Goal: Task Accomplishment & Management: Complete application form

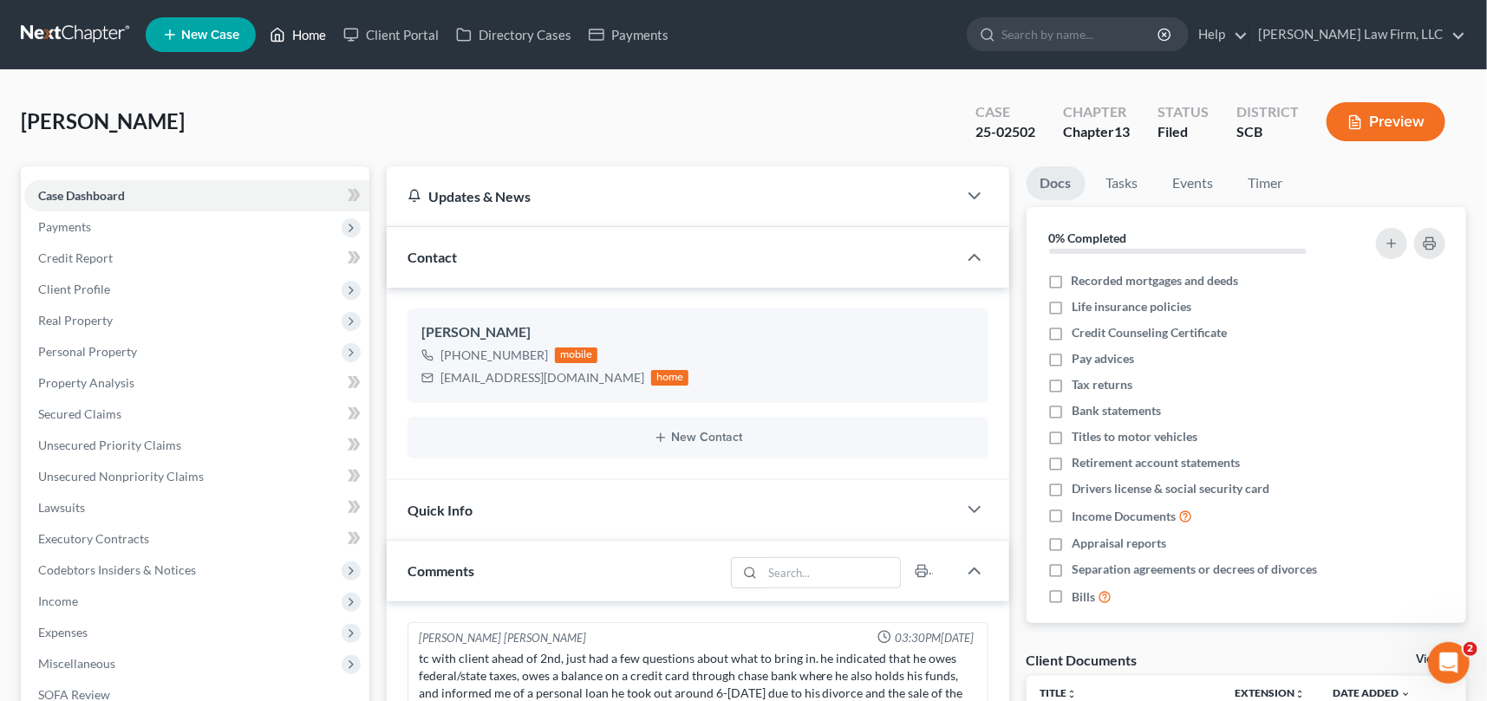
scroll to position [453, 0]
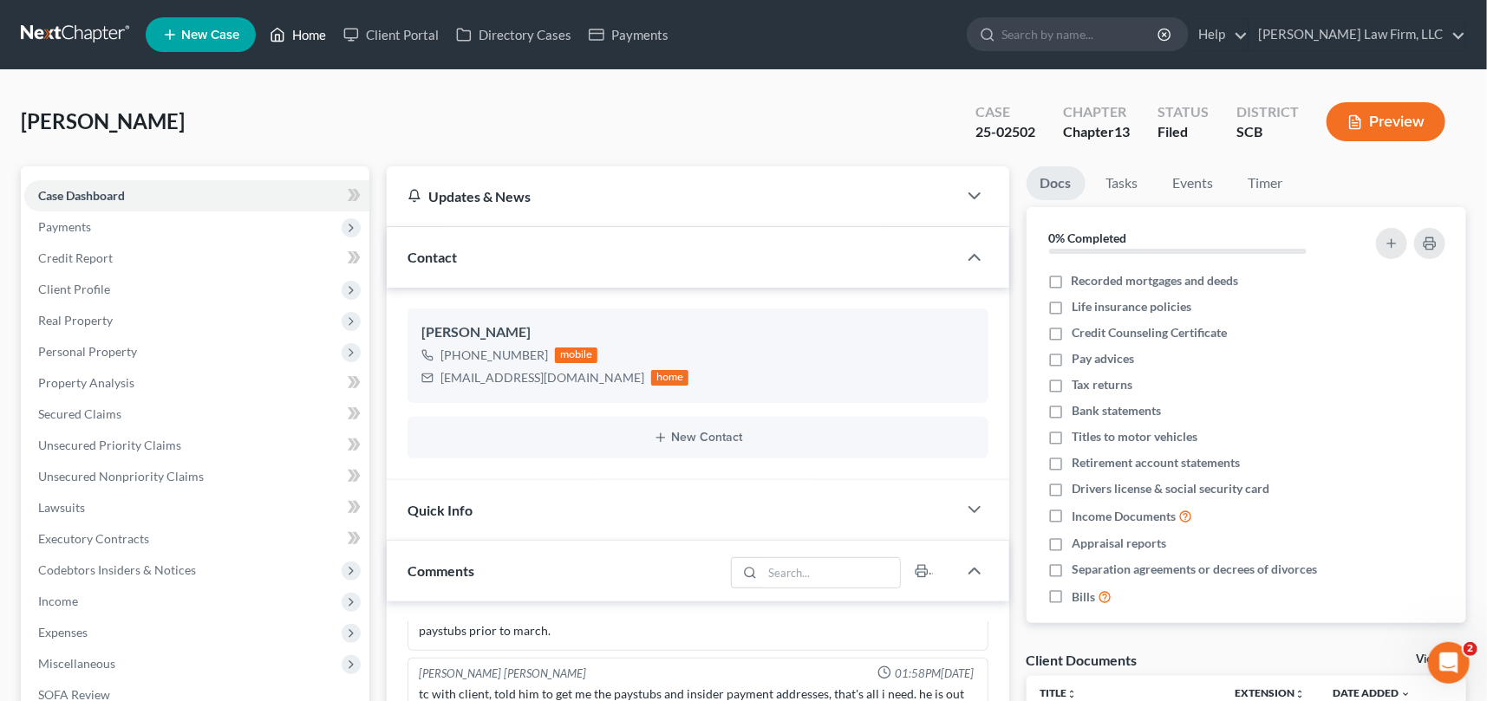
click at [309, 33] on link "Home" at bounding box center [298, 34] width 74 height 31
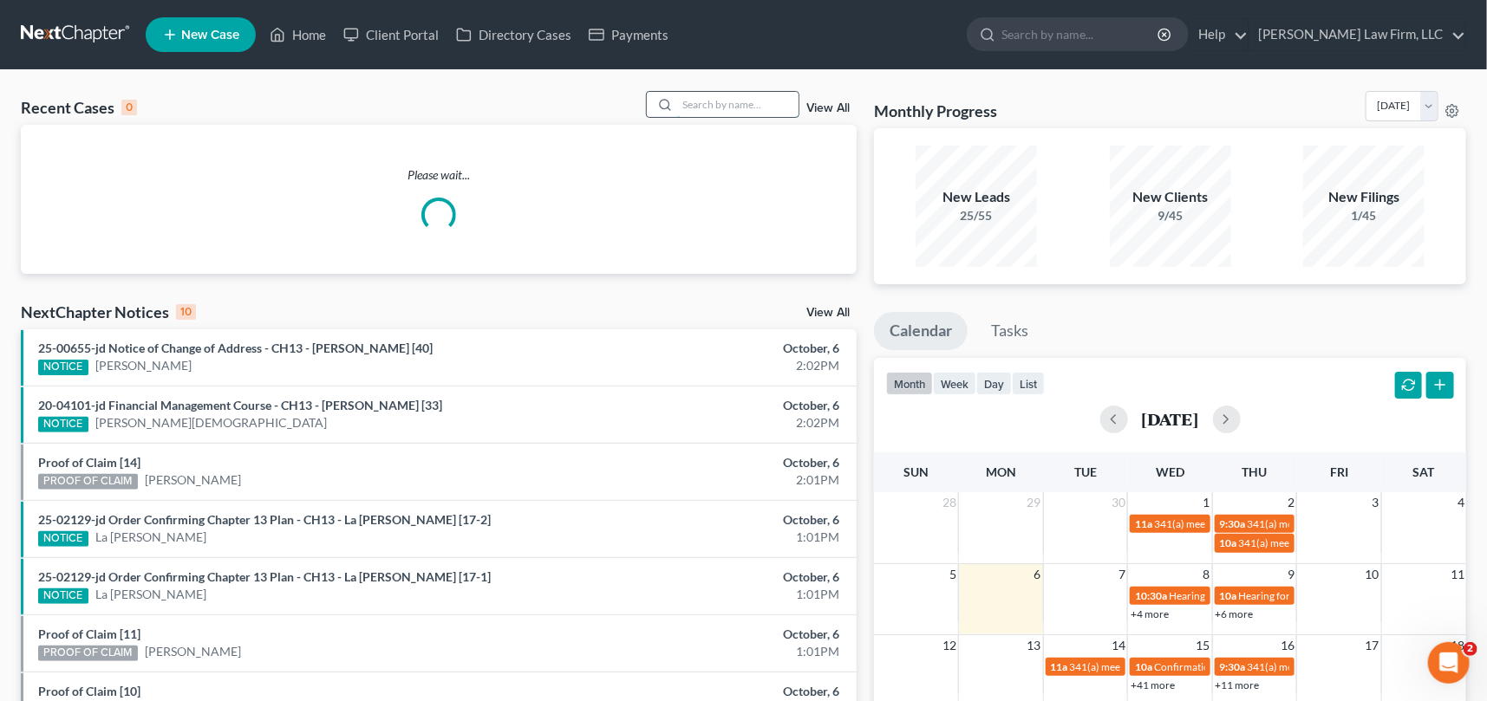
click at [679, 94] on input "search" at bounding box center [737, 104] width 121 height 25
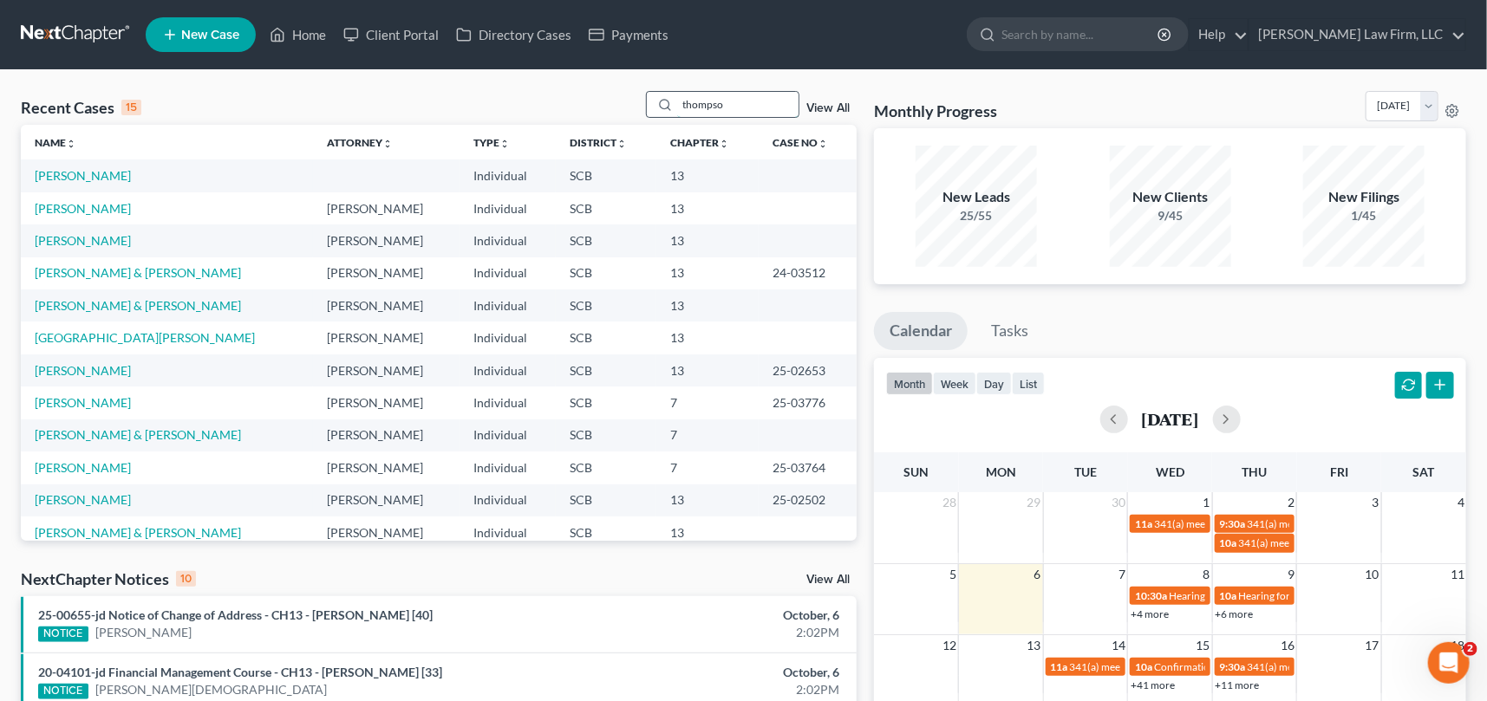
type input "[PERSON_NAME]"
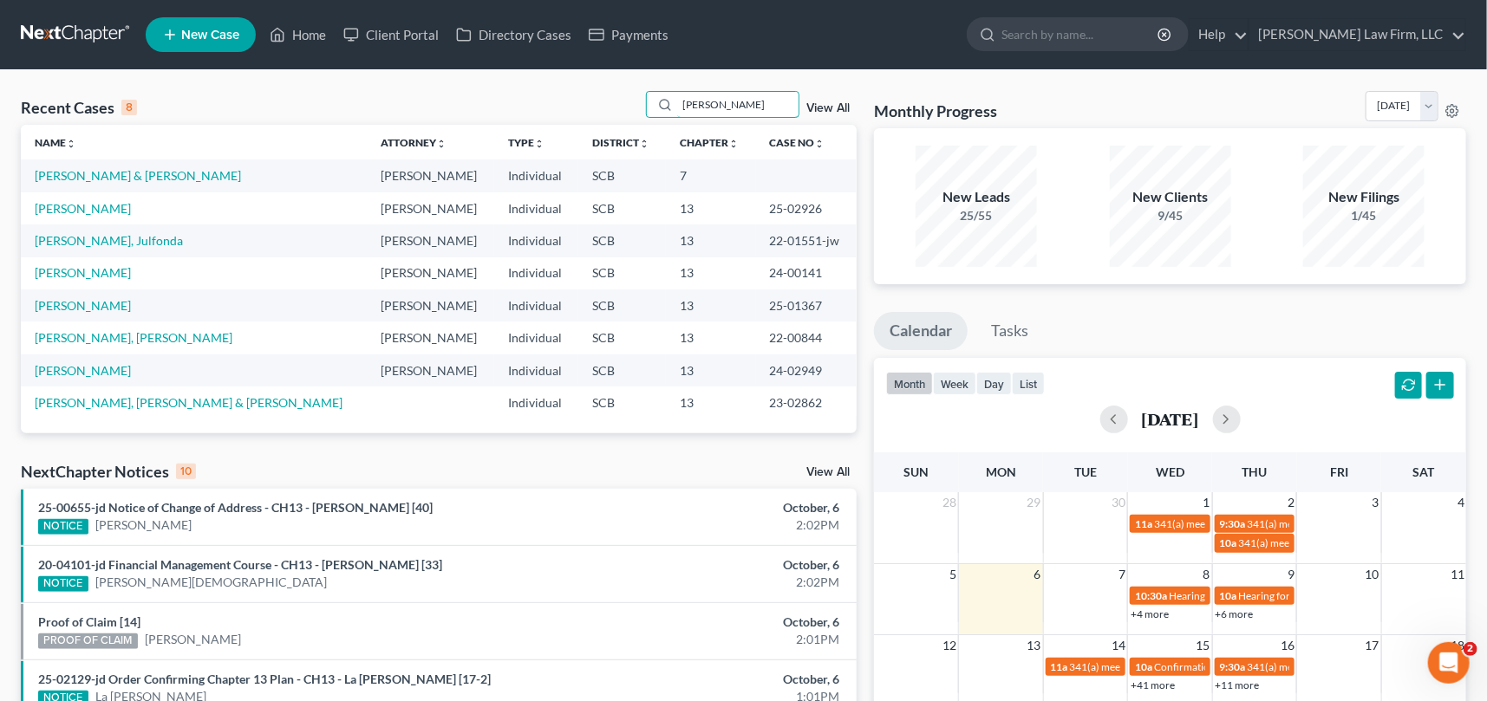
drag, startPoint x: 677, startPoint y: 105, endPoint x: 773, endPoint y: 85, distance: 98.3
click at [773, 85] on div "Recent Cases 8 [PERSON_NAME] View All Name unfold_more expand_more expand_less …" at bounding box center [743, 589] width 1487 height 1039
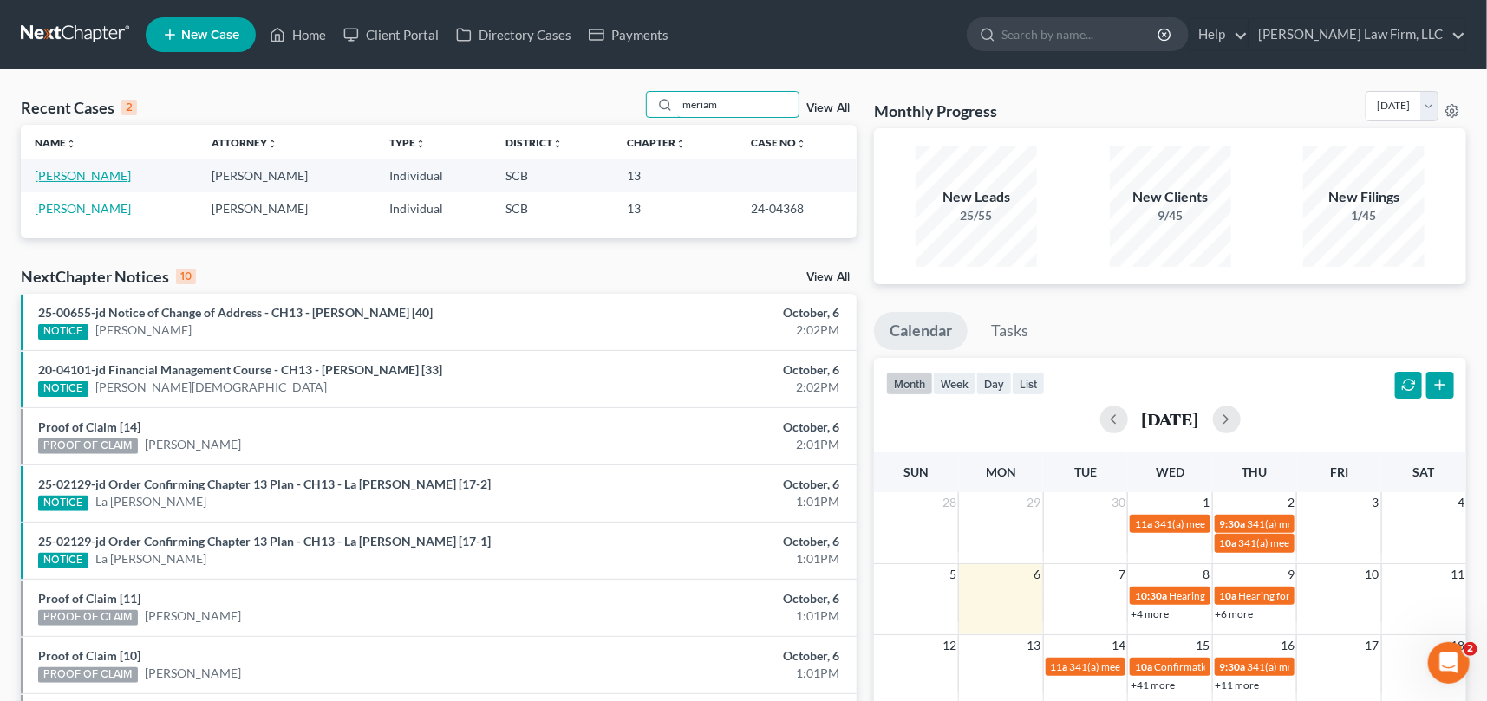
type input "meriam"
click at [131, 172] on link "[PERSON_NAME]" at bounding box center [83, 175] width 96 height 15
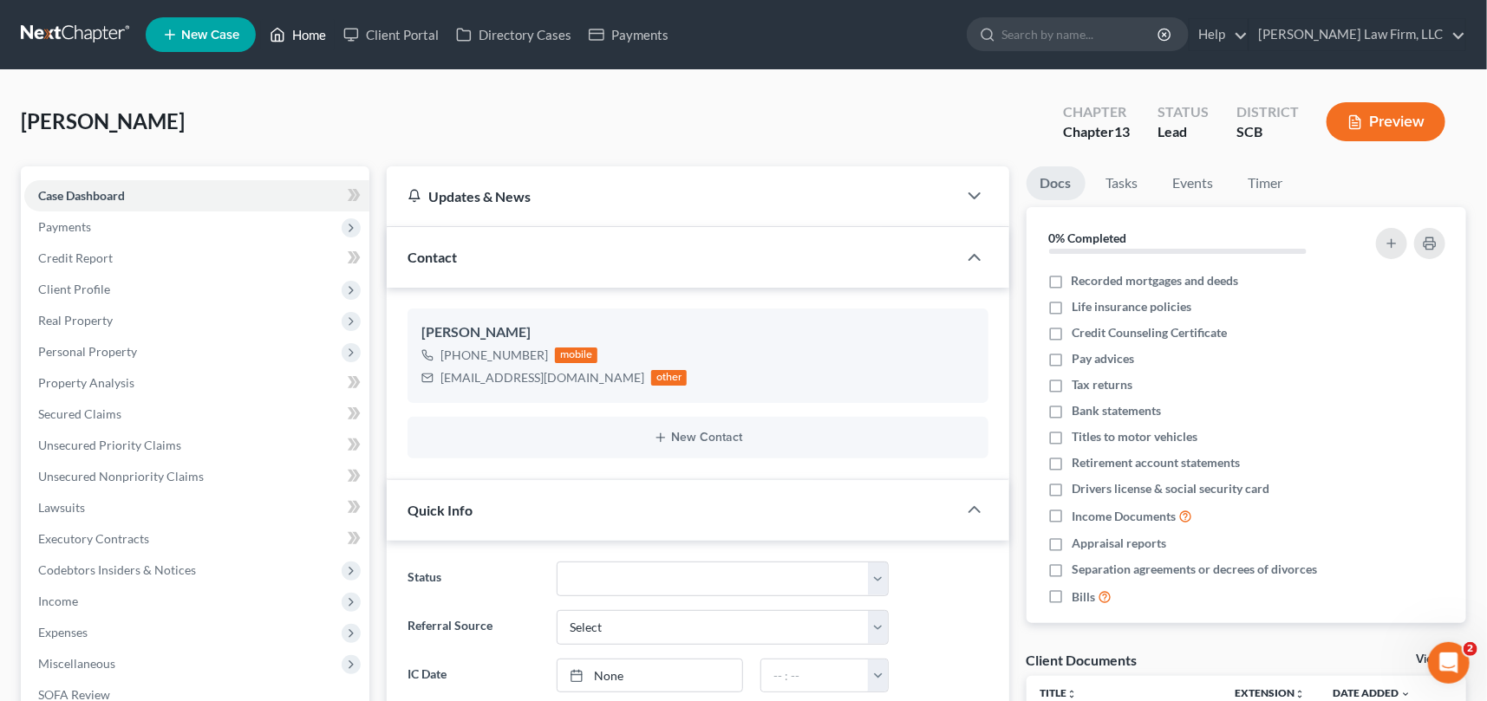
click at [308, 32] on link "Home" at bounding box center [298, 34] width 74 height 31
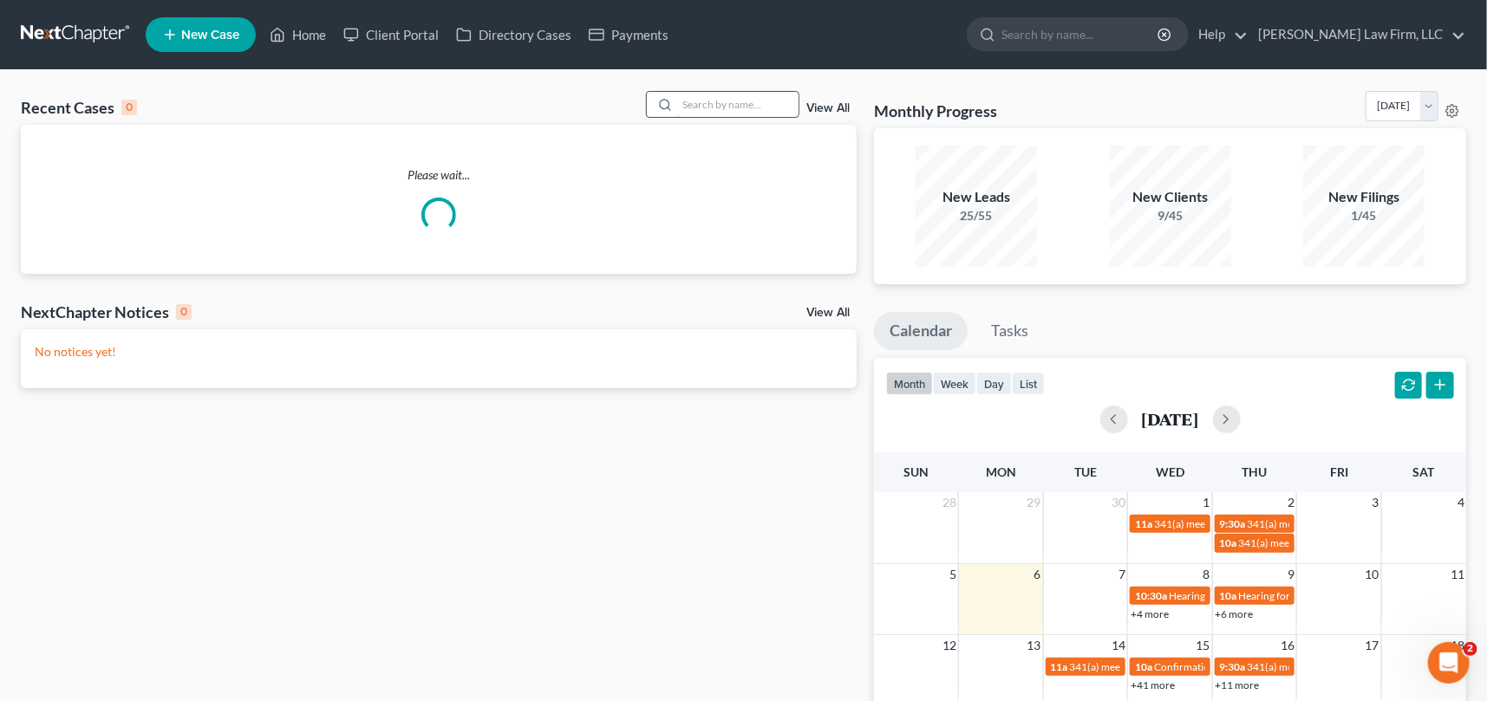
click at [701, 94] on input "search" at bounding box center [737, 104] width 121 height 25
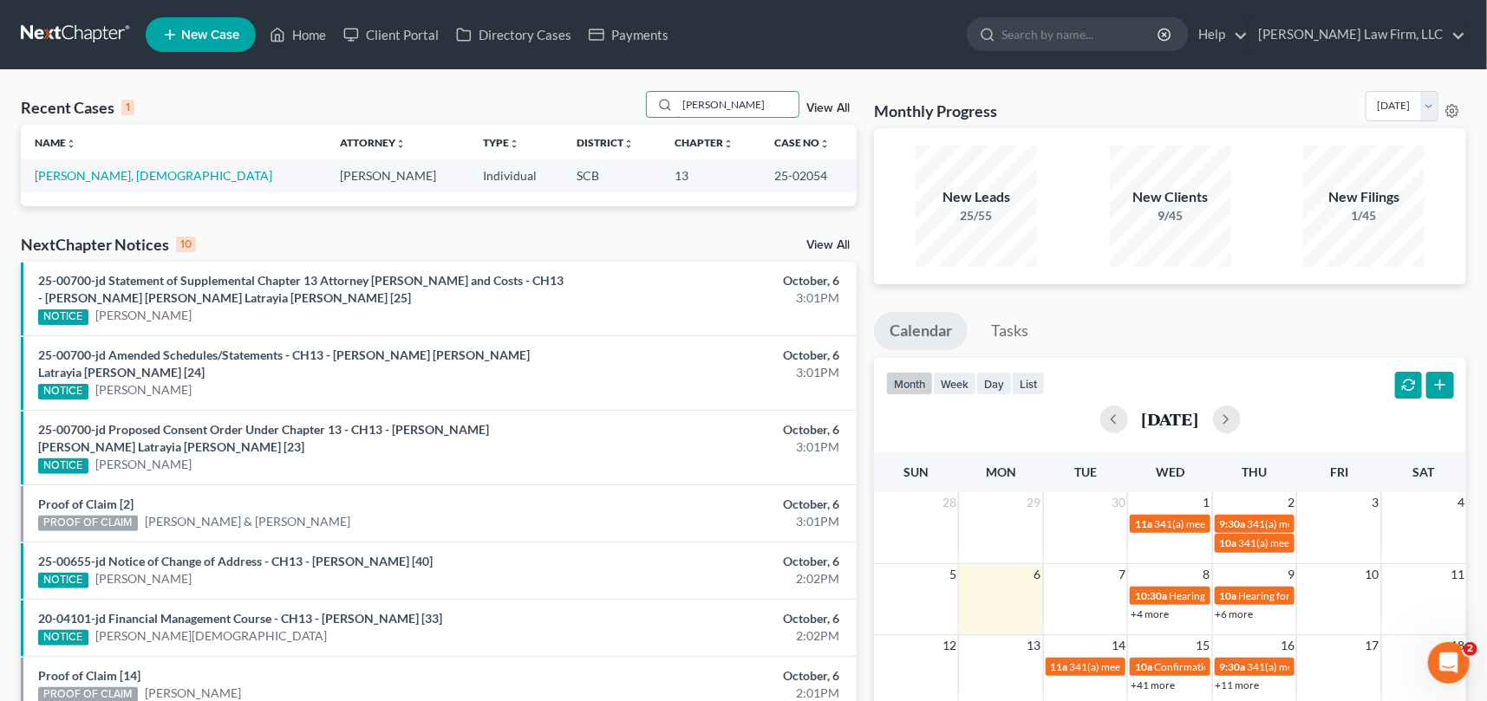
type input "[PERSON_NAME]"
drag, startPoint x: 677, startPoint y: 101, endPoint x: 727, endPoint y: 97, distance: 49.5
click at [727, 97] on input "[PERSON_NAME]" at bounding box center [737, 104] width 121 height 25
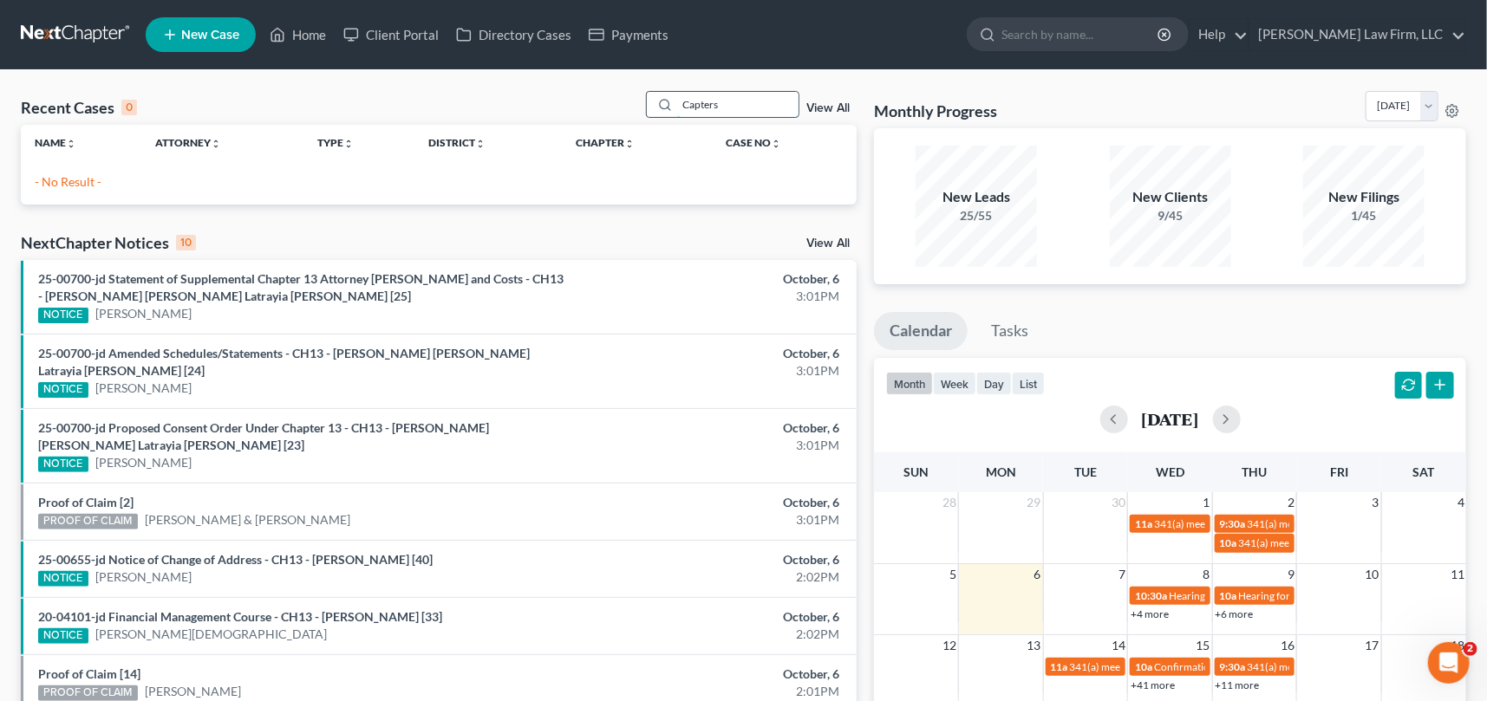
click at [697, 106] on input "Capters" at bounding box center [737, 104] width 121 height 25
type input "Capers"
click at [196, 32] on span "New Case" at bounding box center [210, 35] width 58 height 13
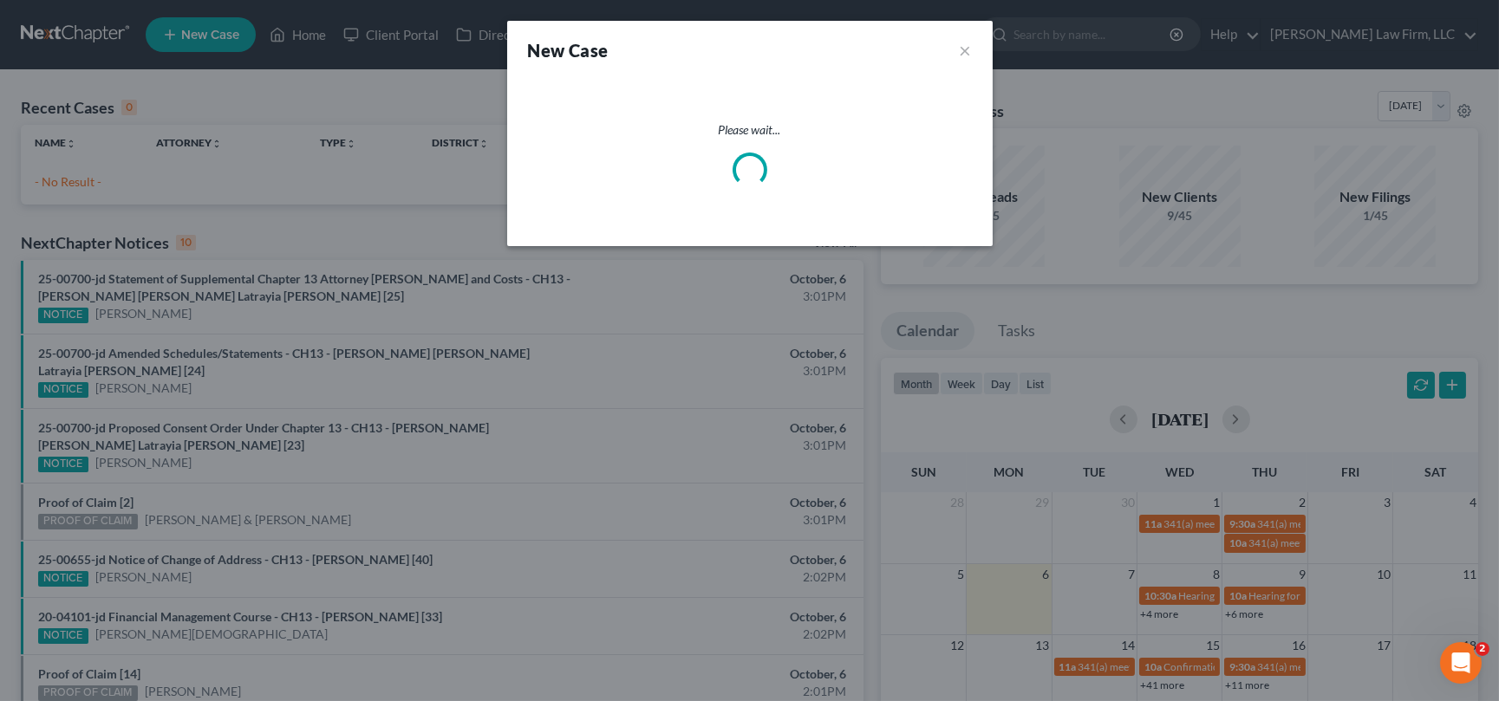
select select "72"
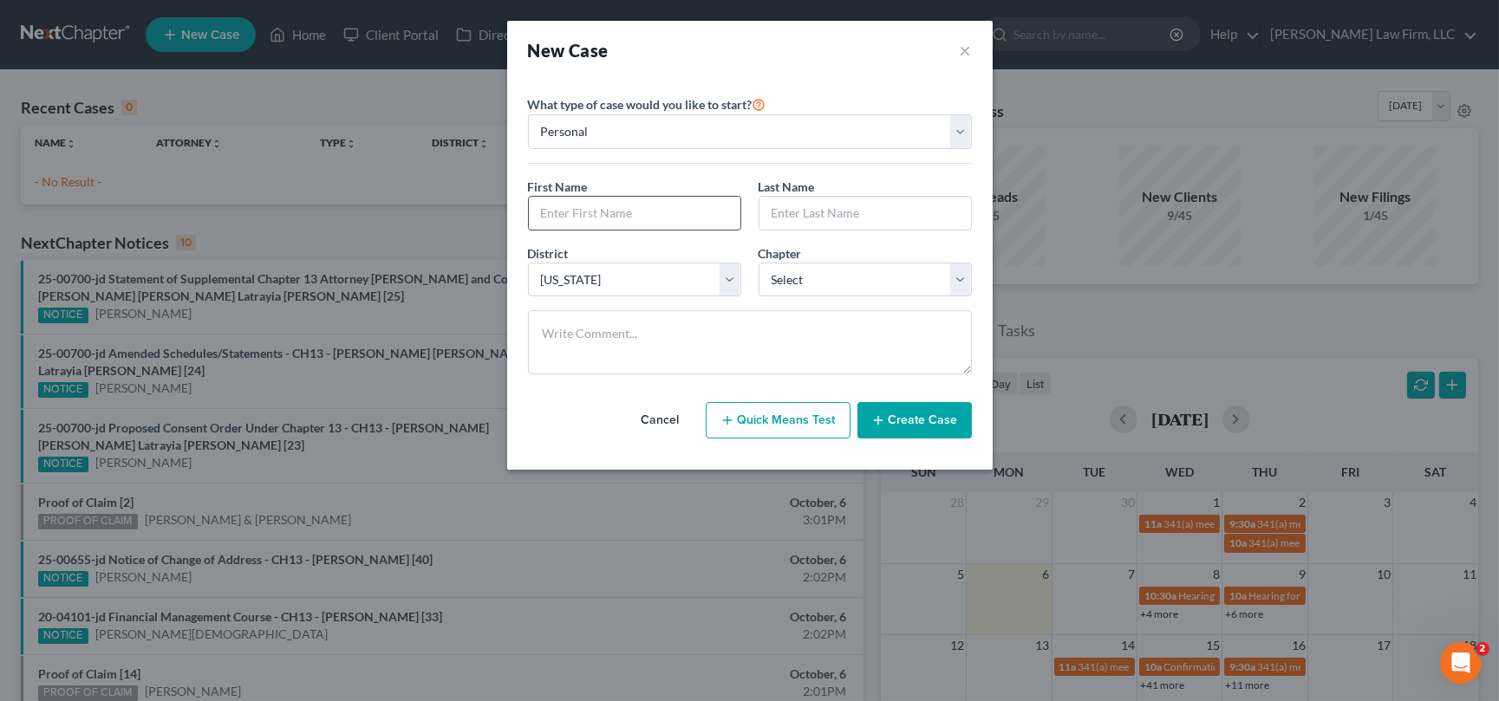
click at [568, 205] on input "text" at bounding box center [635, 213] width 212 height 33
type input "[PERSON_NAME]"
type input "Capers"
click at [816, 271] on select "Select 7 11 12 13" at bounding box center [865, 280] width 213 height 35
select select "3"
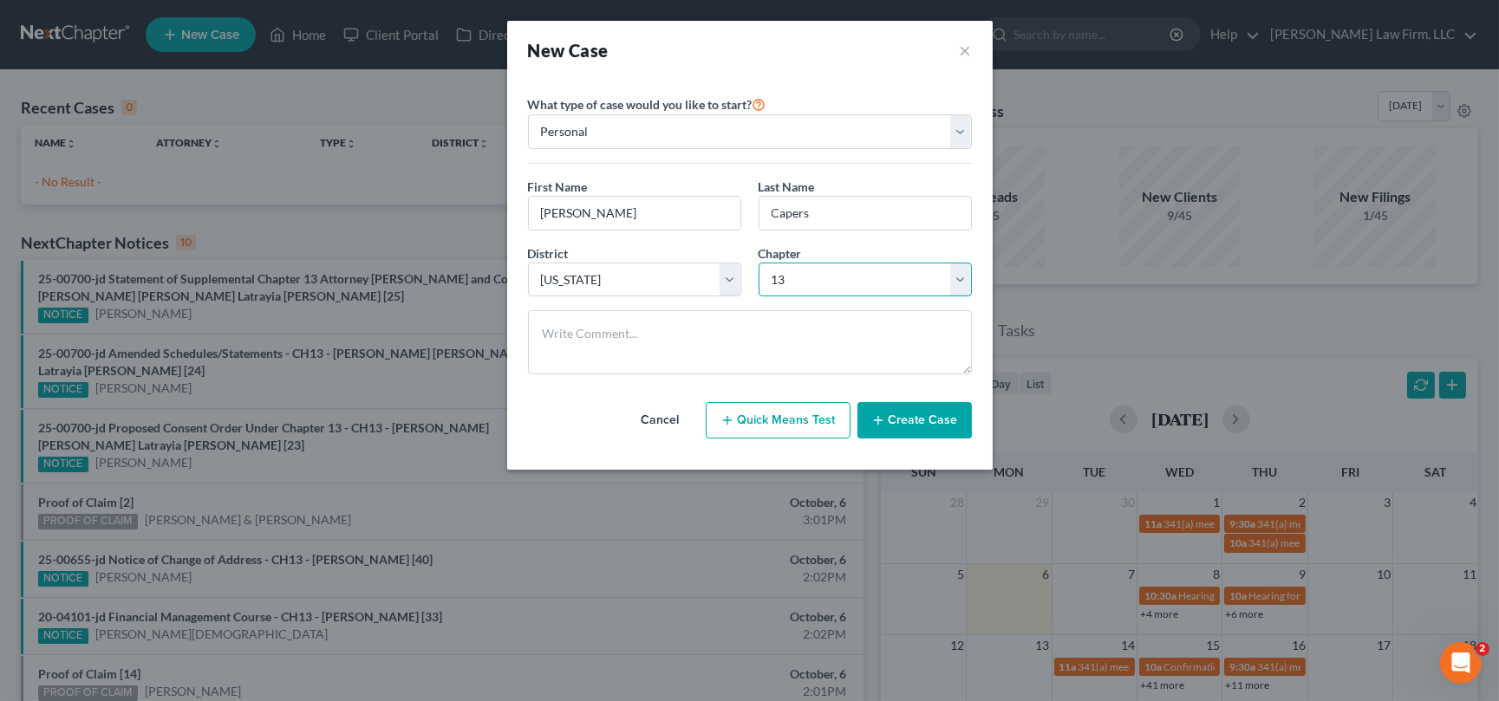
click at [759, 263] on select "Select 7 11 12 13" at bounding box center [865, 280] width 213 height 35
click at [920, 416] on button "Create Case" at bounding box center [915, 420] width 114 height 36
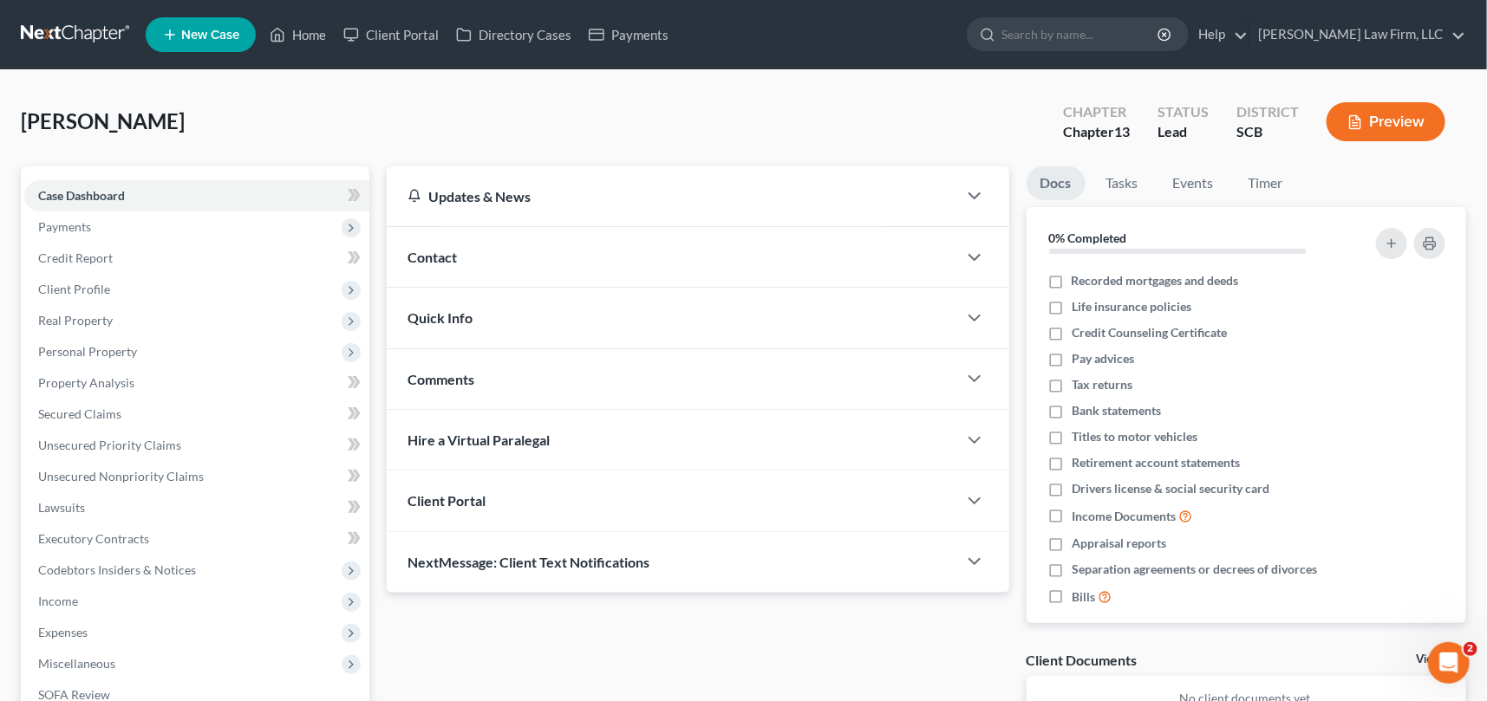
click at [435, 251] on span "Contact" at bounding box center [432, 257] width 49 height 16
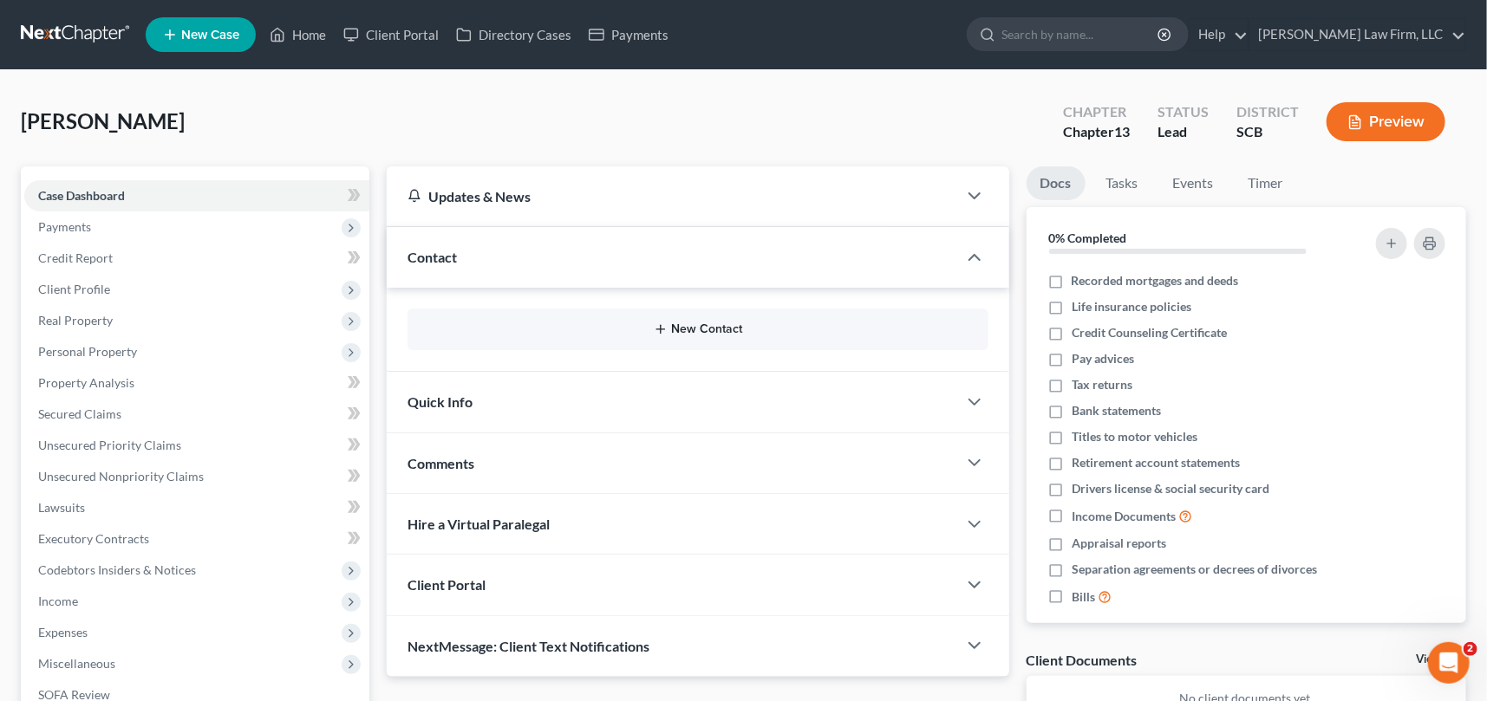
click at [718, 323] on button "New Contact" at bounding box center [697, 330] width 553 height 14
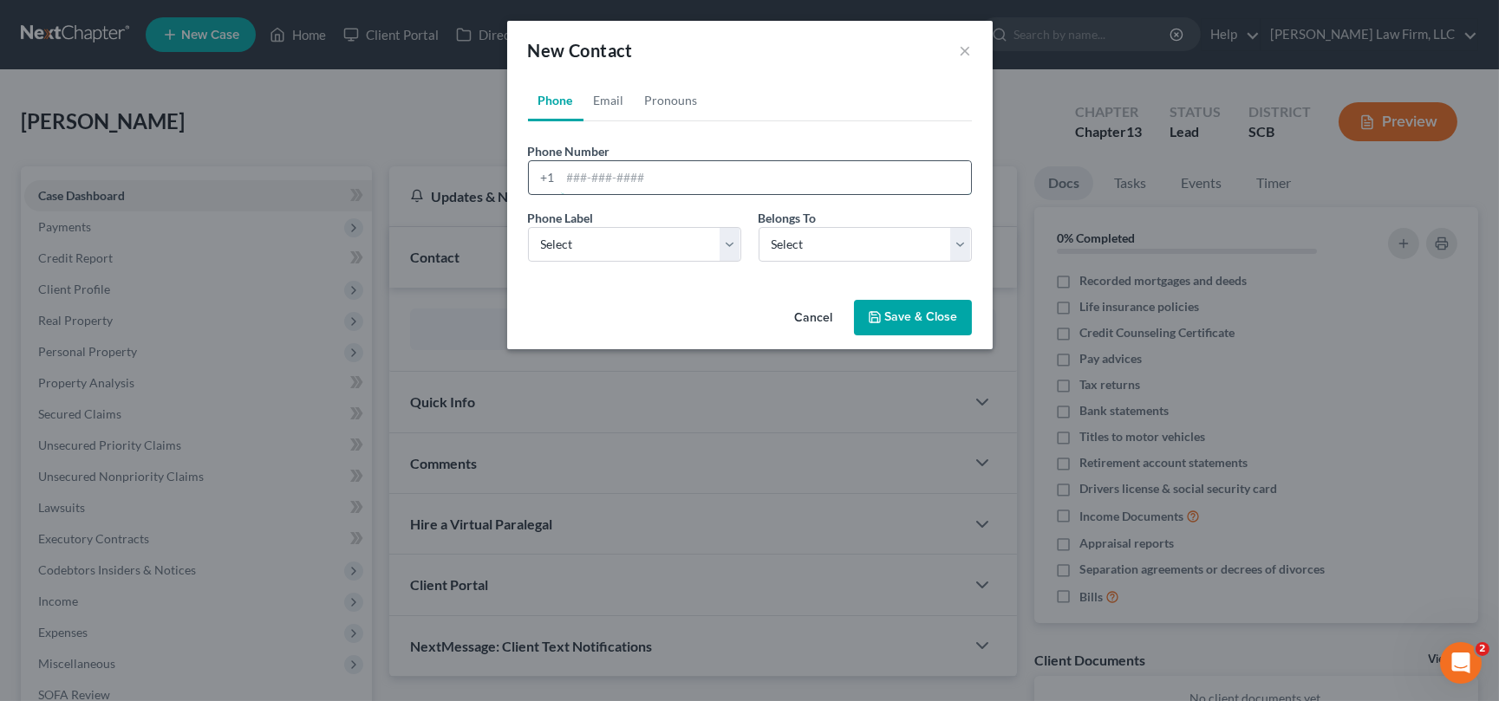
click at [566, 174] on input "tel" at bounding box center [766, 177] width 410 height 33
type input "[PHONE_NUMBER]"
drag, startPoint x: 536, startPoint y: 240, endPoint x: 546, endPoint y: 260, distance: 22.5
click at [536, 240] on select "Select Mobile Home Work Other" at bounding box center [634, 244] width 213 height 35
select select "0"
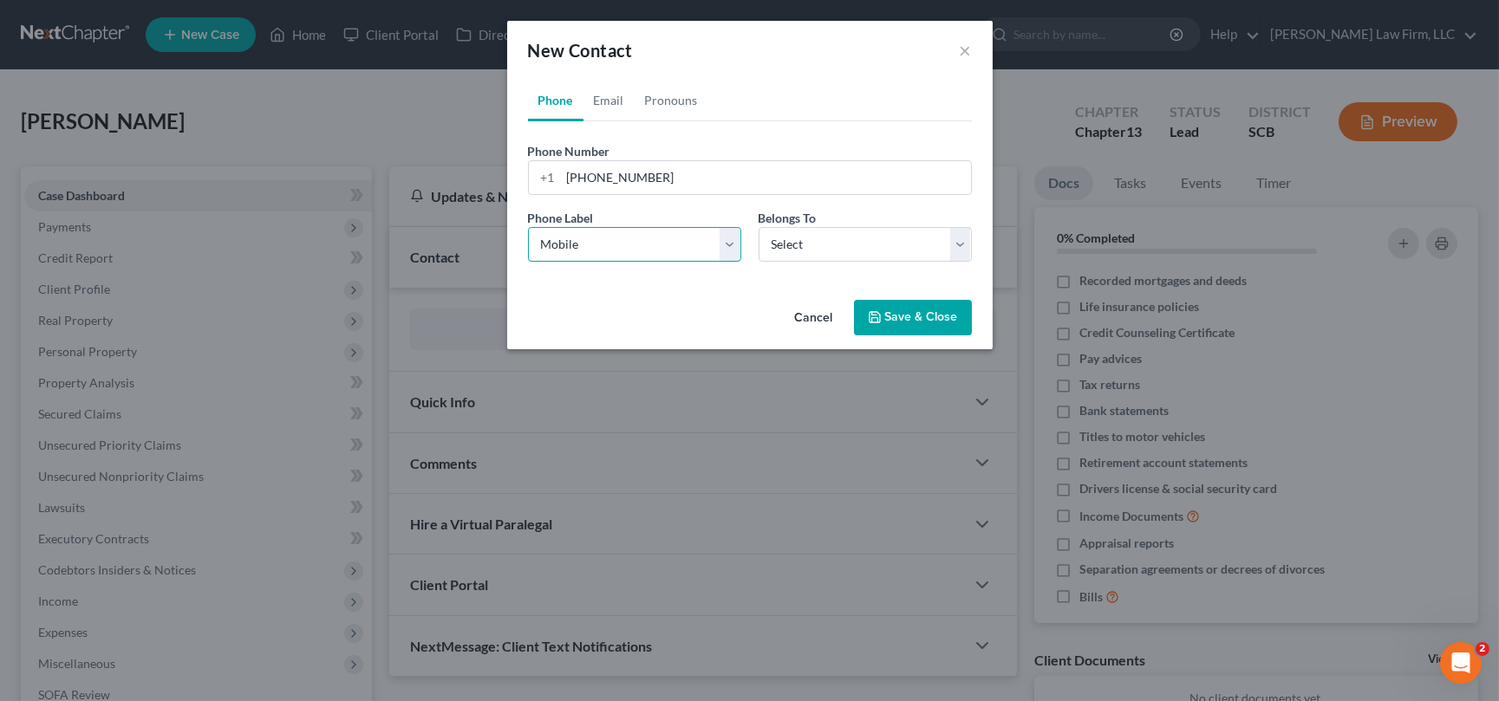
click at [528, 227] on select "Select Mobile Home Work Other" at bounding box center [634, 244] width 213 height 35
click at [802, 235] on select "Select Client Other" at bounding box center [865, 244] width 213 height 35
click at [759, 227] on select "Select Client Other" at bounding box center [865, 244] width 213 height 35
click at [613, 95] on link "Email" at bounding box center [609, 101] width 51 height 42
click at [565, 173] on input "email" at bounding box center [766, 177] width 410 height 33
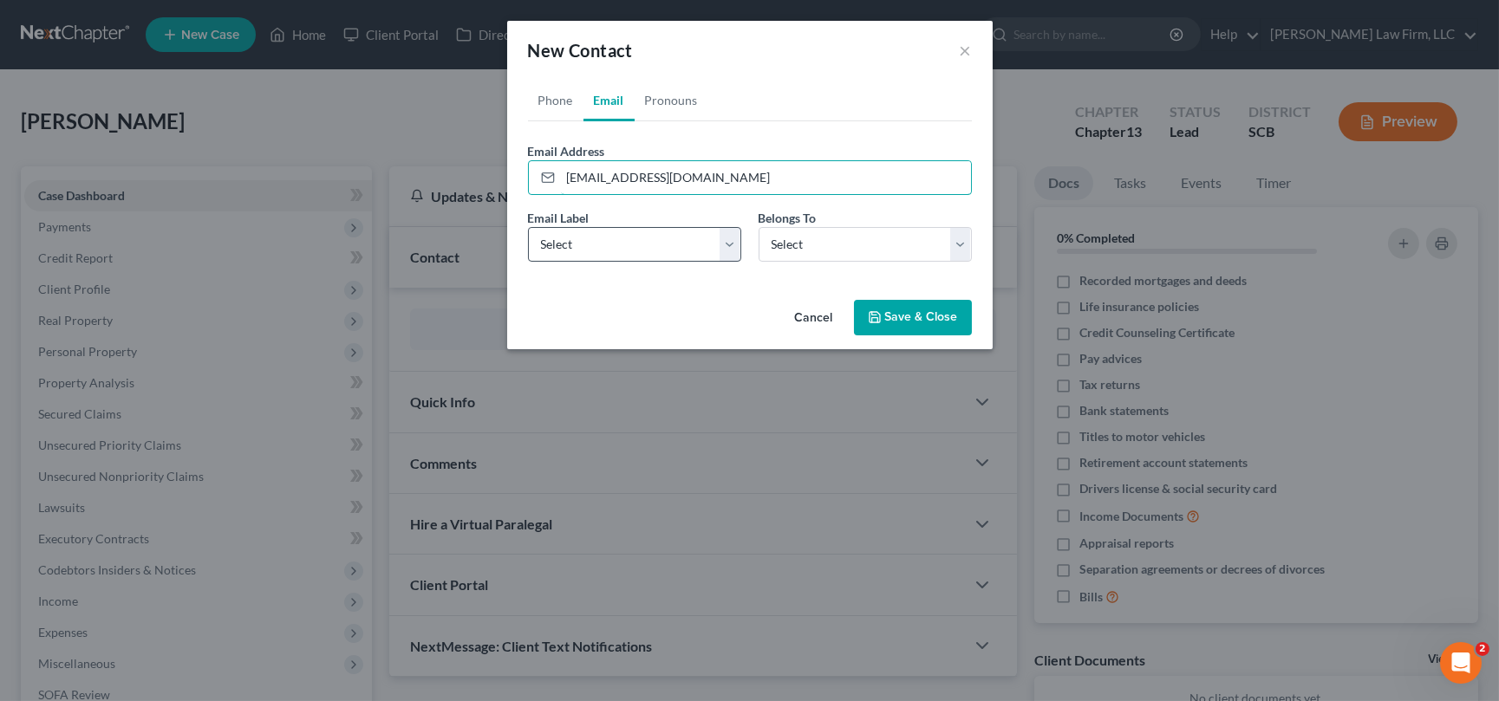
type input "[EMAIL_ADDRESS][DOMAIN_NAME]"
drag, startPoint x: 557, startPoint y: 245, endPoint x: 563, endPoint y: 258, distance: 13.6
click at [557, 245] on select "Select Home Work Other" at bounding box center [634, 244] width 213 height 35
select select "0"
click at [528, 227] on select "Select Home Work Other" at bounding box center [634, 244] width 213 height 35
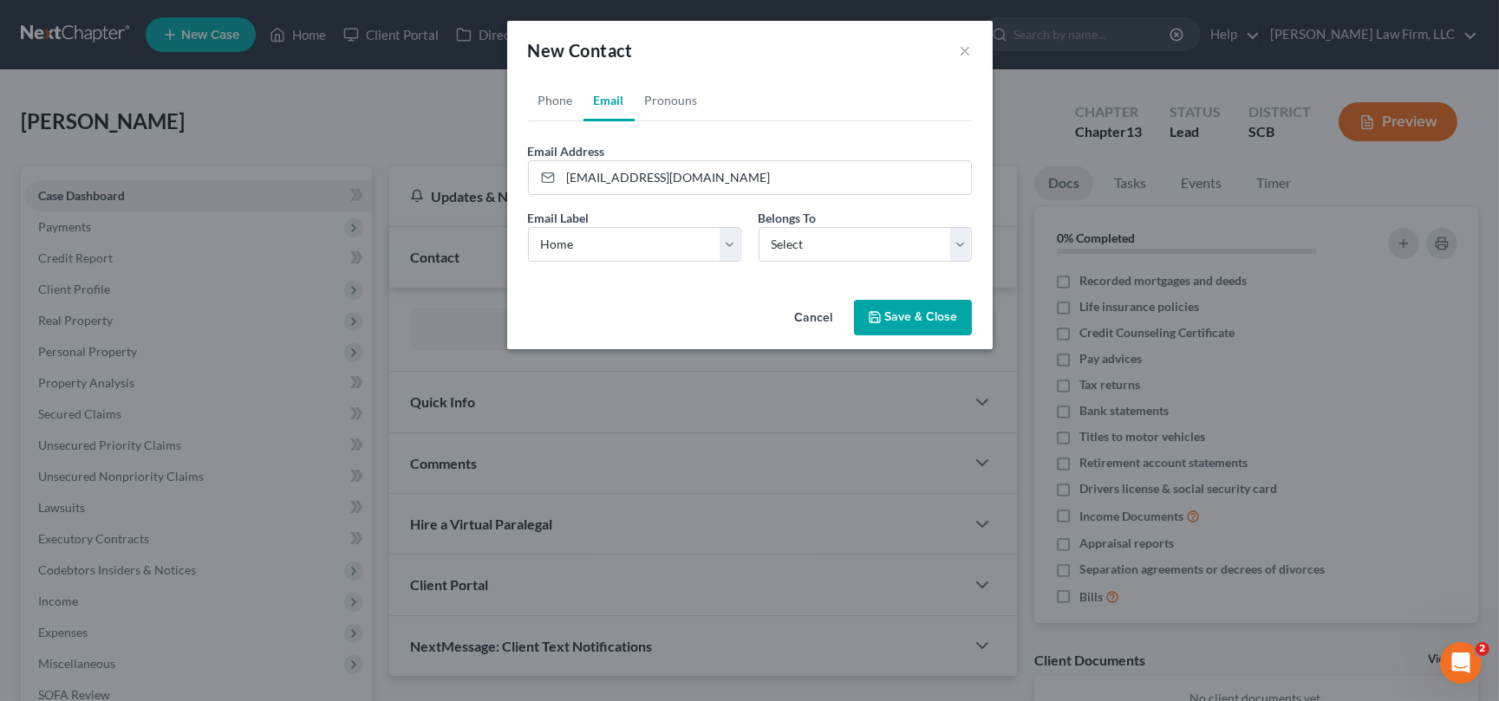
click at [915, 312] on button "Save & Close" at bounding box center [913, 318] width 118 height 36
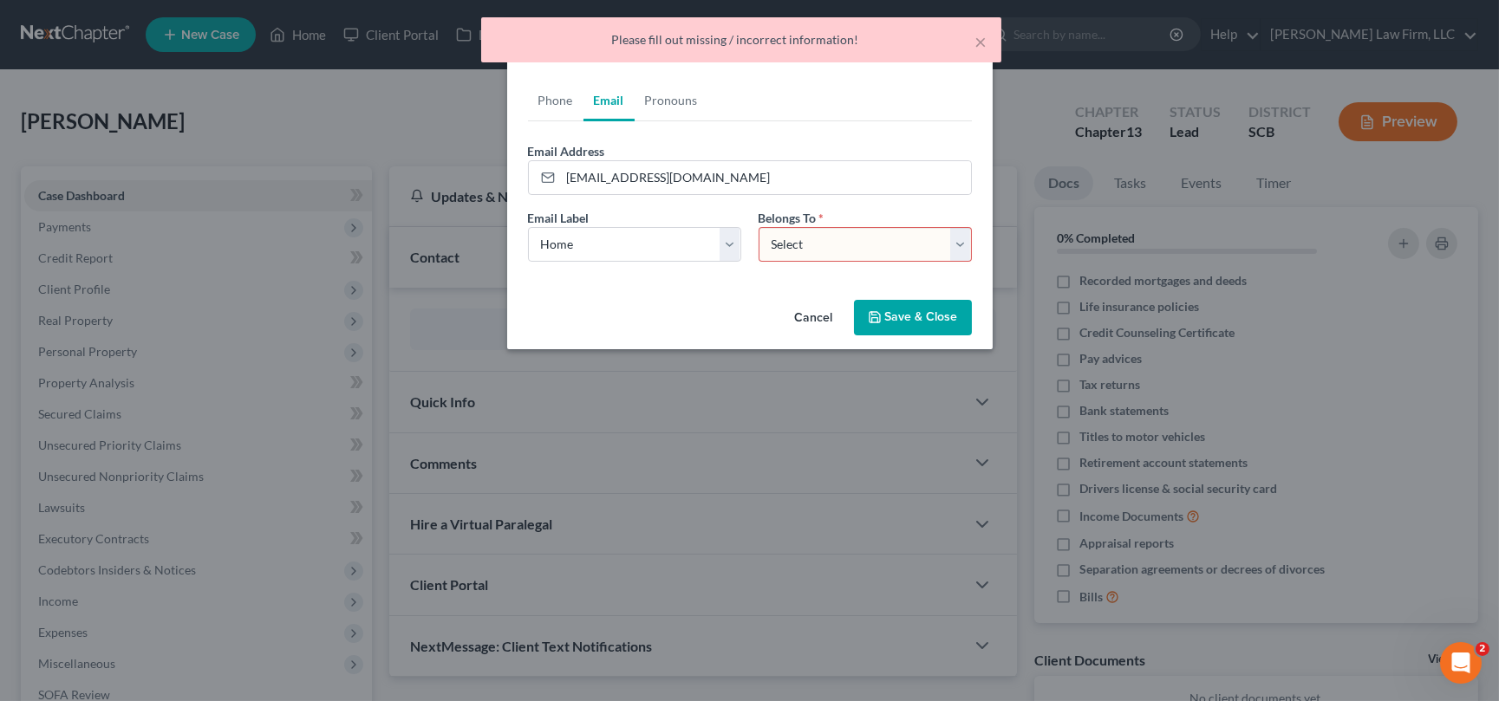
click at [857, 241] on select "Select Client Other" at bounding box center [865, 244] width 213 height 35
select select "0"
click at [759, 227] on select "Select Client Other" at bounding box center [865, 244] width 213 height 35
click at [897, 315] on button "Save & Close" at bounding box center [913, 318] width 118 height 36
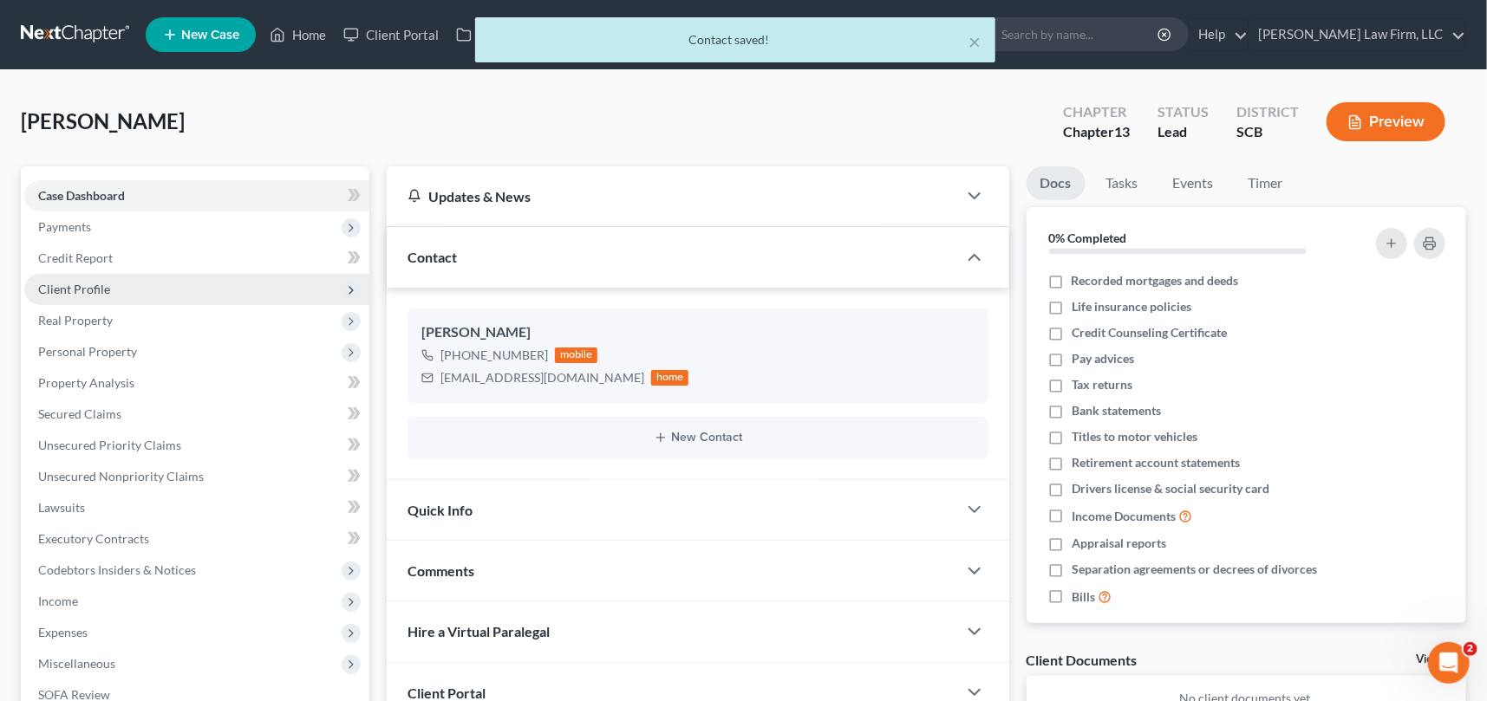
click at [63, 287] on span "Client Profile" at bounding box center [74, 289] width 72 height 15
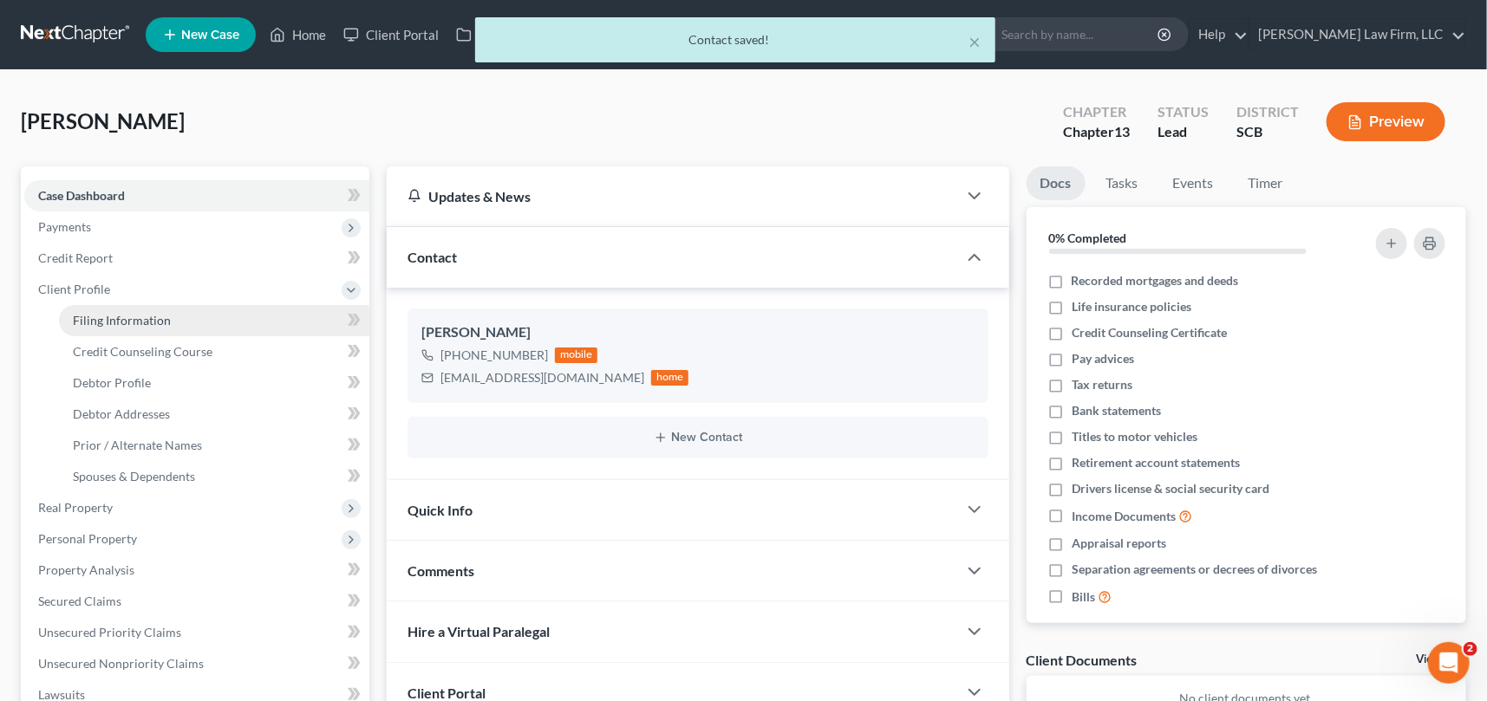
click at [94, 311] on link "Filing Information" at bounding box center [214, 320] width 310 height 31
select select "1"
select select "0"
select select "3"
select select "72"
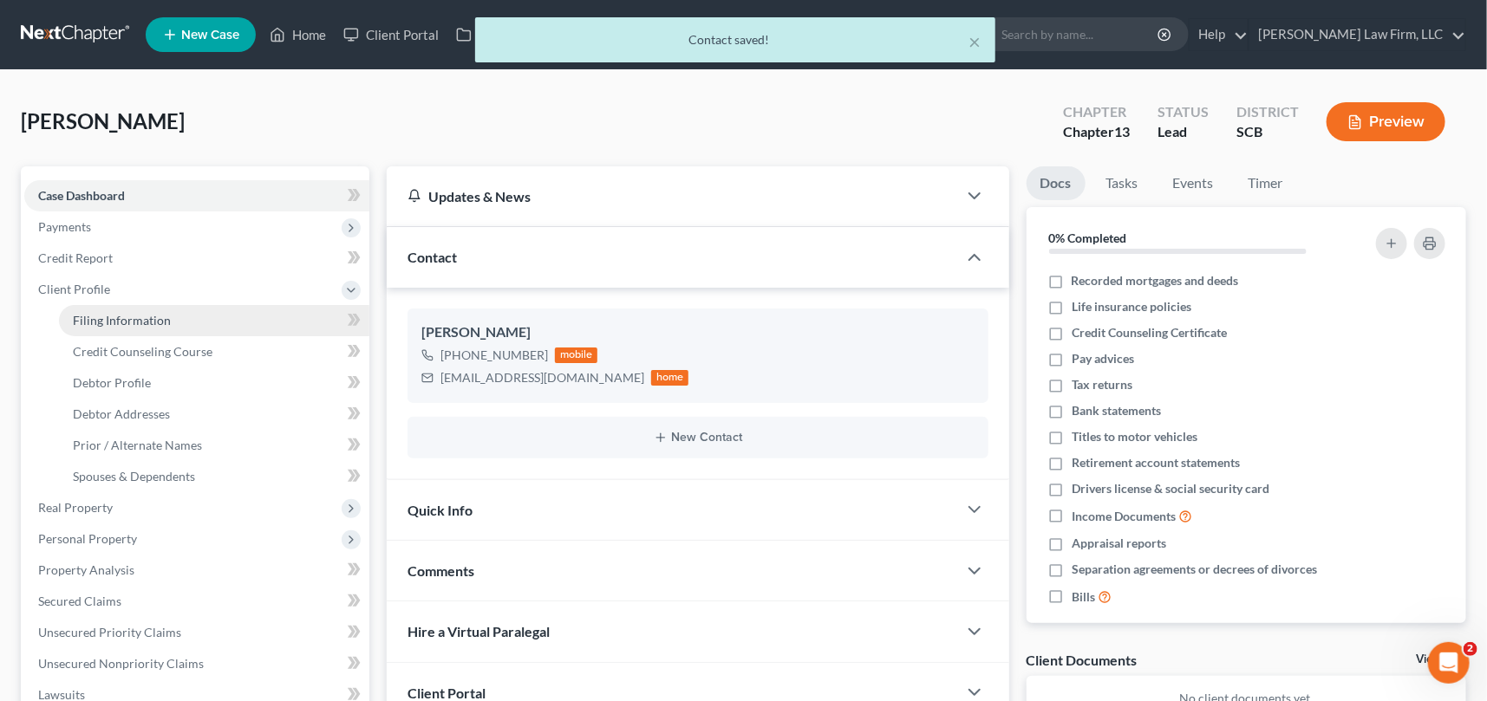
select select "42"
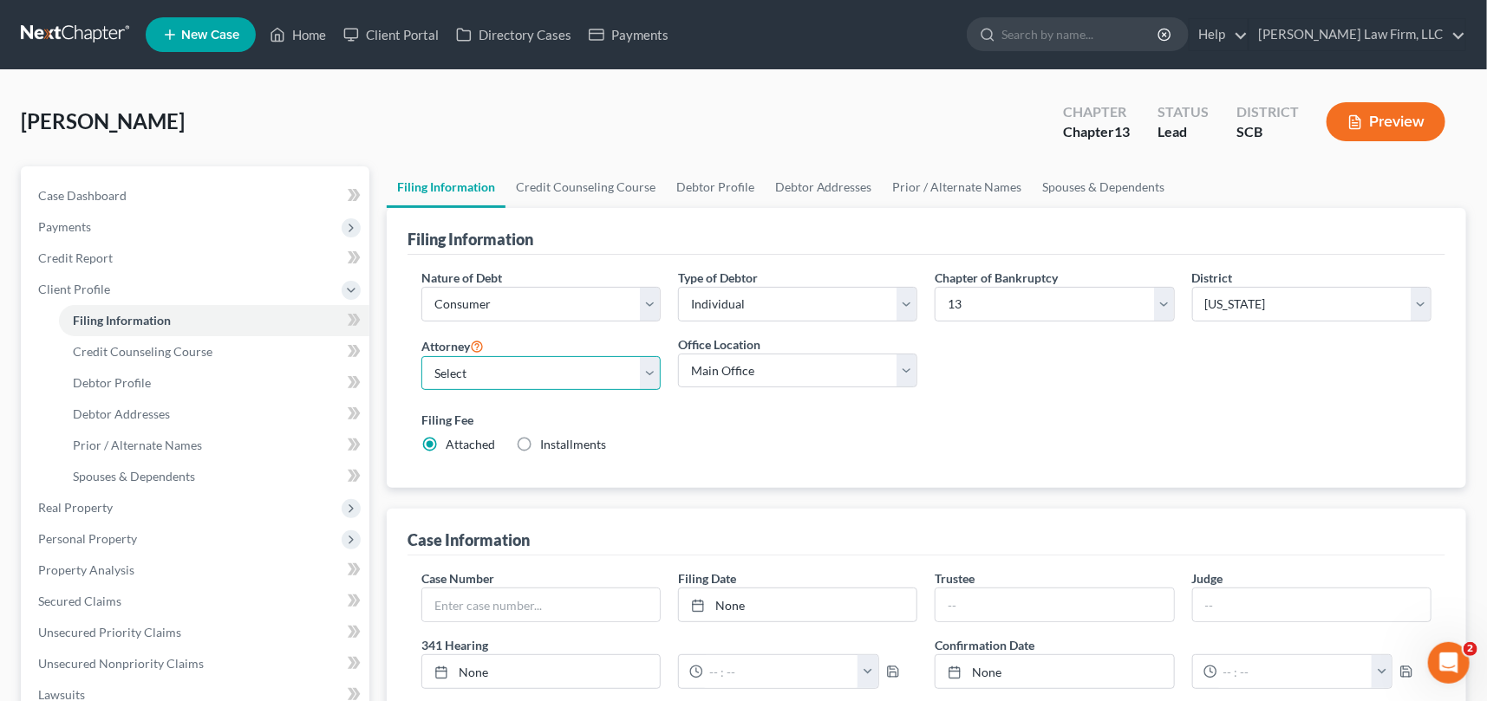
click at [649, 371] on select "Select [PERSON_NAME] - SCB [PERSON_NAME] - SCB" at bounding box center [540, 373] width 239 height 35
select select "0"
click at [421, 356] on select "Select [PERSON_NAME] - SCB [PERSON_NAME] - SCB" at bounding box center [540, 373] width 239 height 35
click at [106, 378] on span "Debtor Profile" at bounding box center [112, 382] width 78 height 15
select select "0"
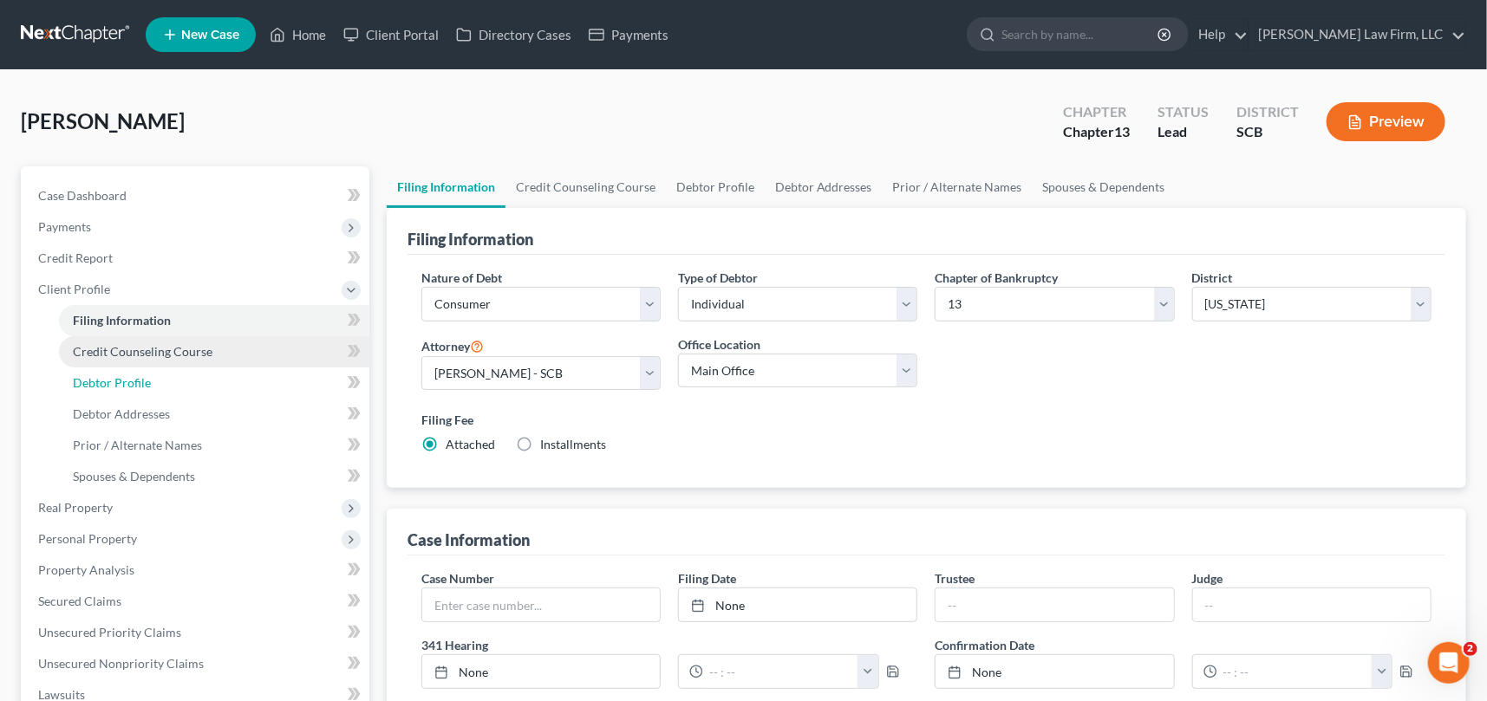
select select "0"
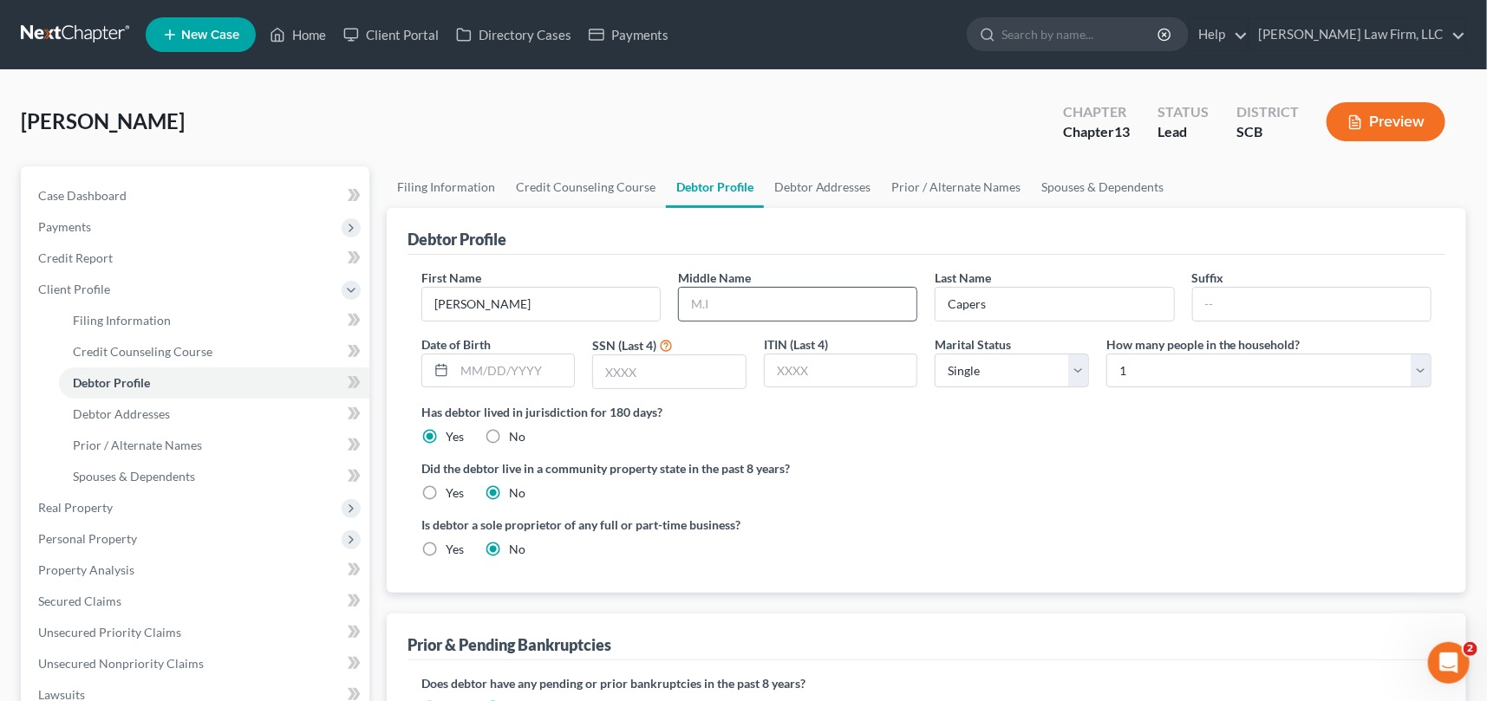
click at [708, 310] on input "text" at bounding box center [798, 304] width 238 height 33
type input "[PERSON_NAME]"
click at [141, 413] on span "Debtor Addresses" at bounding box center [121, 414] width 97 height 15
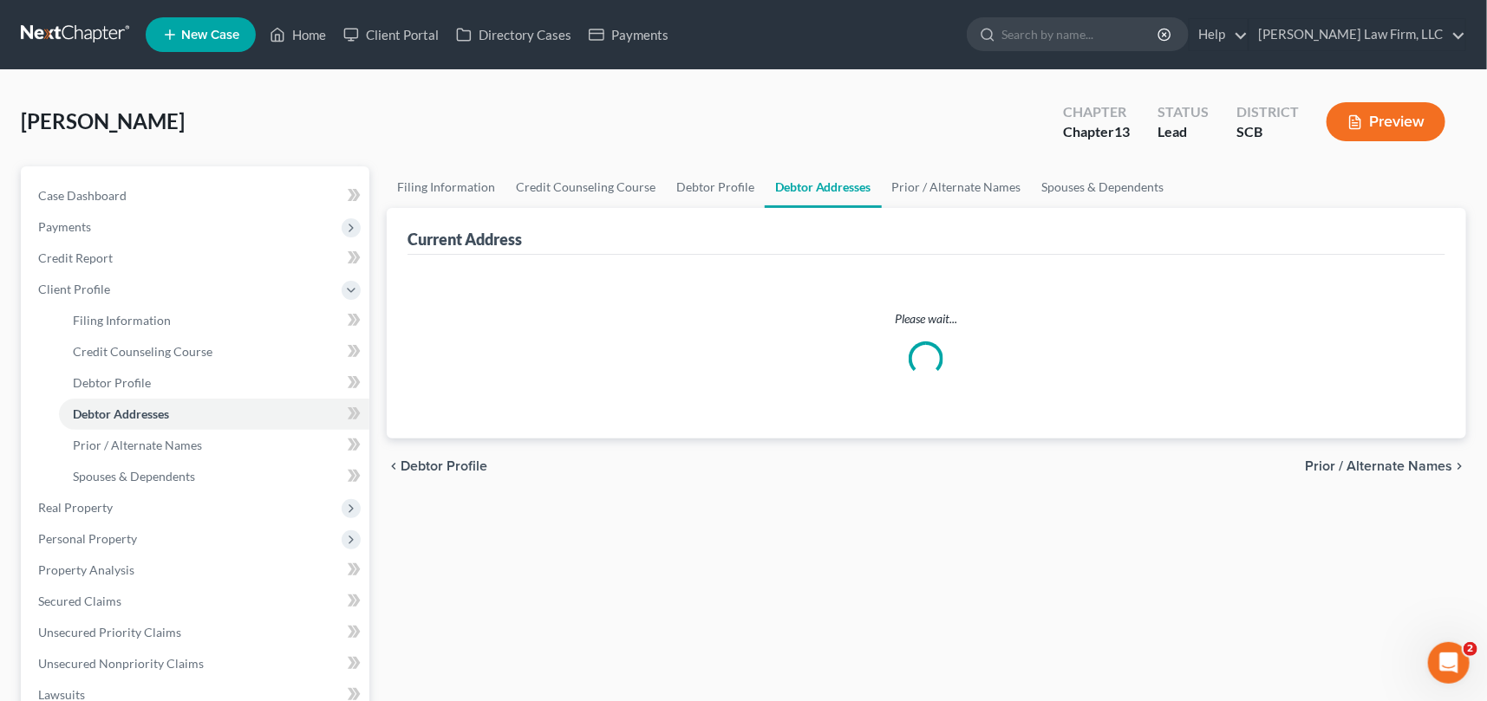
select select "0"
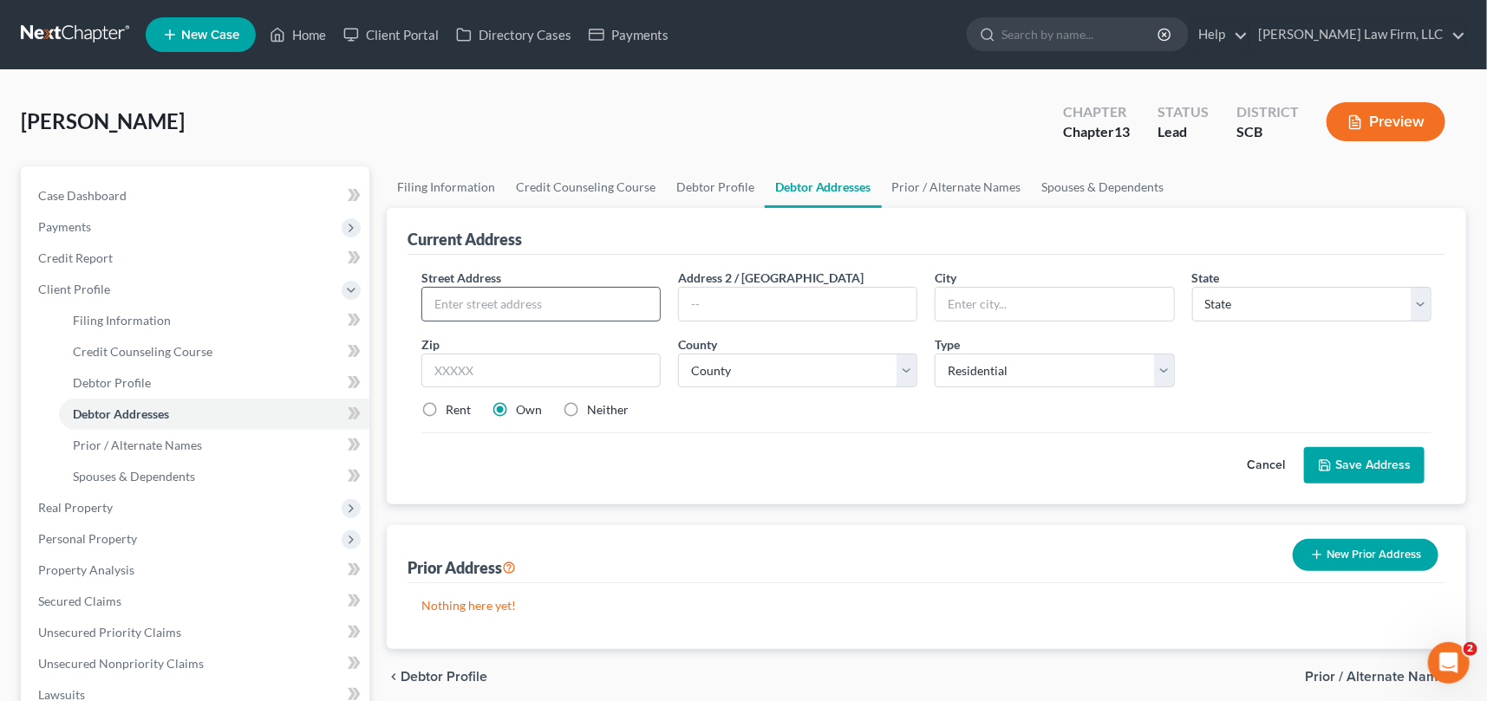
click at [454, 298] on input "text" at bounding box center [541, 304] width 238 height 33
click at [1304, 447] on button "Save Address" at bounding box center [1364, 465] width 121 height 36
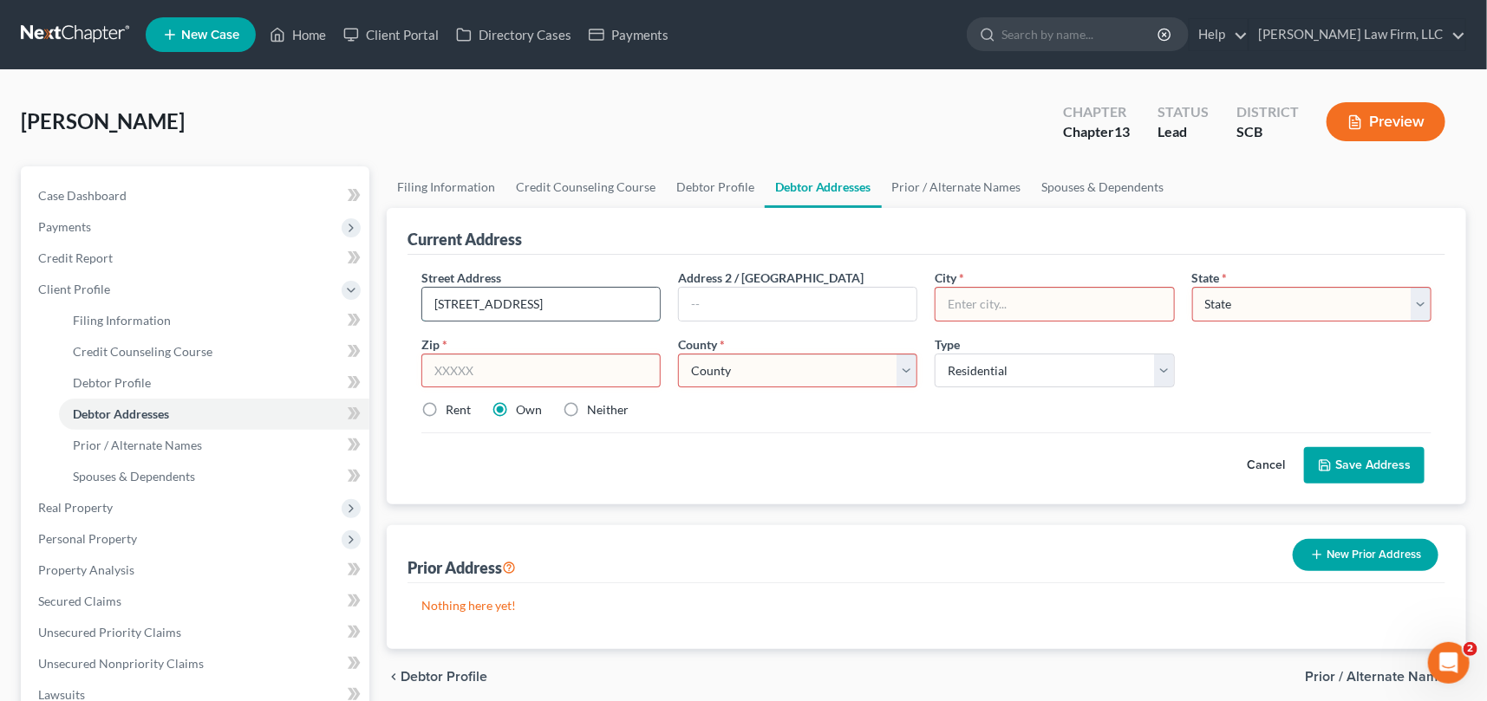
type input "[STREET_ADDRESS]"
type input "[GEOGRAPHIC_DATA]"
select select "42"
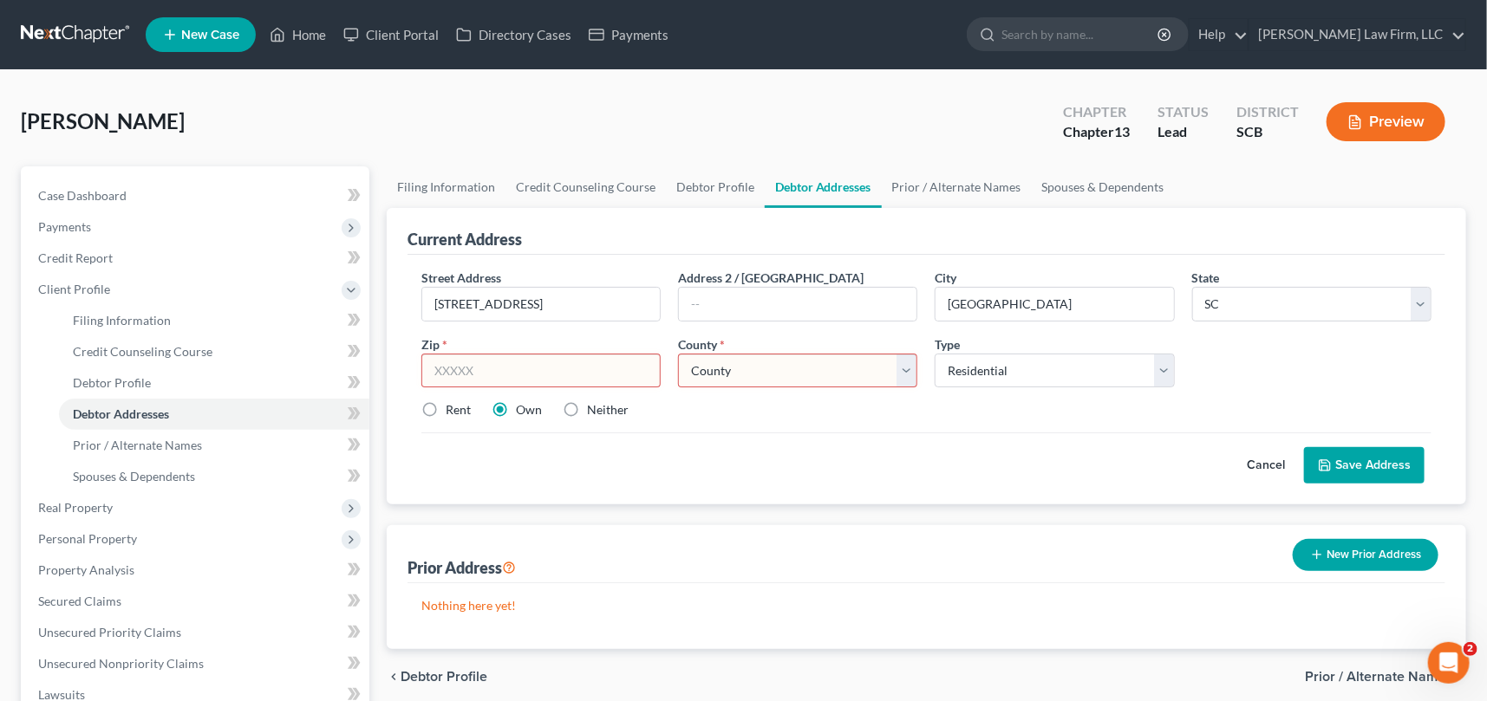
click at [440, 376] on input "text" at bounding box center [540, 371] width 239 height 35
type input "29486"
click at [745, 363] on select "County [GEOGRAPHIC_DATA] [GEOGRAPHIC_DATA] [GEOGRAPHIC_DATA] [GEOGRAPHIC_DATA] …" at bounding box center [797, 371] width 239 height 35
select select "7"
click at [678, 354] on select "County [GEOGRAPHIC_DATA] [GEOGRAPHIC_DATA] [GEOGRAPHIC_DATA] [GEOGRAPHIC_DATA] …" at bounding box center [797, 371] width 239 height 35
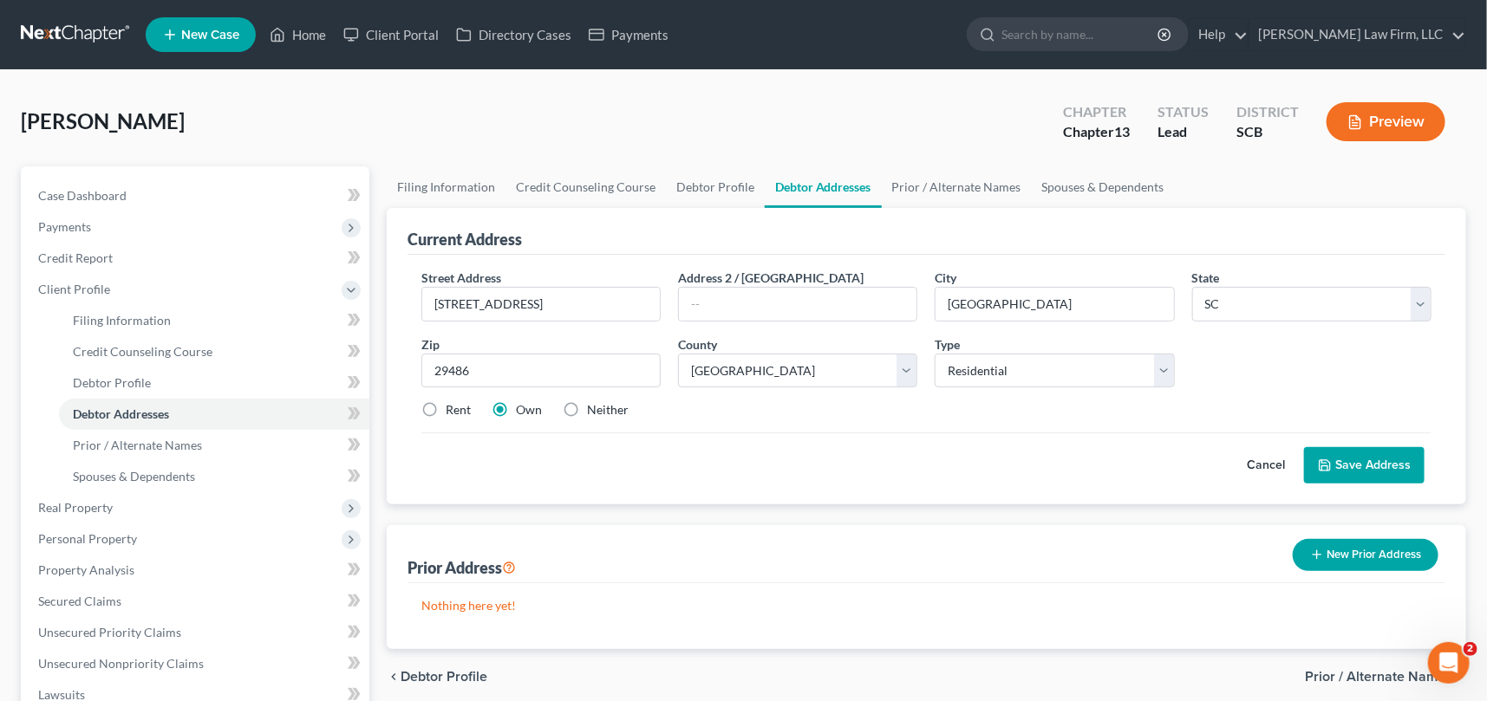
click at [1379, 466] on button "Save Address" at bounding box center [1364, 465] width 121 height 36
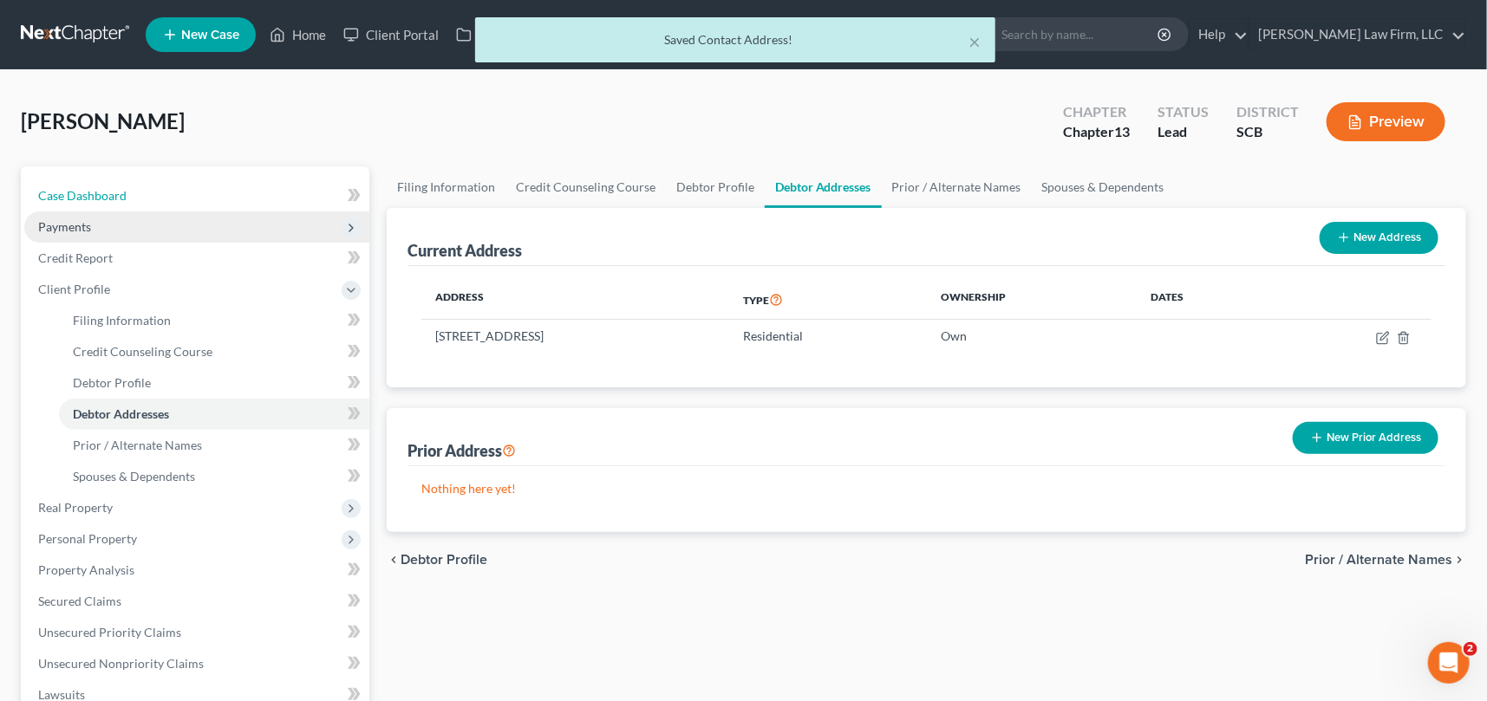
drag, startPoint x: 79, startPoint y: 188, endPoint x: 277, endPoint y: 227, distance: 201.5
click at [78, 188] on span "Case Dashboard" at bounding box center [82, 195] width 88 height 15
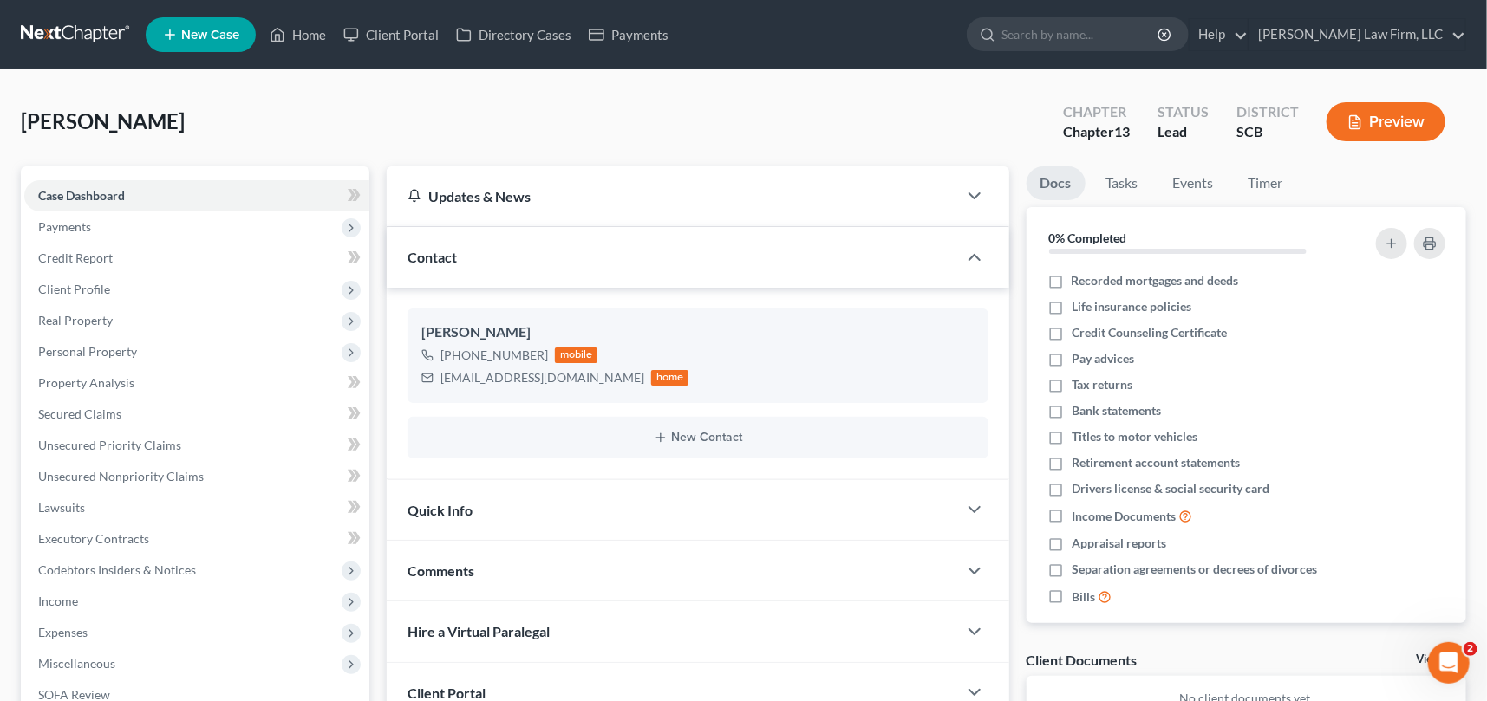
click at [440, 503] on span "Quick Info" at bounding box center [440, 510] width 65 height 16
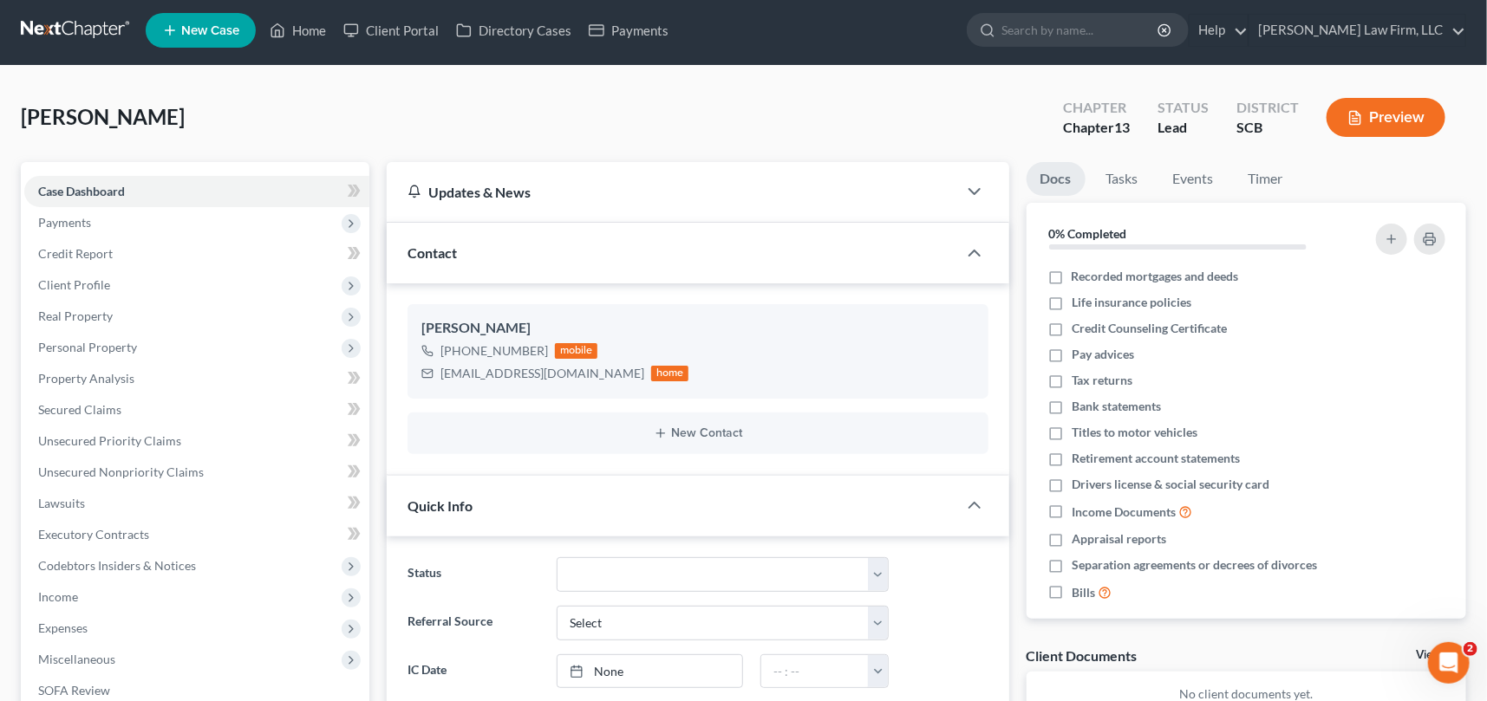
scroll to position [236, 0]
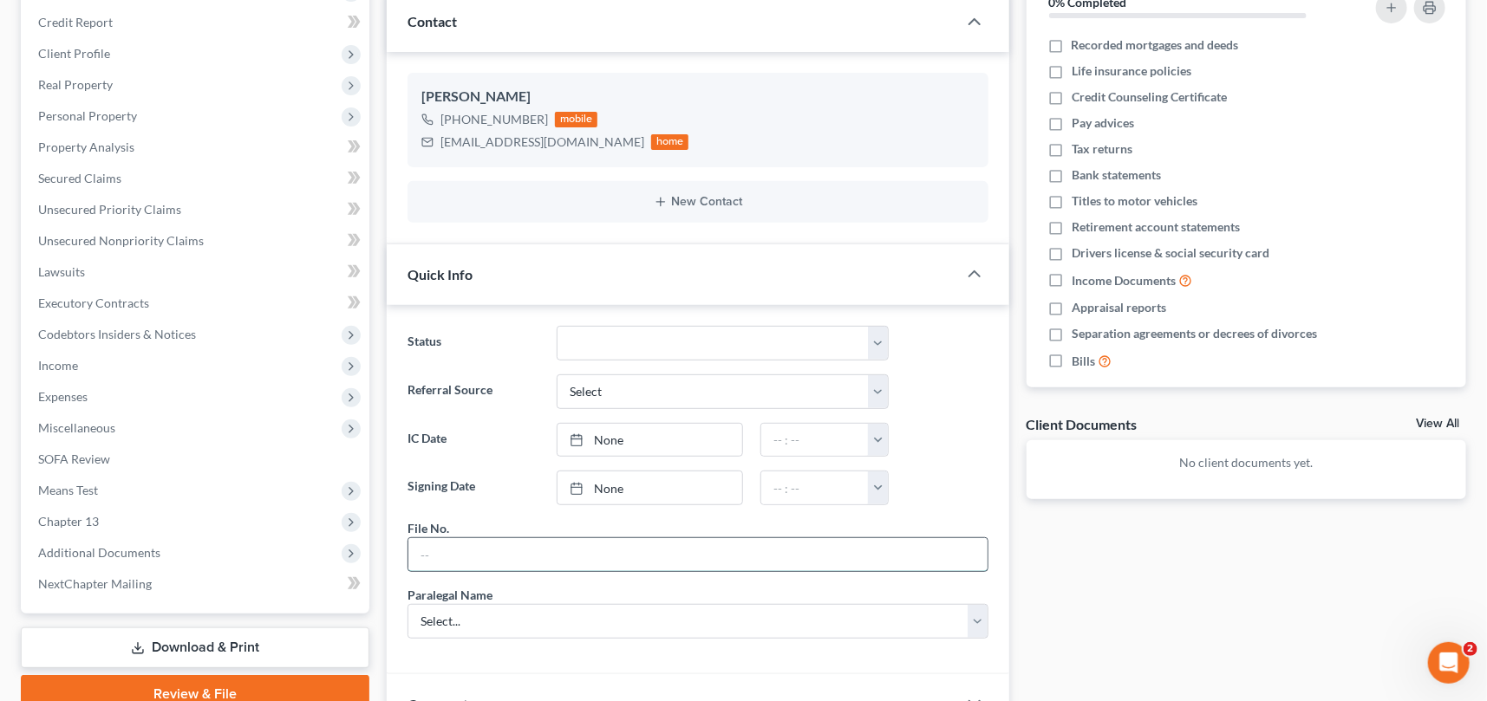
click at [461, 555] on input "text" at bounding box center [697, 554] width 579 height 33
type input "25-260cjs"
click at [450, 605] on select "Select... [PERSON_NAME] [PERSON_NAME] [PERSON_NAME] [PERSON_NAME]" at bounding box center [698, 621] width 581 height 35
select select "0"
click at [408, 604] on select "Select... [PERSON_NAME] [PERSON_NAME] [PERSON_NAME] [PERSON_NAME]" at bounding box center [698, 621] width 581 height 35
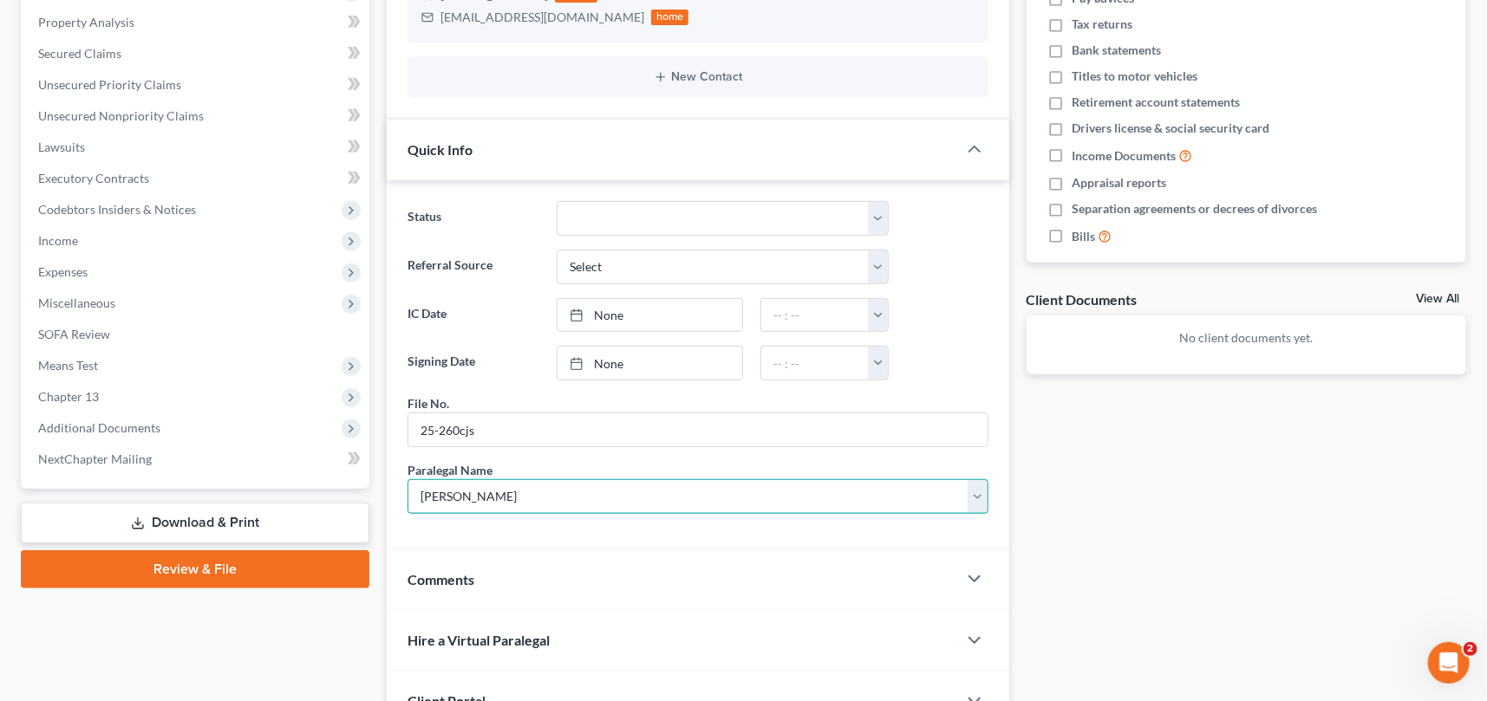
scroll to position [515, 0]
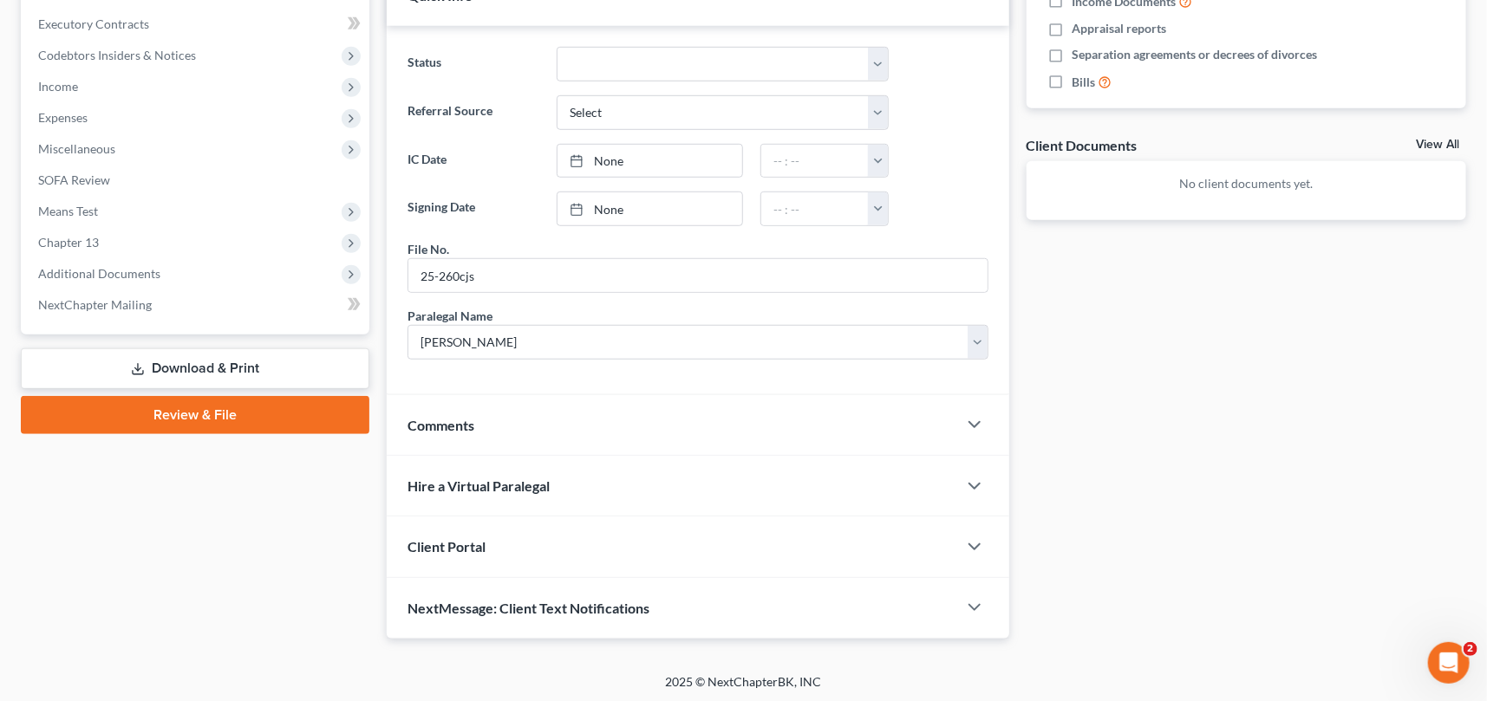
click at [461, 538] on span "Client Portal" at bounding box center [447, 546] width 78 height 16
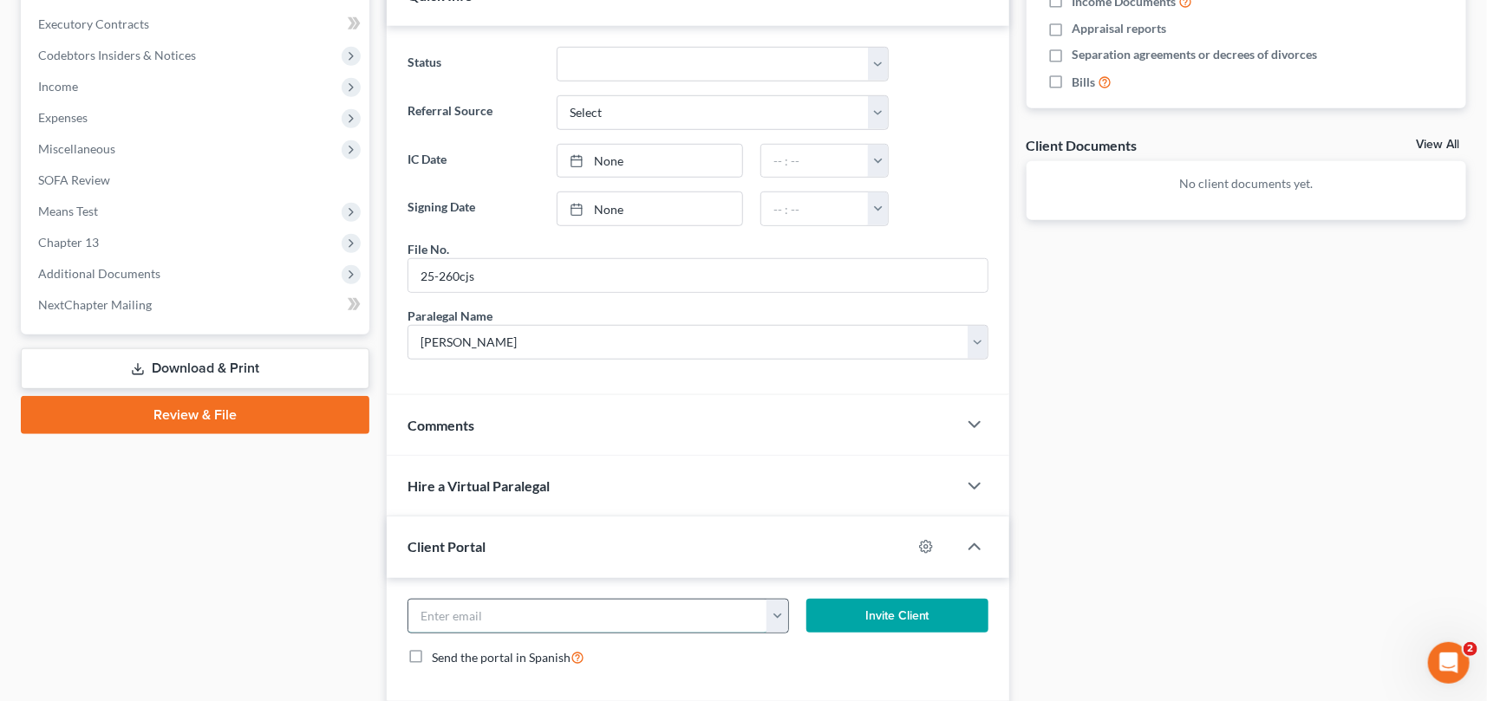
click at [512, 603] on input "email" at bounding box center [587, 616] width 359 height 33
type input "[EMAIL_ADDRESS][DOMAIN_NAME]"
drag, startPoint x: 870, startPoint y: 603, endPoint x: 507, endPoint y: 519, distance: 371.9
click at [871, 603] on button "Invite Client" at bounding box center [897, 616] width 182 height 35
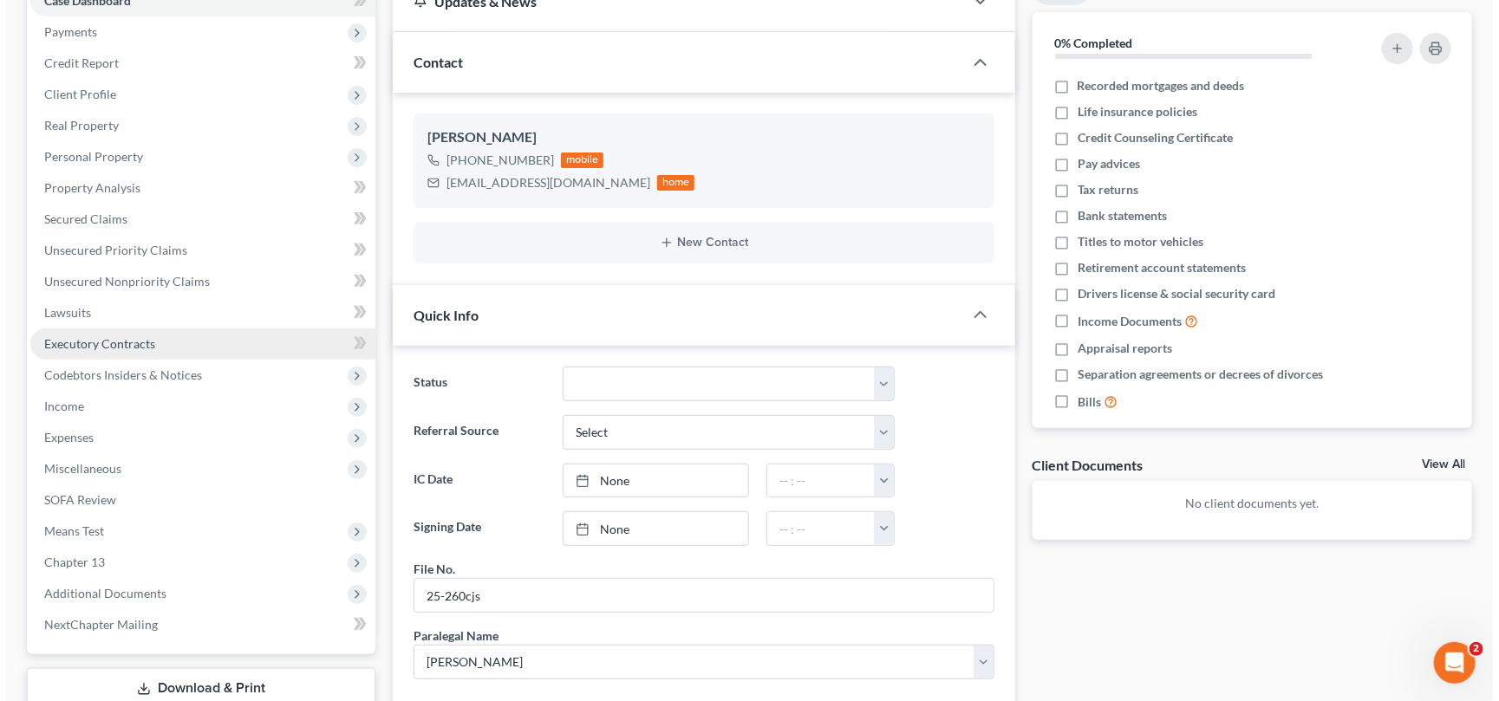
scroll to position [0, 0]
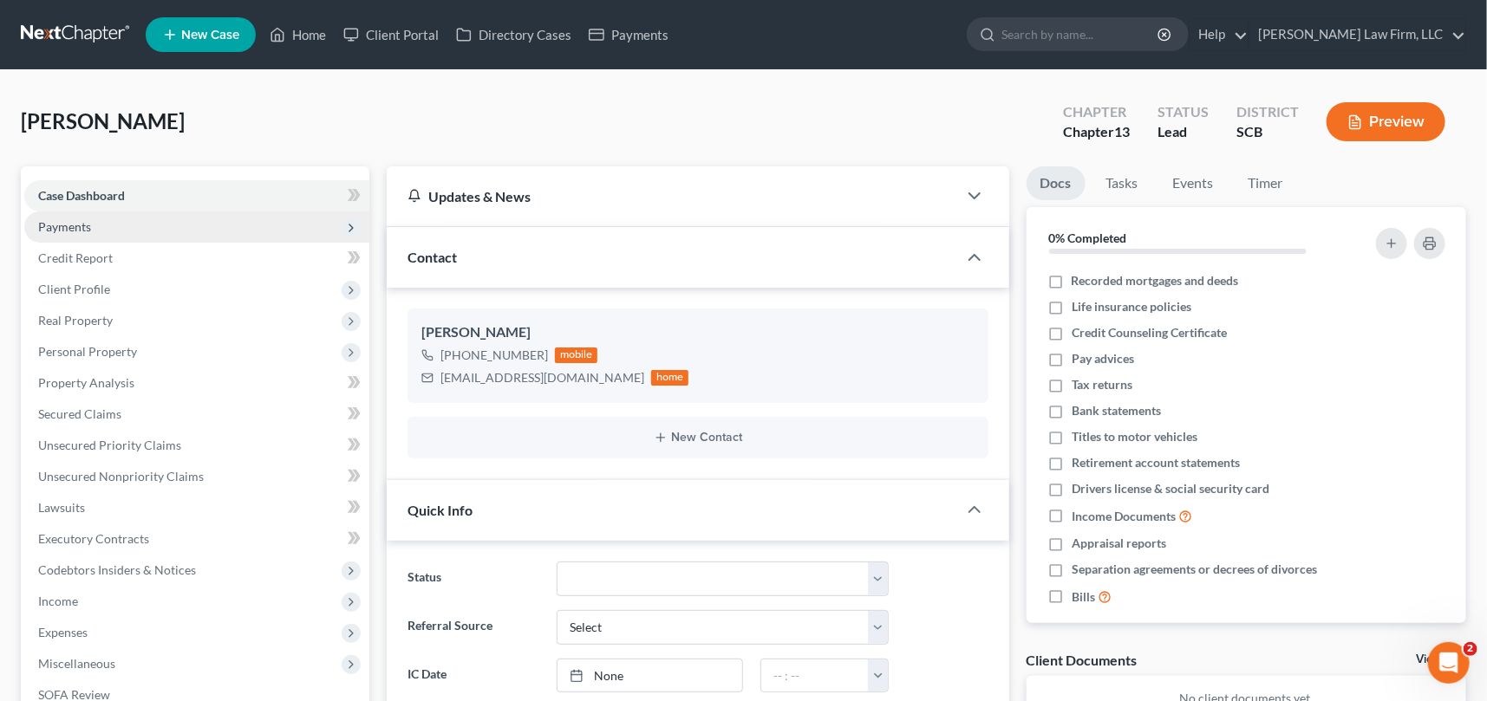
drag, startPoint x: 87, startPoint y: 217, endPoint x: 94, endPoint y: 233, distance: 17.9
click at [87, 216] on span "Payments" at bounding box center [196, 227] width 345 height 31
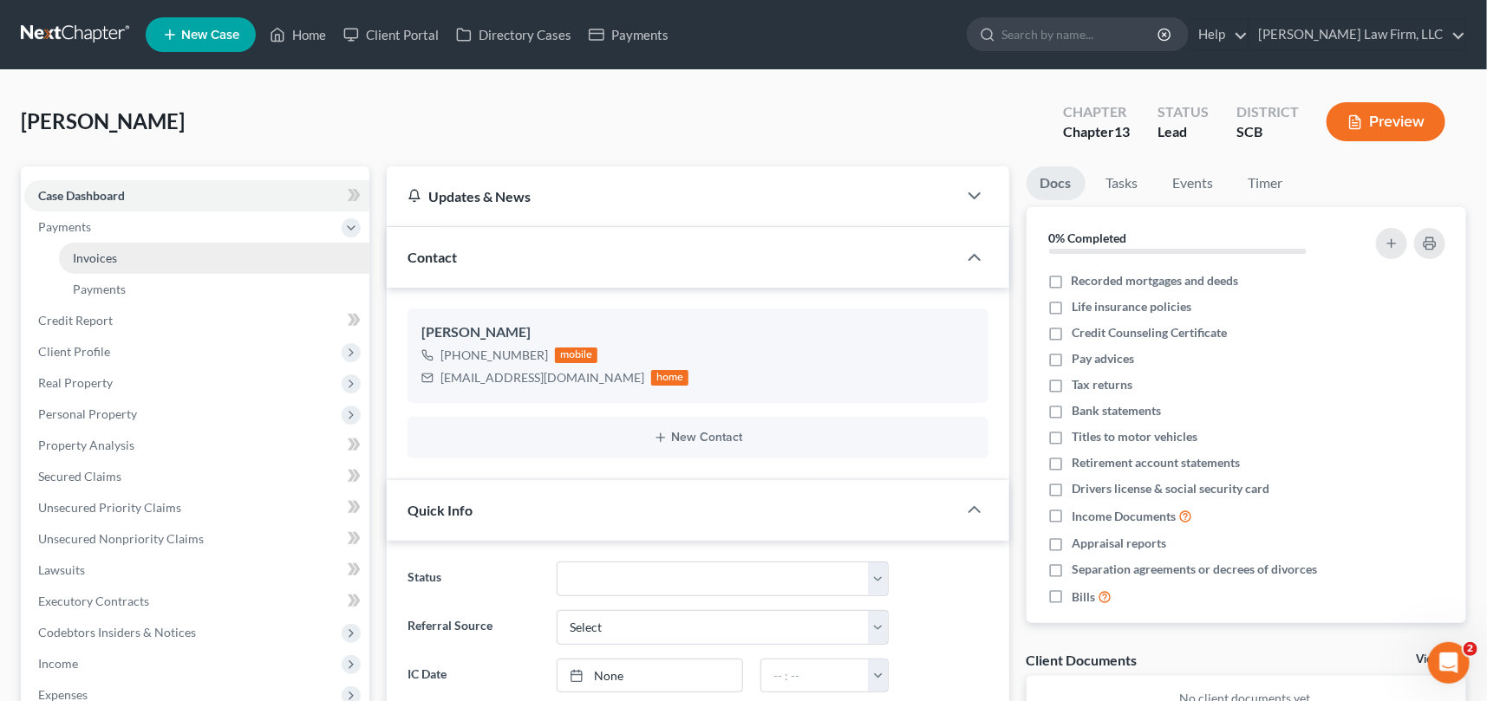
click at [109, 257] on span "Invoices" at bounding box center [95, 258] width 44 height 15
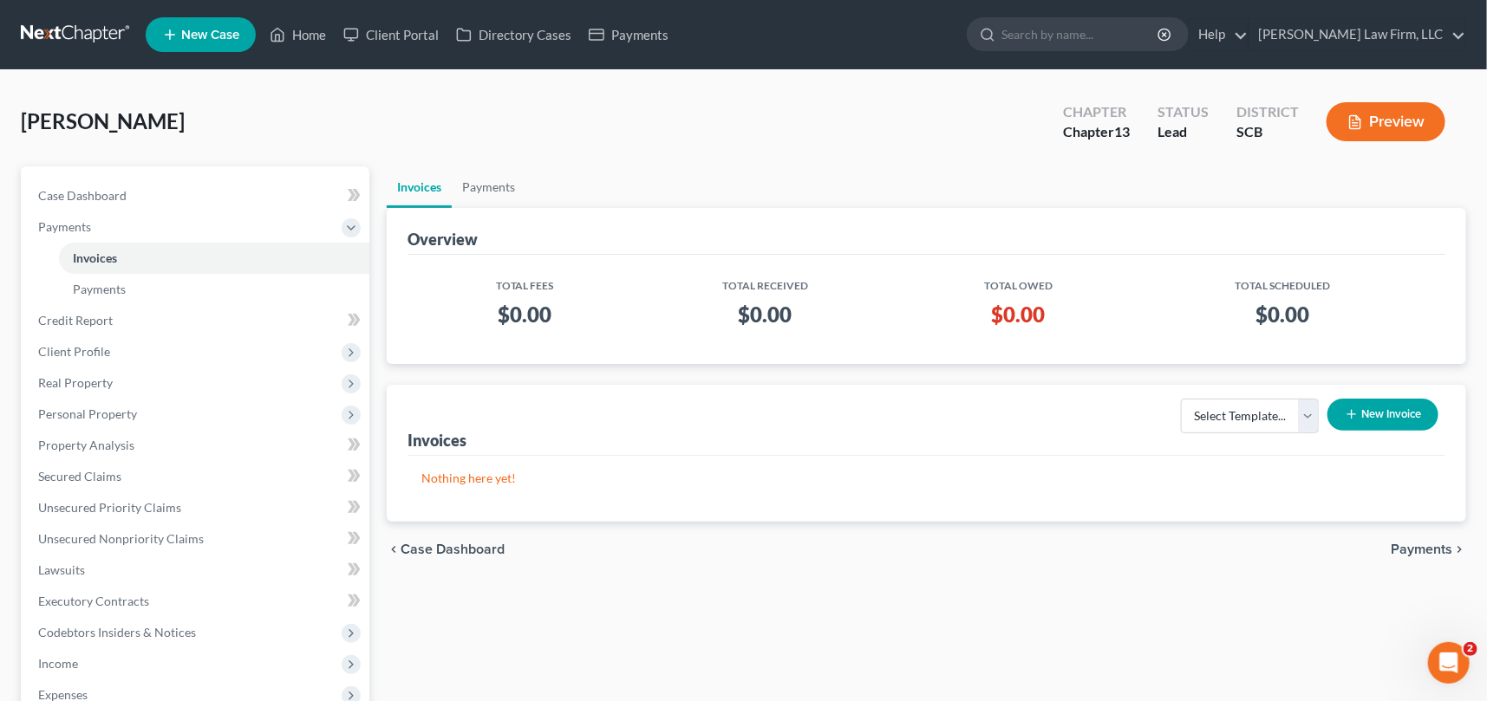
click at [1382, 407] on button "New Invoice" at bounding box center [1382, 415] width 111 height 32
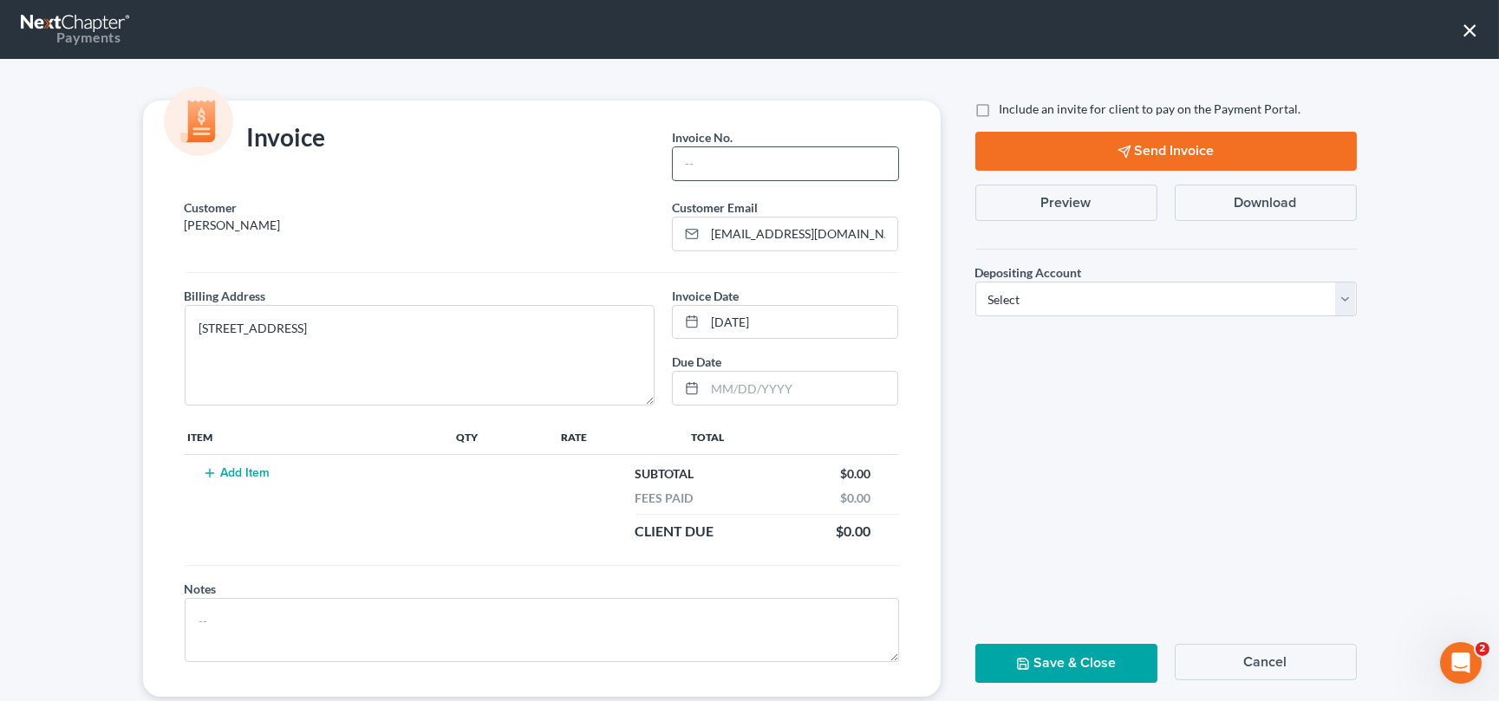
click at [707, 163] on input "text" at bounding box center [785, 163] width 225 height 33
type input "25-260chs"
click at [240, 466] on button "Add Item" at bounding box center [237, 473] width 76 height 14
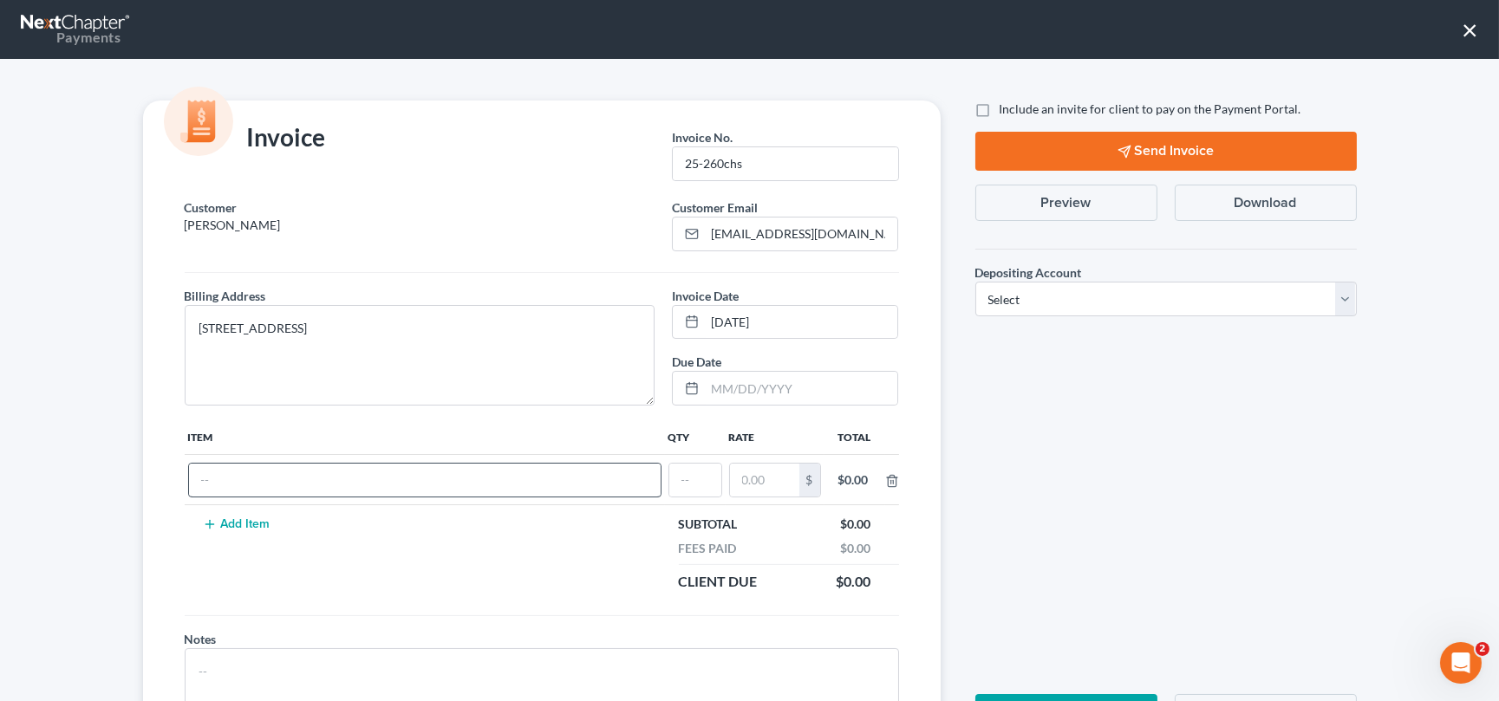
drag, startPoint x: 227, startPoint y: 442, endPoint x: 219, endPoint y: 462, distance: 21.4
click at [222, 458] on table "Item Qty Rate Total $ $0.00 Add Item Subtotal $0.00 Fees Paid $0.00 Client Due …" at bounding box center [542, 511] width 714 height 182
click at [215, 464] on input "text" at bounding box center [425, 480] width 472 height 33
type input "Chapter 13 Fees"
type input "1"
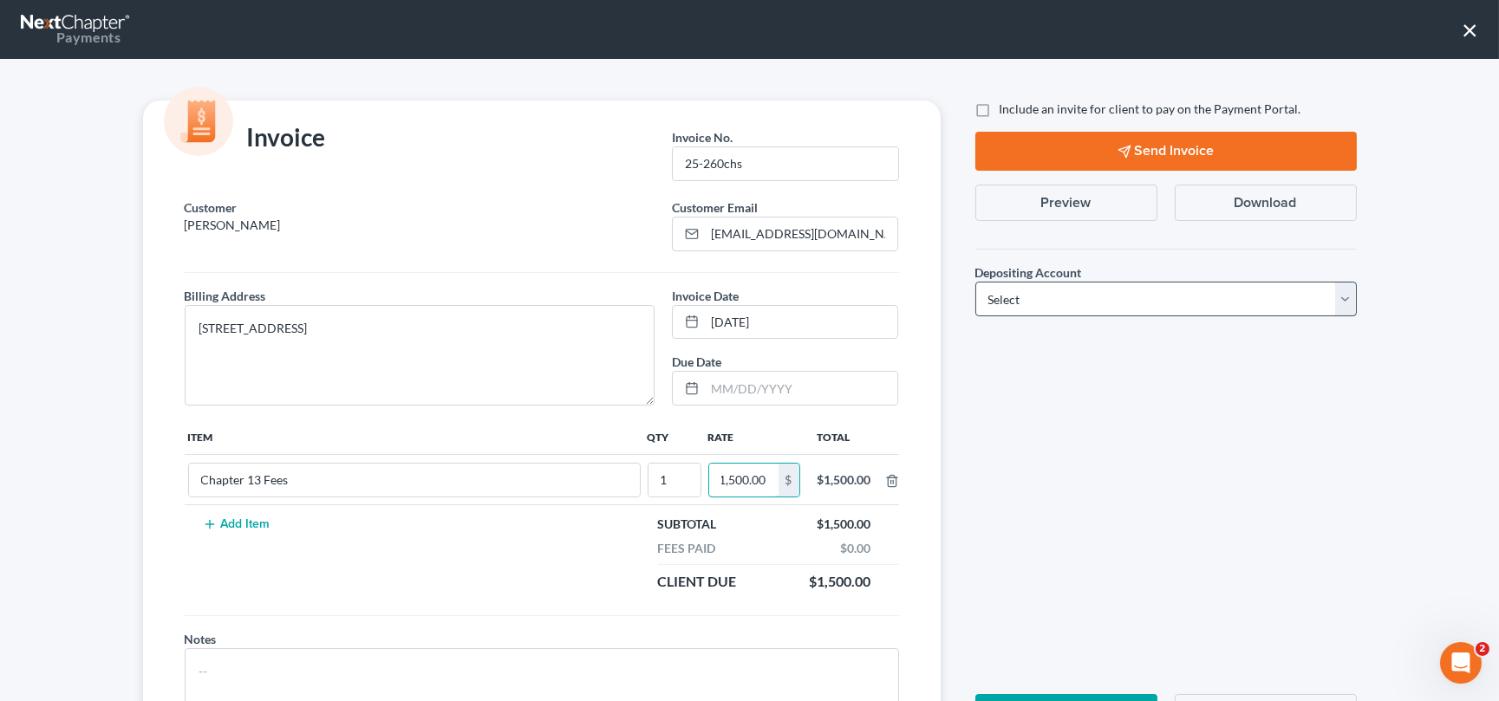
type input "1,500.00"
drag, startPoint x: 1344, startPoint y: 290, endPoint x: 1315, endPoint y: 297, distance: 29.7
click at [1344, 290] on select "Select Operation Trust" at bounding box center [1166, 299] width 382 height 35
select select "1"
click at [975, 282] on select "Select Operation Trust" at bounding box center [1166, 299] width 382 height 35
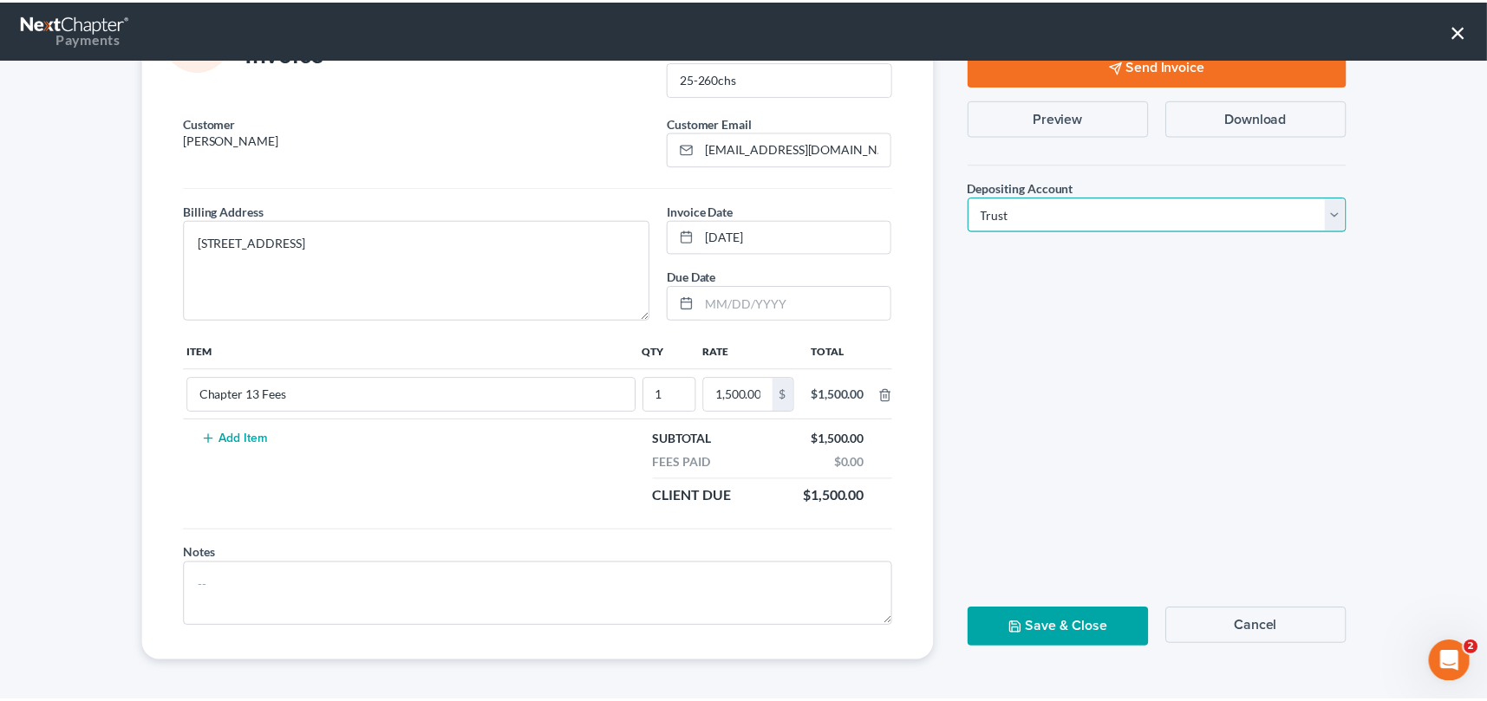
scroll to position [86, 0]
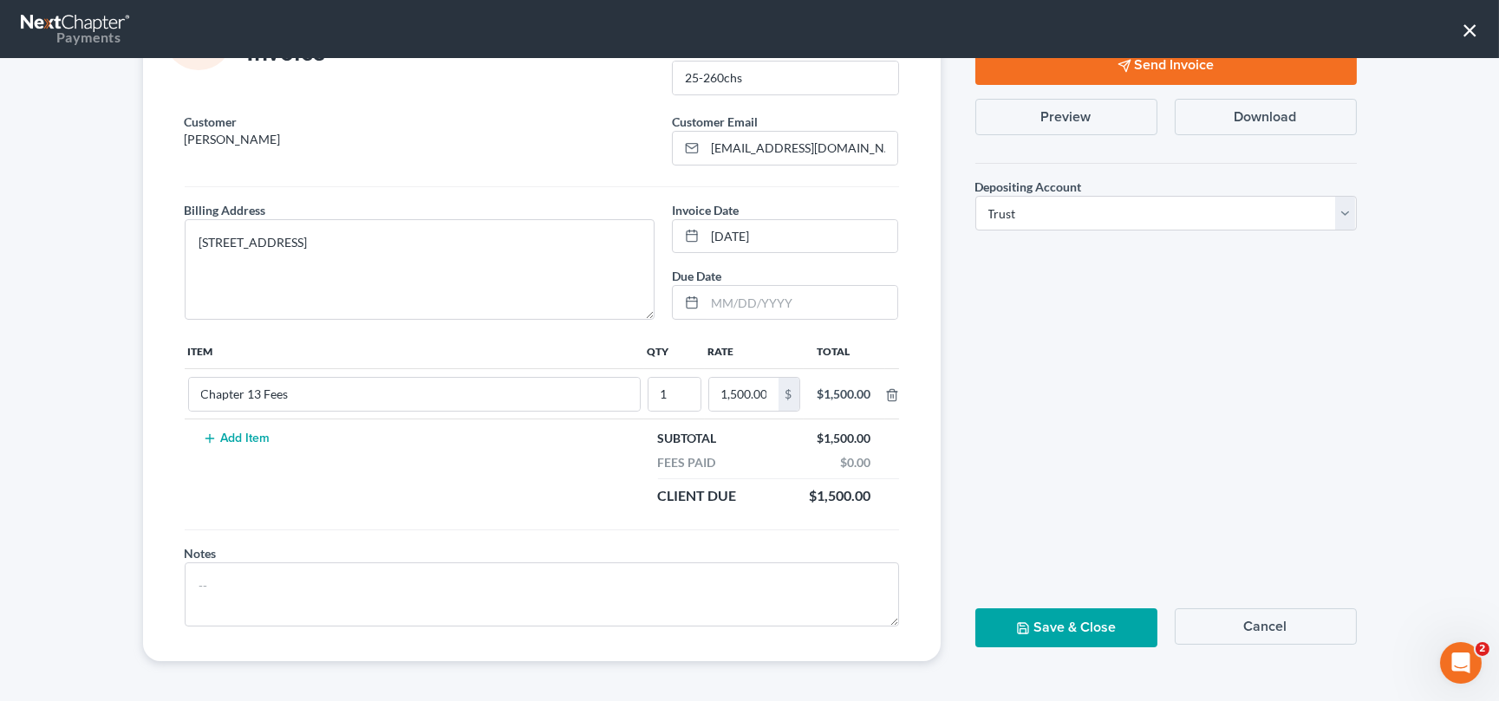
click at [1068, 615] on button "Save & Close" at bounding box center [1066, 628] width 182 height 39
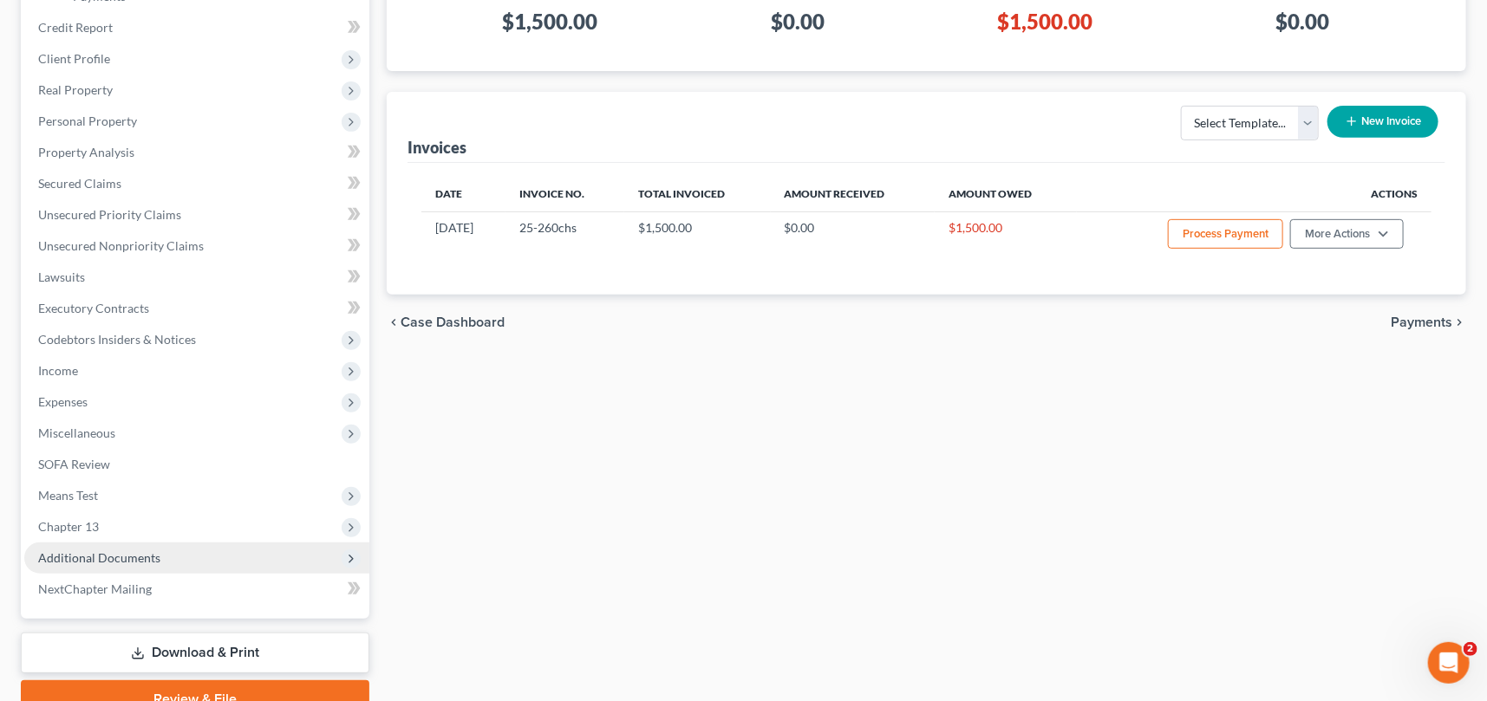
scroll to position [374, 0]
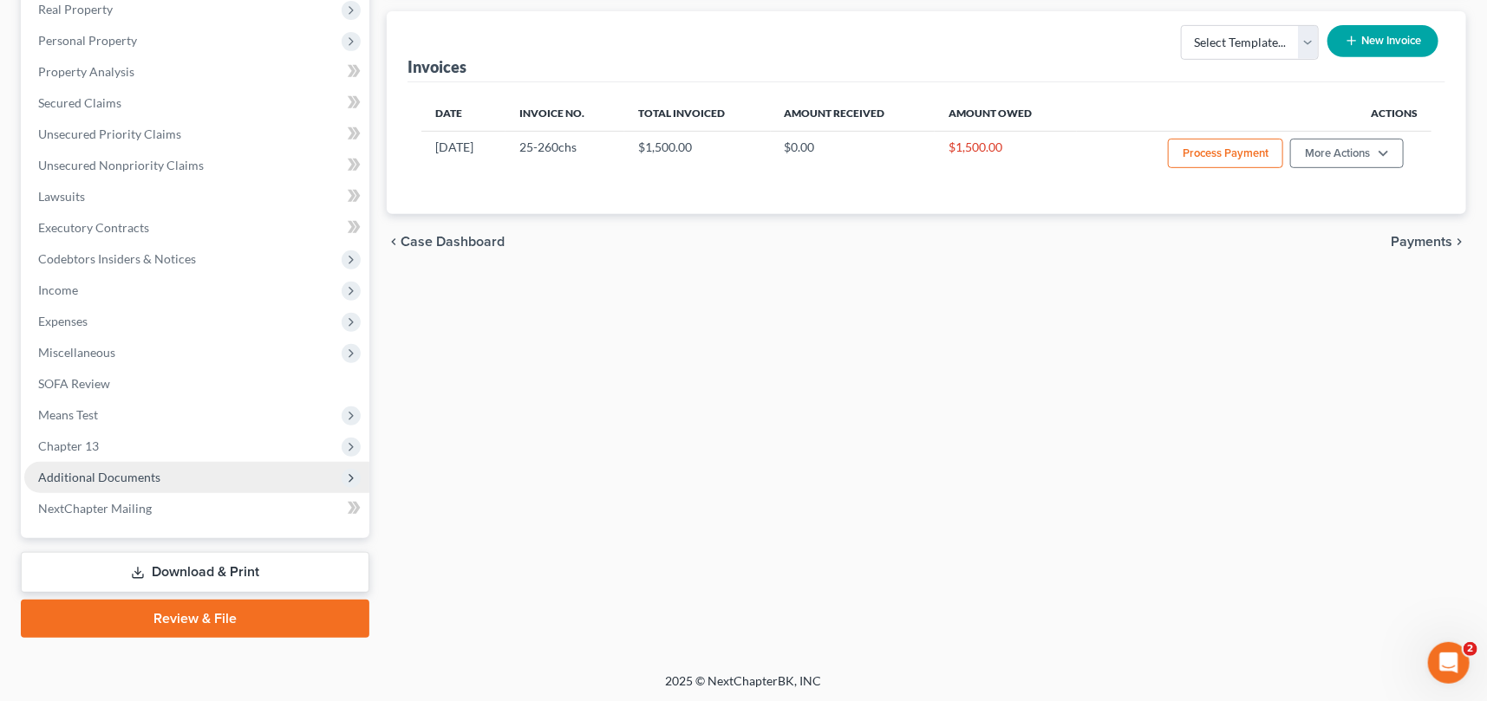
click at [102, 472] on span "Additional Documents" at bounding box center [99, 477] width 122 height 15
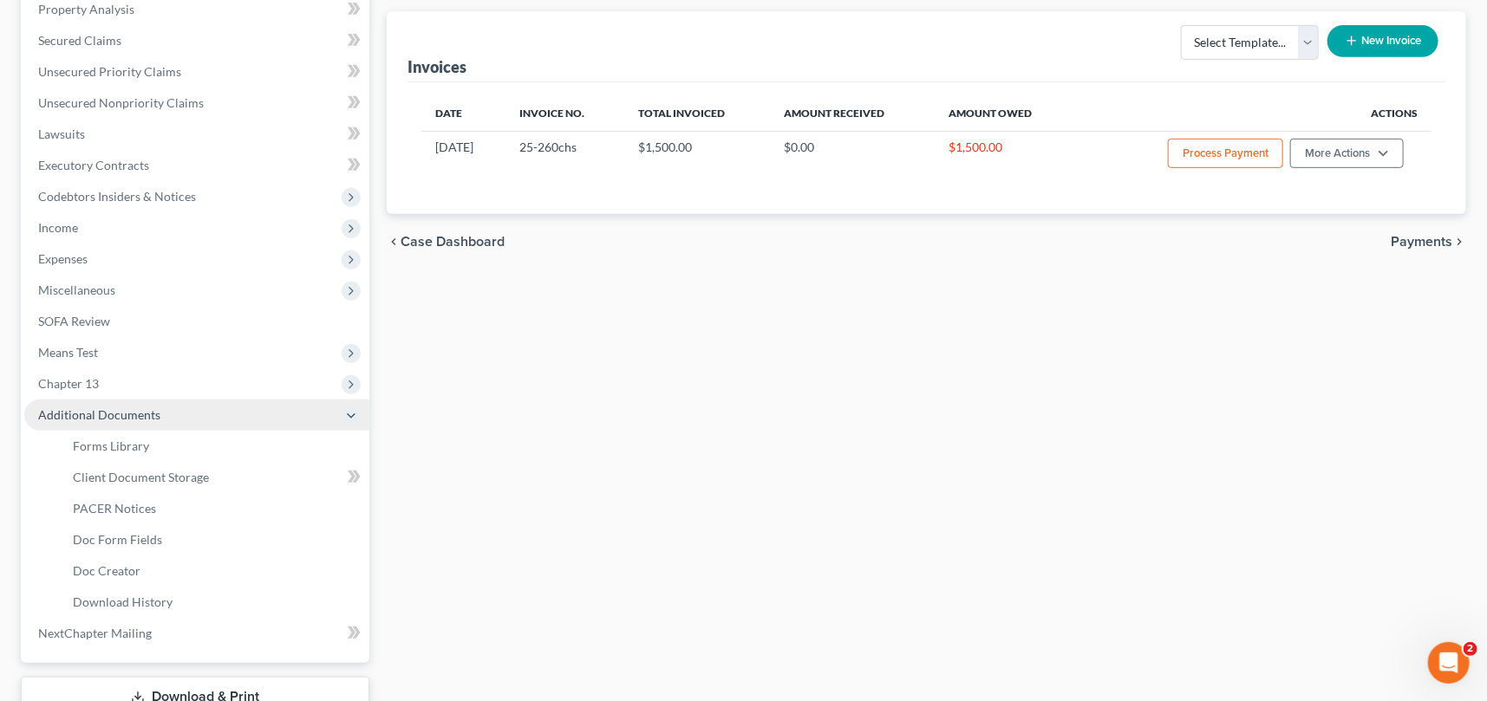
scroll to position [311, 0]
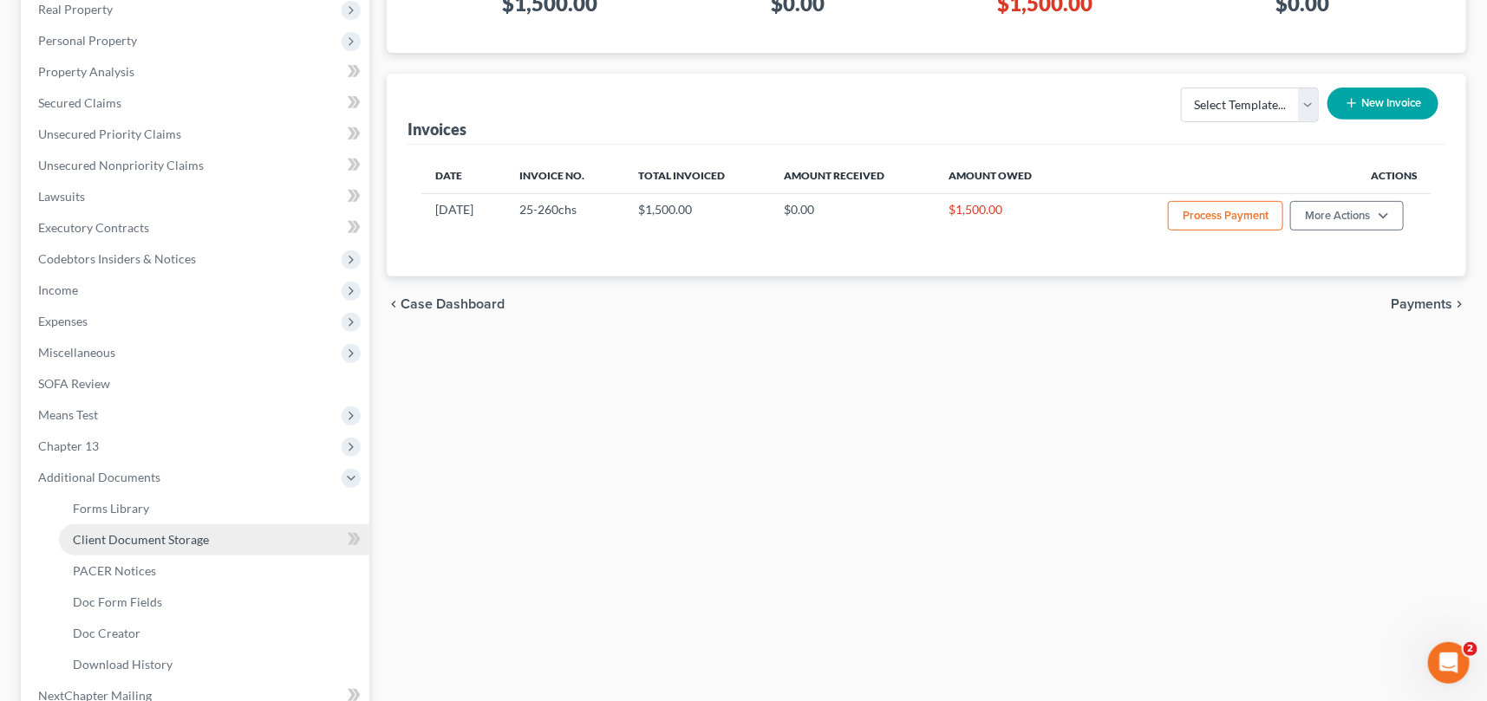
click at [153, 534] on span "Client Document Storage" at bounding box center [141, 539] width 136 height 15
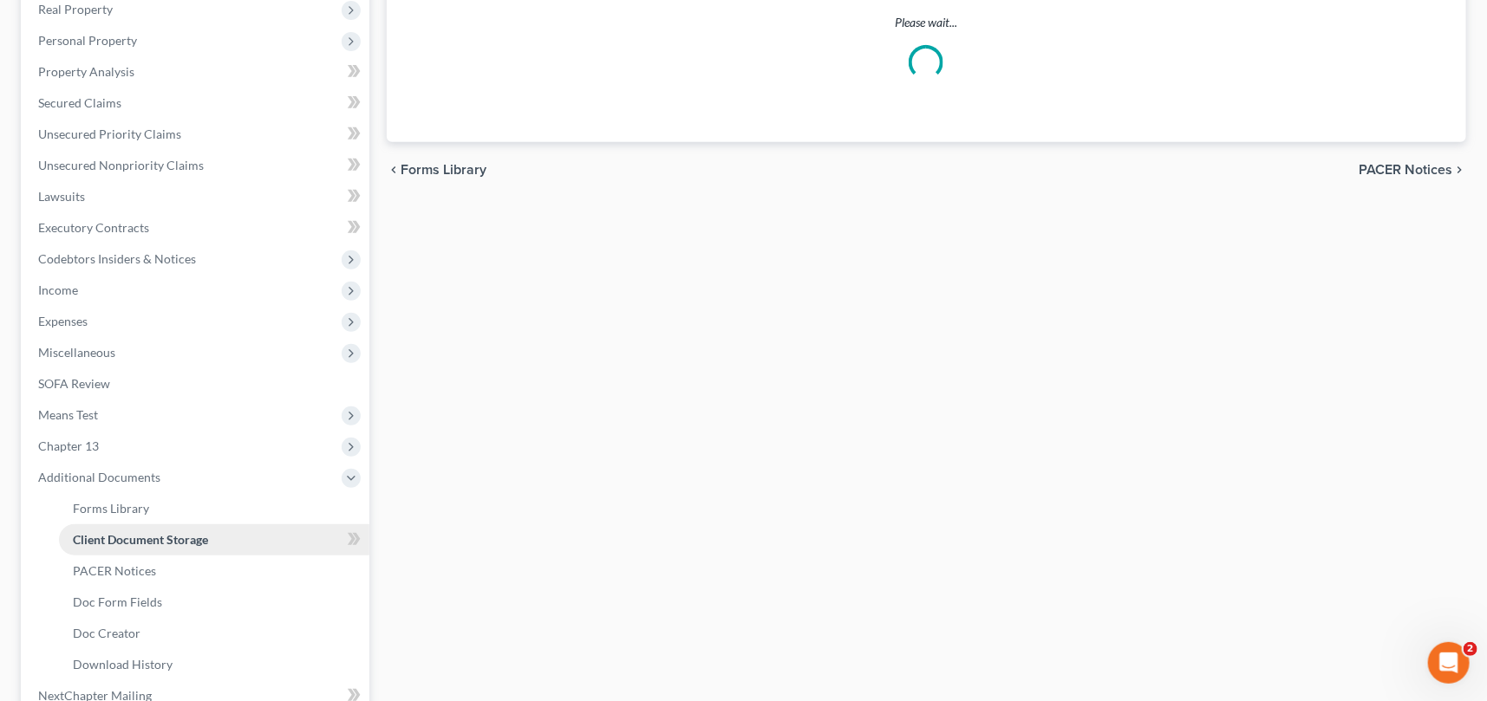
click at [153, 534] on link "Client Document Storage" at bounding box center [214, 540] width 310 height 31
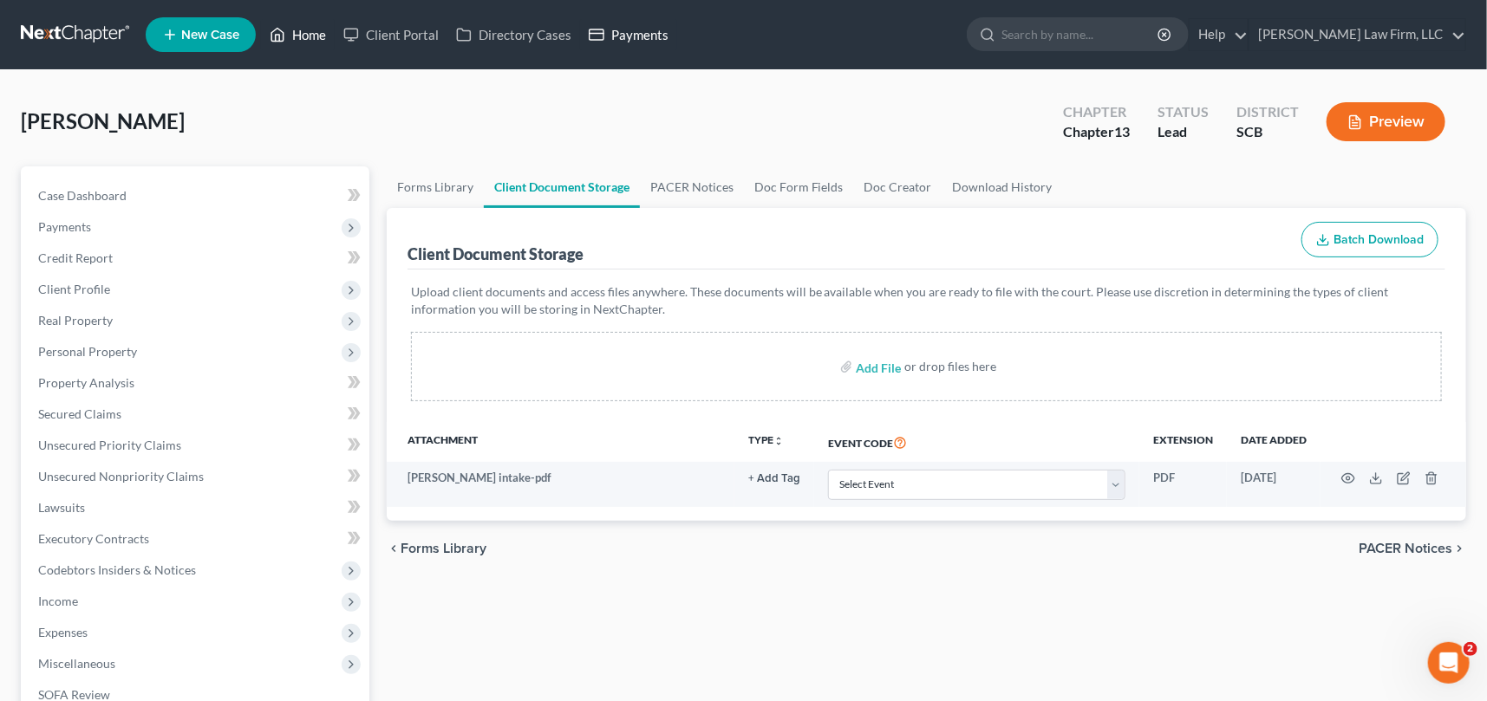
drag, startPoint x: 310, startPoint y: 30, endPoint x: 625, endPoint y: 49, distance: 315.3
click at [311, 30] on link "Home" at bounding box center [298, 34] width 74 height 31
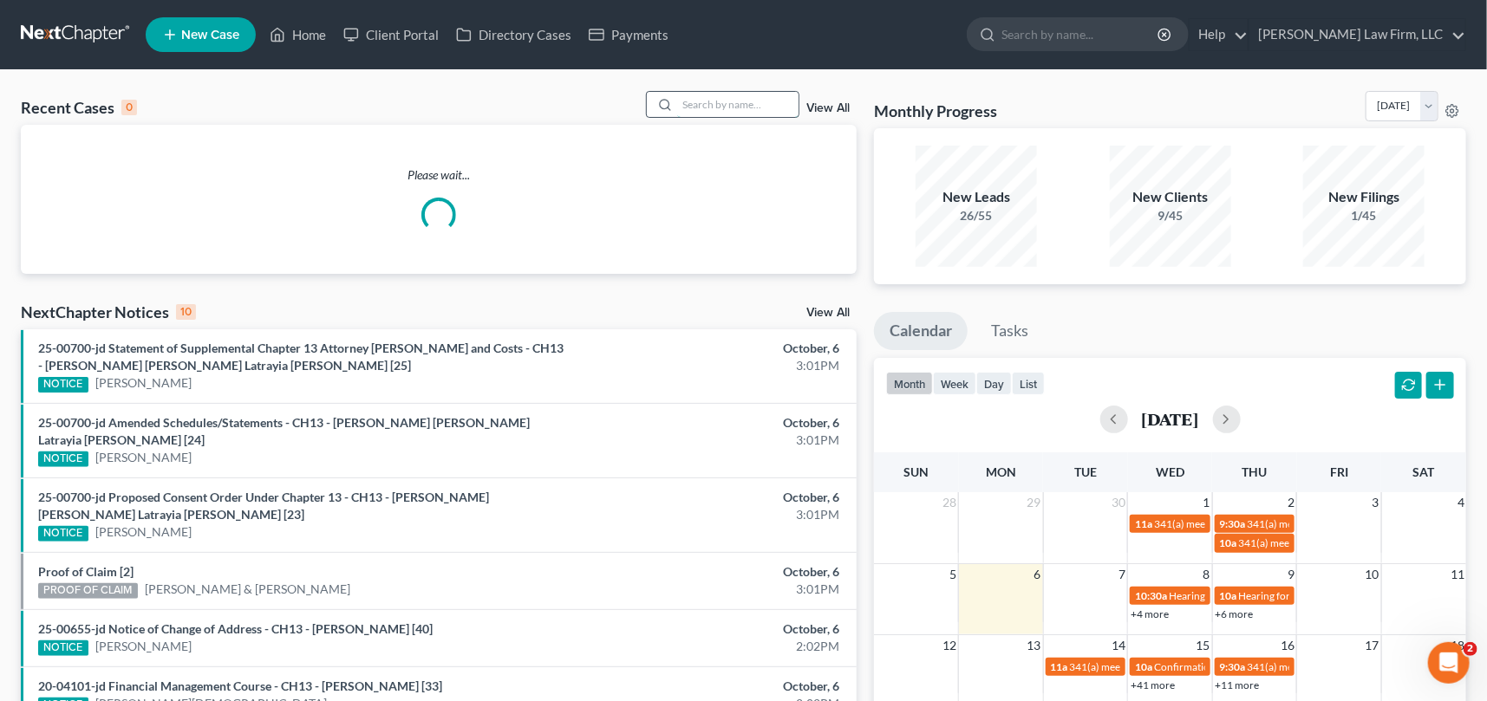
drag, startPoint x: 701, startPoint y: 99, endPoint x: 714, endPoint y: 95, distance: 12.6
click at [705, 99] on input "search" at bounding box center [737, 104] width 121 height 25
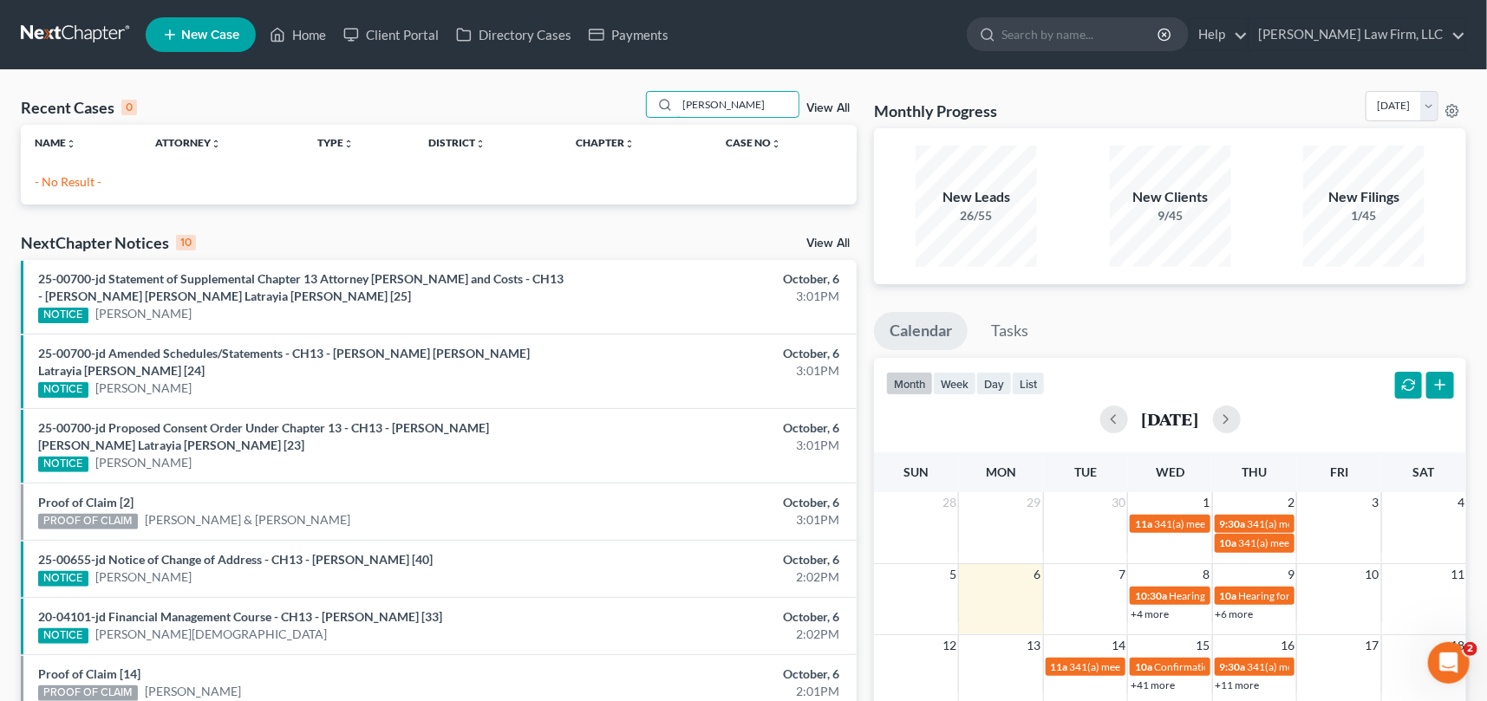
type input "[PERSON_NAME]"
click at [225, 31] on span "New Case" at bounding box center [210, 35] width 58 height 13
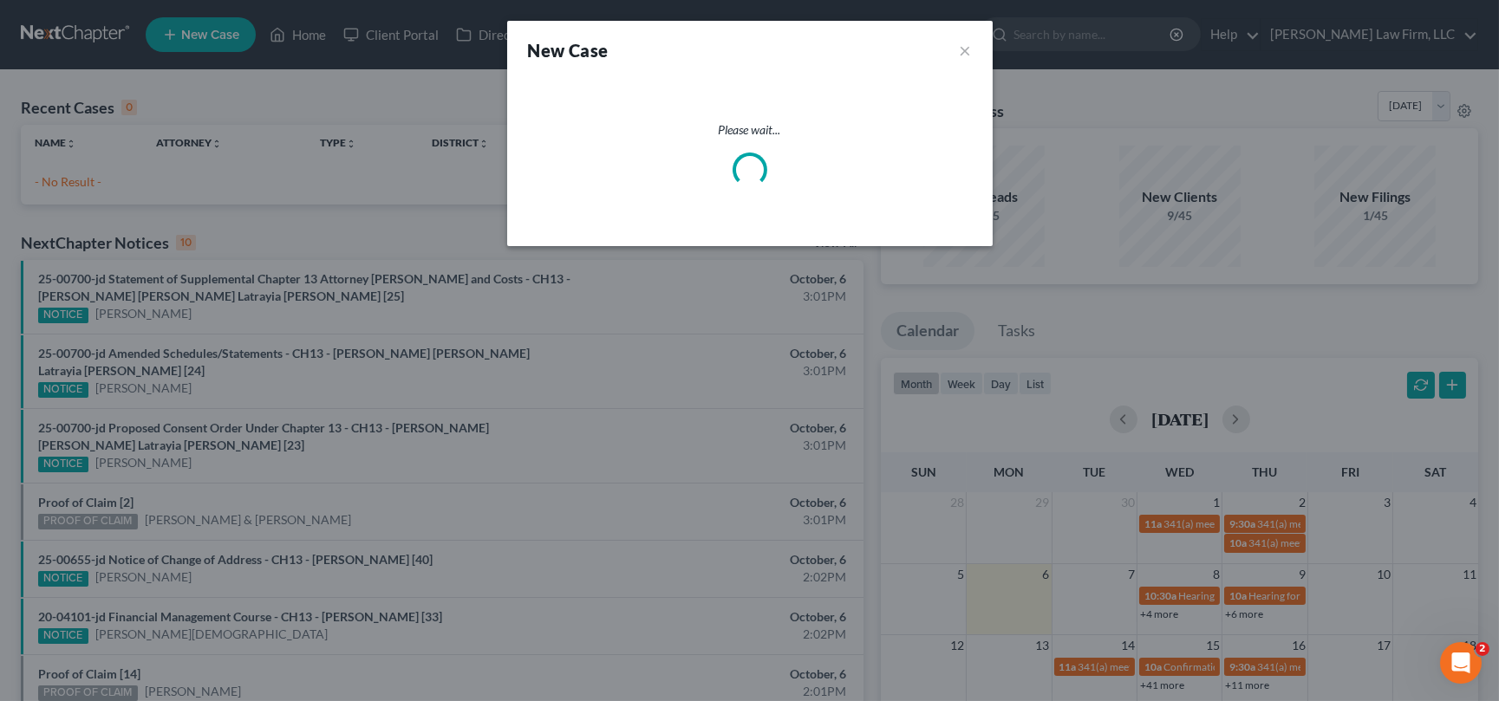
select select "72"
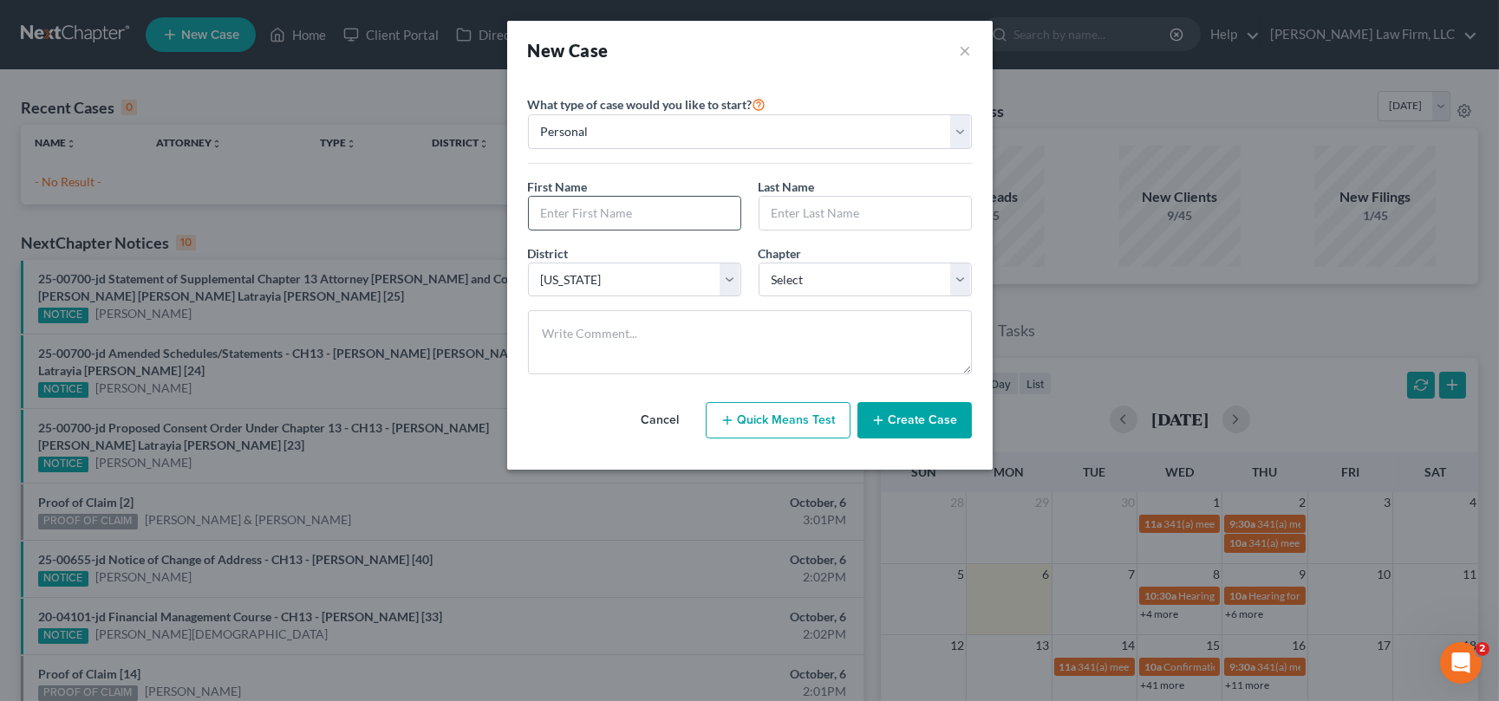
click at [562, 208] on input "text" at bounding box center [635, 213] width 212 height 33
type input "[PERSON_NAME]"
click at [963, 290] on select "Select 7 11 12 13" at bounding box center [865, 280] width 213 height 35
select select "0"
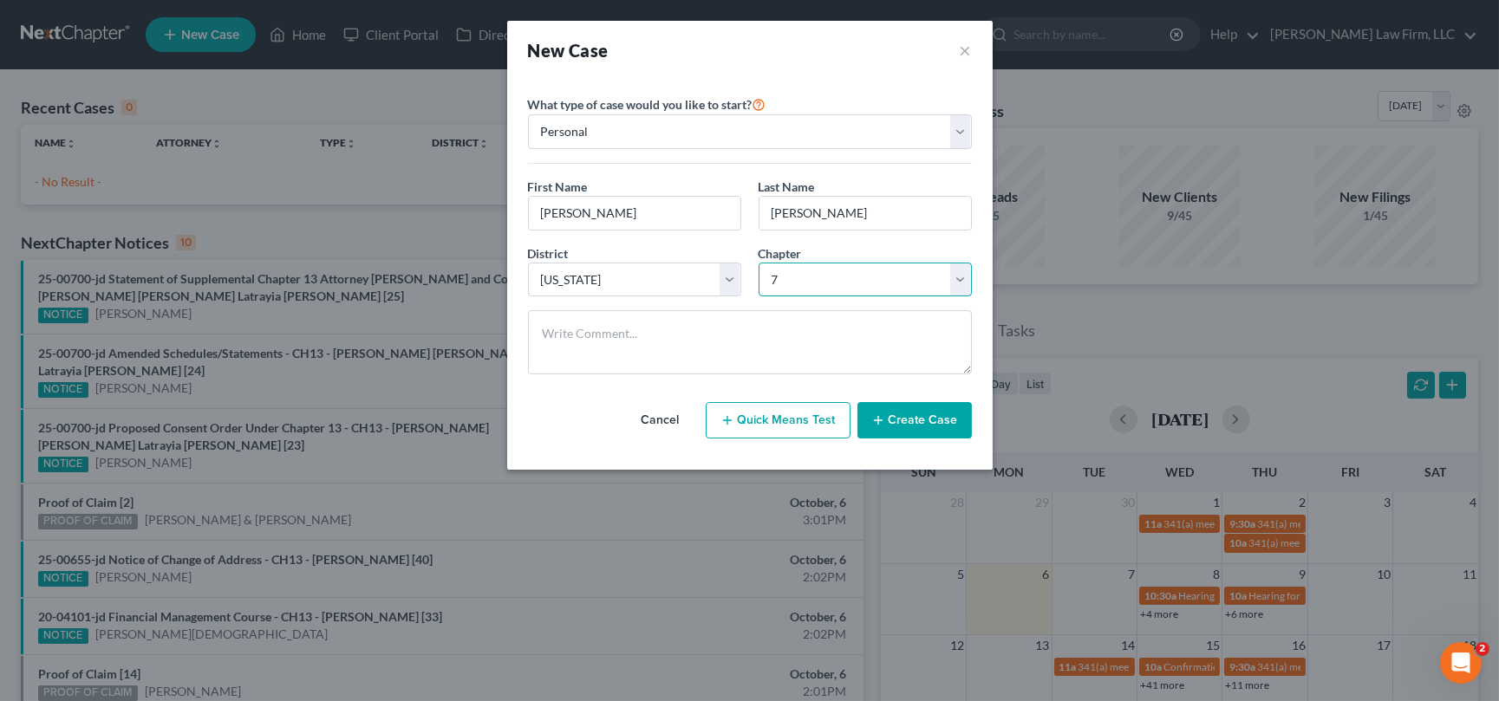
click at [759, 263] on select "Select 7 11 12 13" at bounding box center [865, 280] width 213 height 35
click at [903, 408] on button "Create Case" at bounding box center [915, 420] width 114 height 36
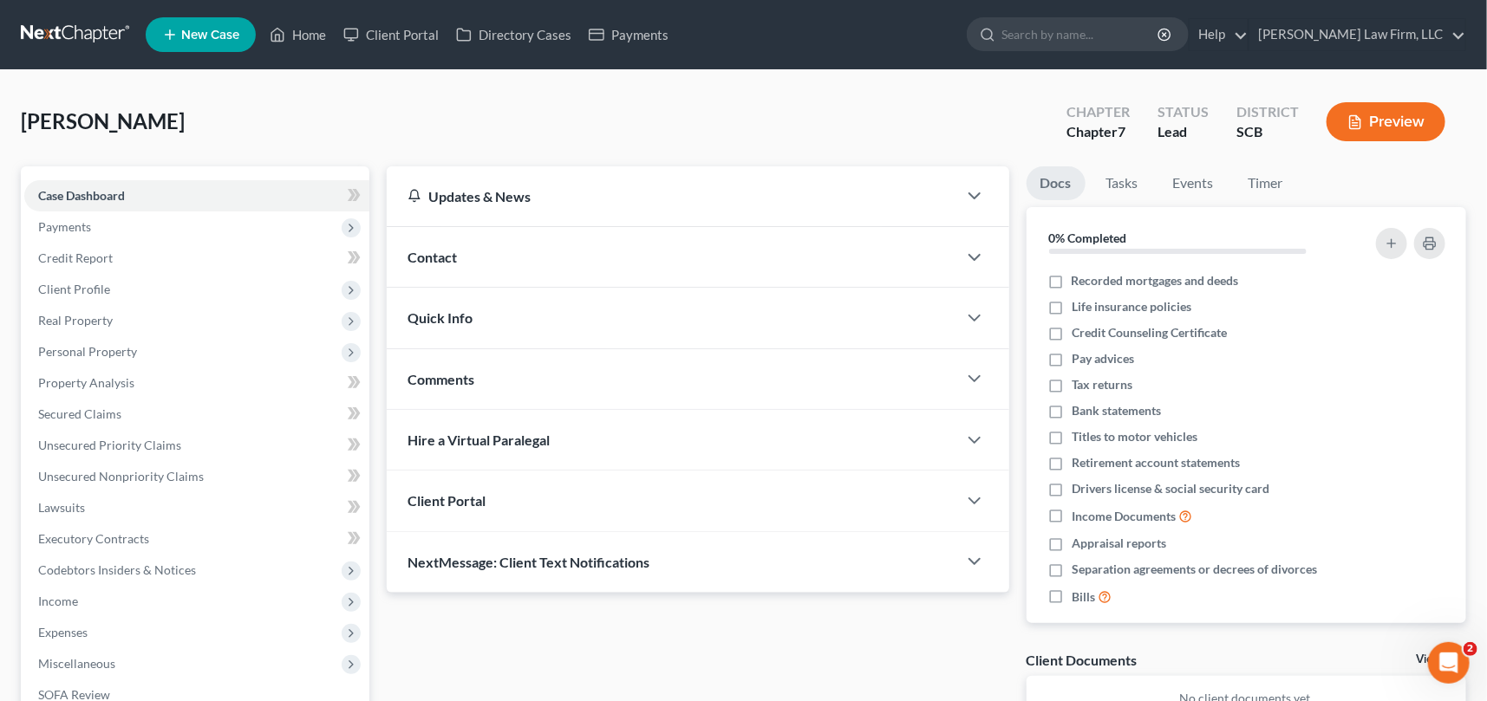
click at [427, 251] on span "Contact" at bounding box center [432, 257] width 49 height 16
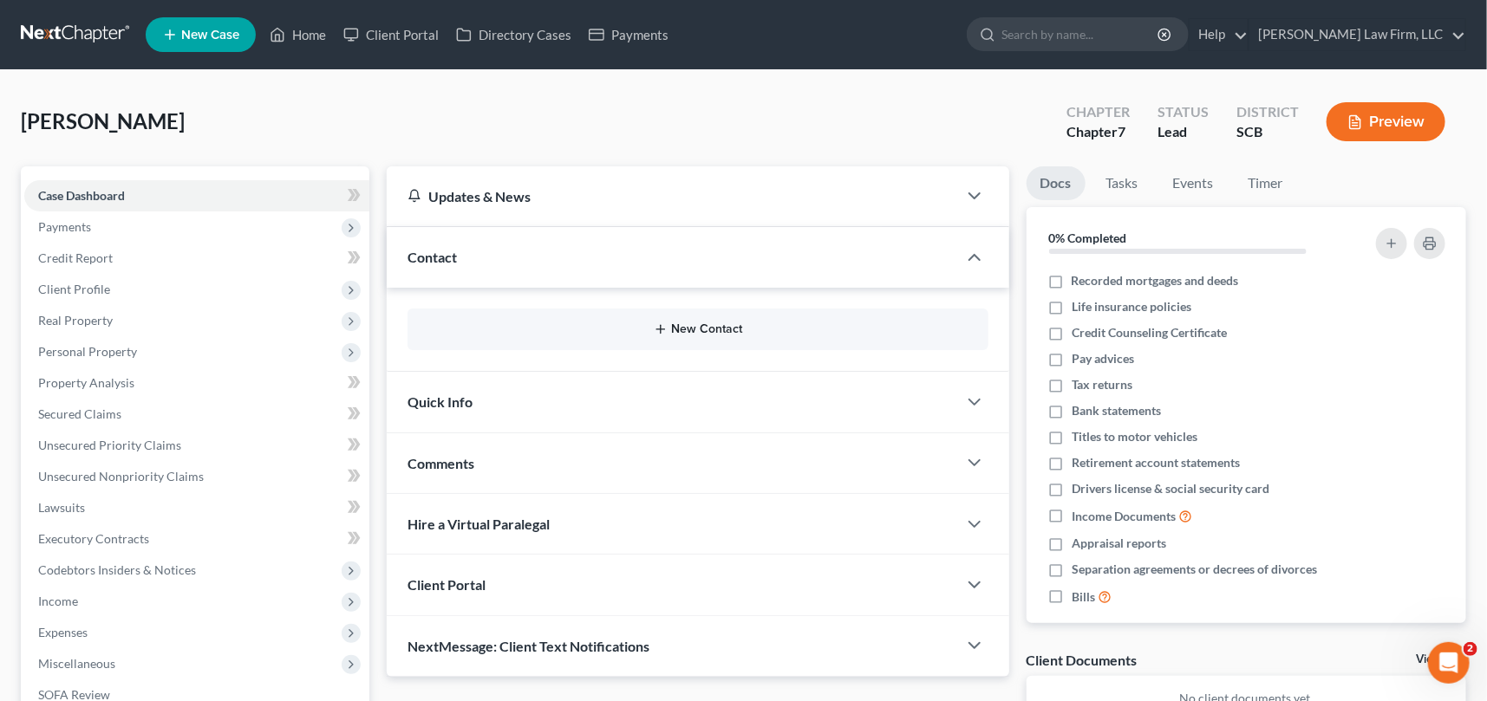
click at [699, 323] on button "New Contact" at bounding box center [697, 330] width 553 height 14
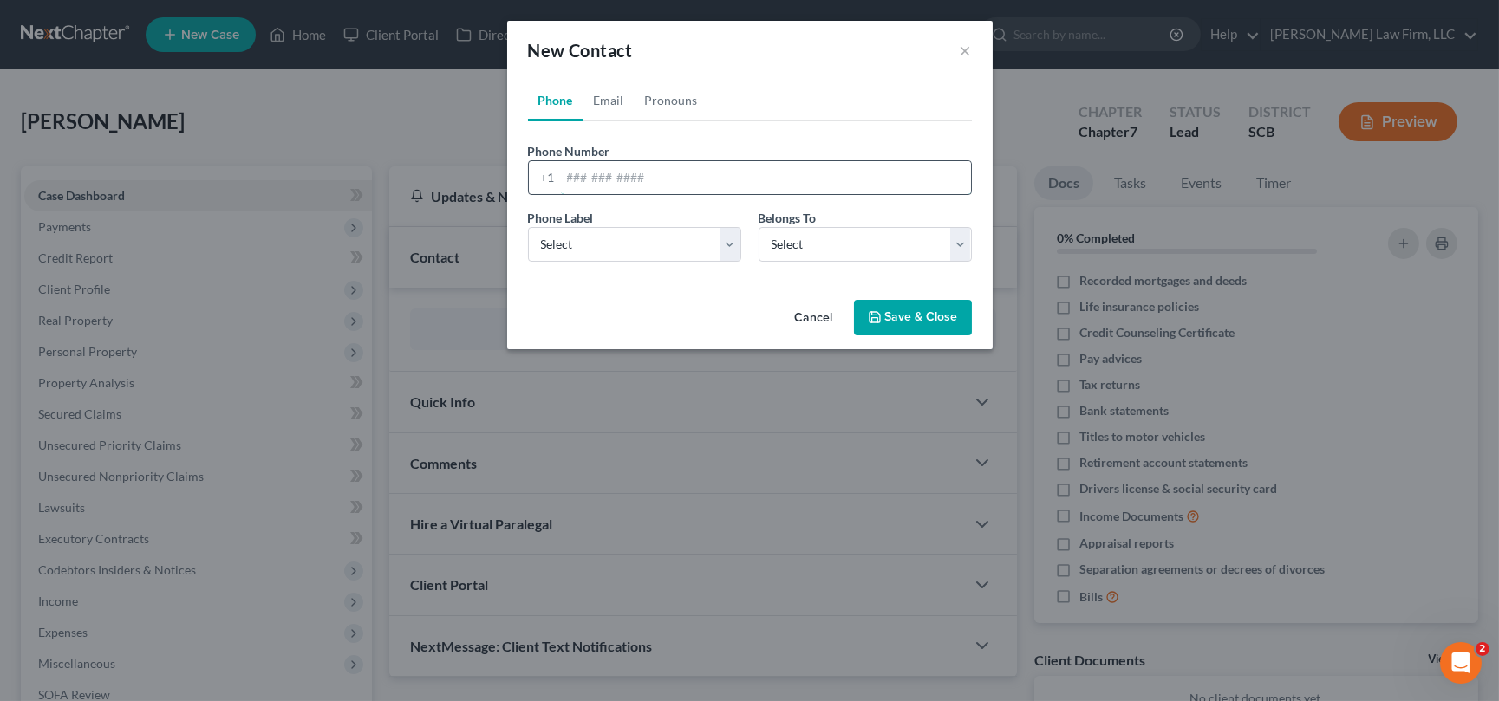
click at [572, 179] on input "tel" at bounding box center [766, 177] width 410 height 33
type input "[PHONE_NUMBER]"
click at [564, 241] on select "Select Mobile Home Work Other" at bounding box center [634, 244] width 213 height 35
select select "0"
click at [528, 227] on select "Select Mobile Home Work Other" at bounding box center [634, 244] width 213 height 35
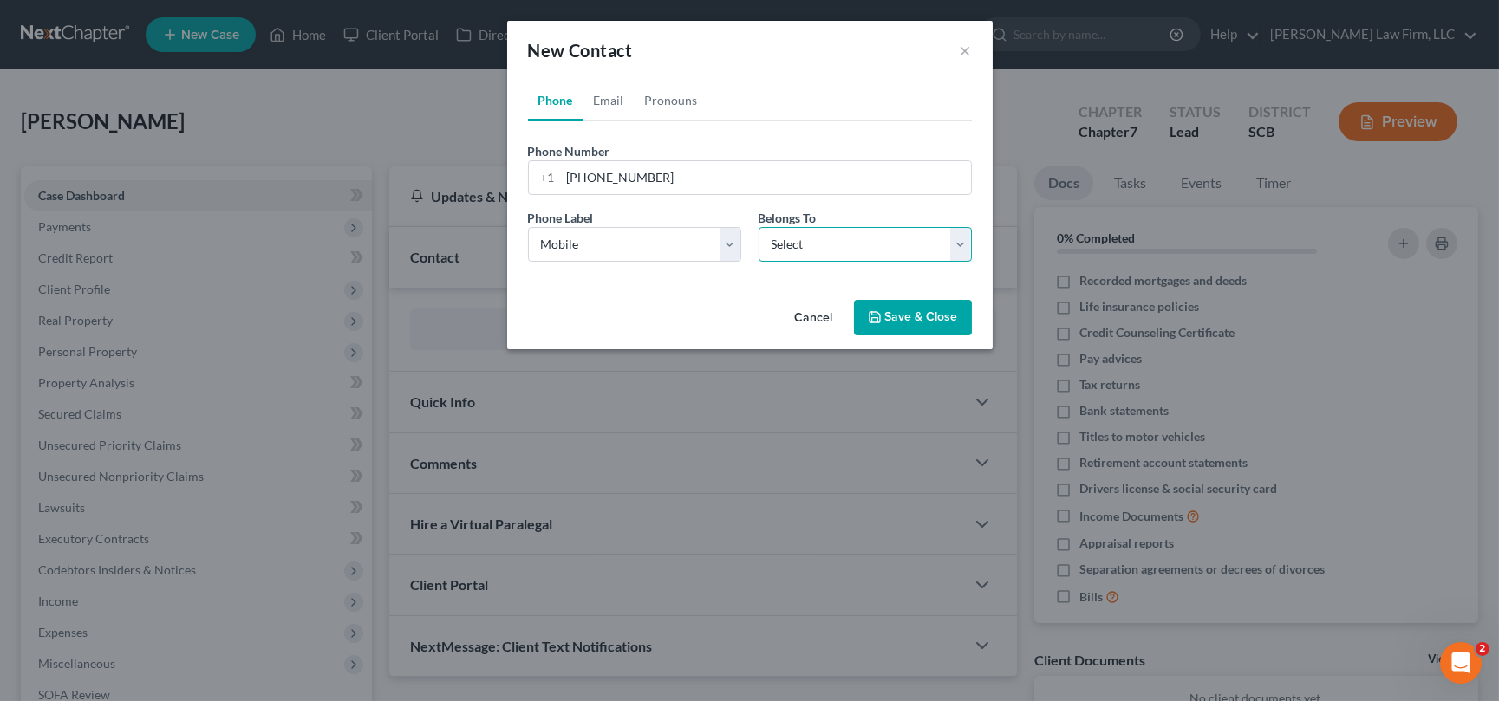
drag, startPoint x: 836, startPoint y: 238, endPoint x: 831, endPoint y: 258, distance: 20.6
click at [836, 238] on select "Select Client Other" at bounding box center [865, 244] width 213 height 35
select select "0"
click at [759, 227] on select "Select Client Other" at bounding box center [865, 244] width 213 height 35
select select "0"
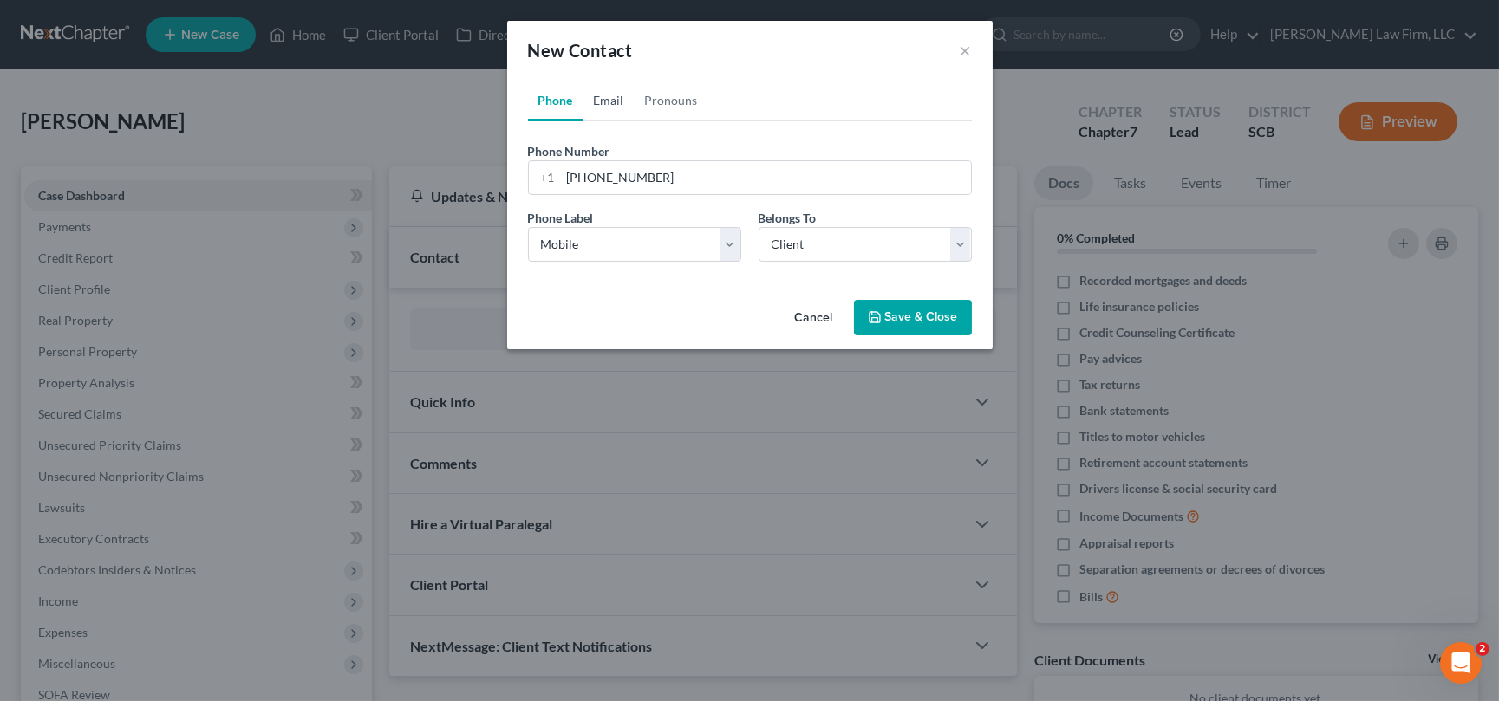
drag, startPoint x: 610, startPoint y: 97, endPoint x: 606, endPoint y: 136, distance: 39.3
click at [610, 97] on link "Email" at bounding box center [609, 101] width 51 height 42
click at [577, 182] on input "email" at bounding box center [766, 177] width 410 height 33
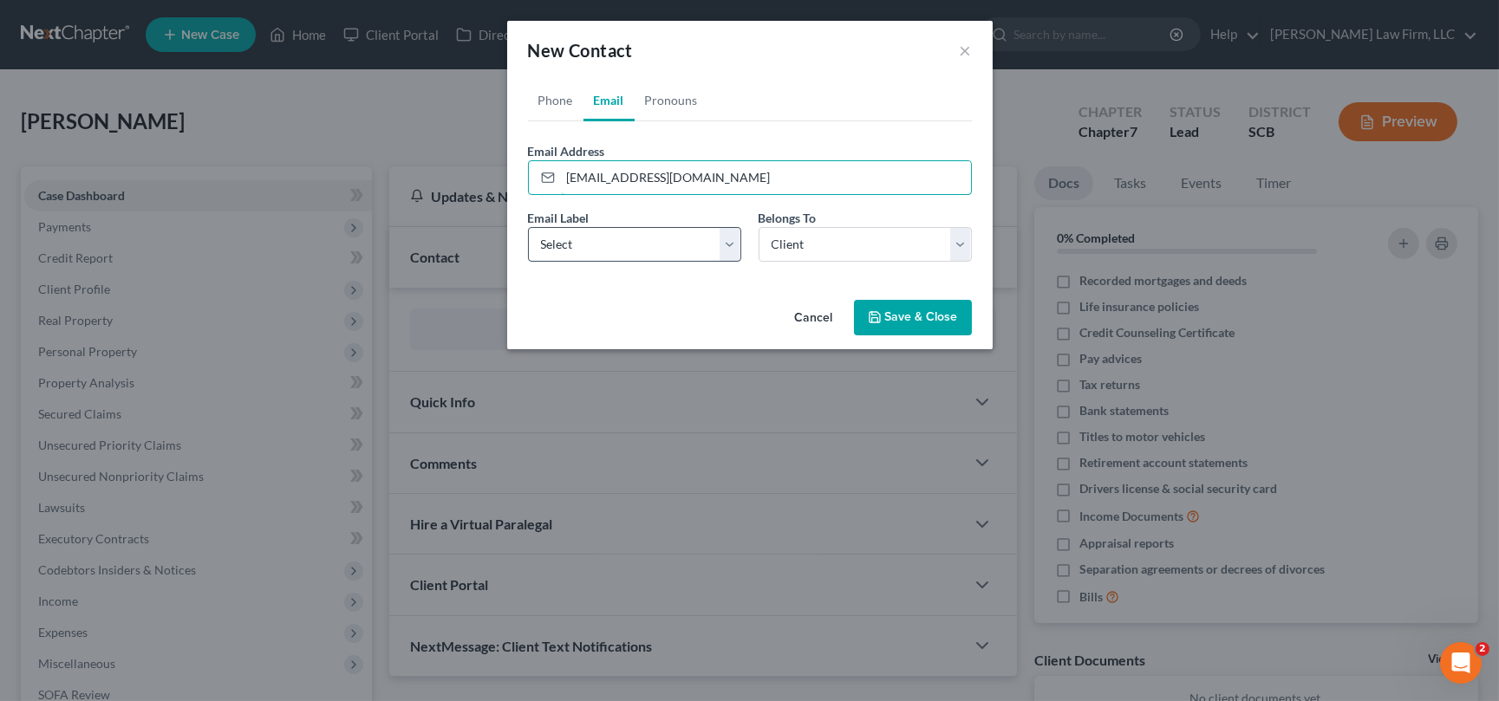
type input "[EMAIL_ADDRESS][DOMAIN_NAME]"
drag, startPoint x: 553, startPoint y: 233, endPoint x: 562, endPoint y: 258, distance: 26.6
click at [553, 233] on select "Select Home Work Other" at bounding box center [634, 244] width 213 height 35
select select "0"
click at [528, 227] on select "Select Home Work Other" at bounding box center [634, 244] width 213 height 35
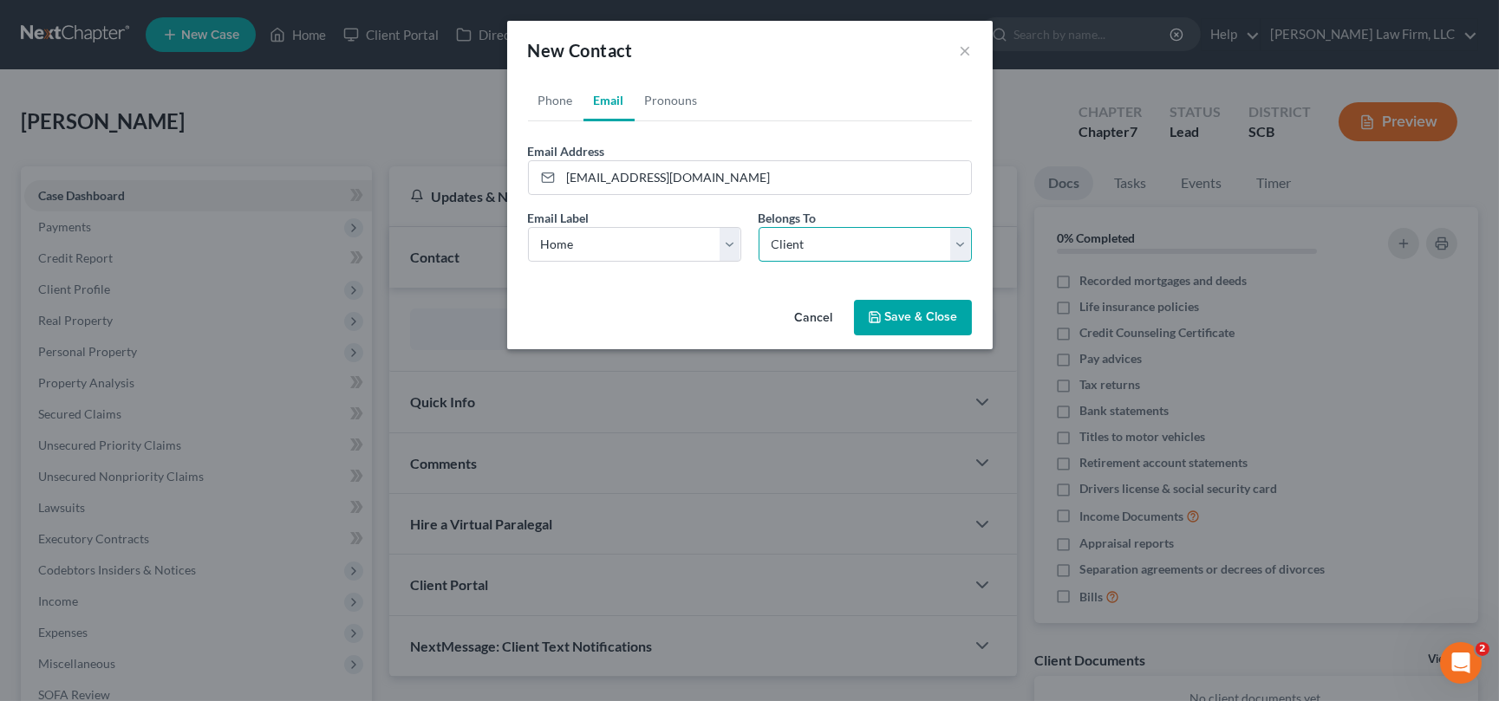
click at [834, 245] on select "Select Client Other" at bounding box center [865, 244] width 213 height 35
click at [759, 227] on select "Select Client Other" at bounding box center [865, 244] width 213 height 35
click at [916, 312] on button "Save & Close" at bounding box center [913, 318] width 118 height 36
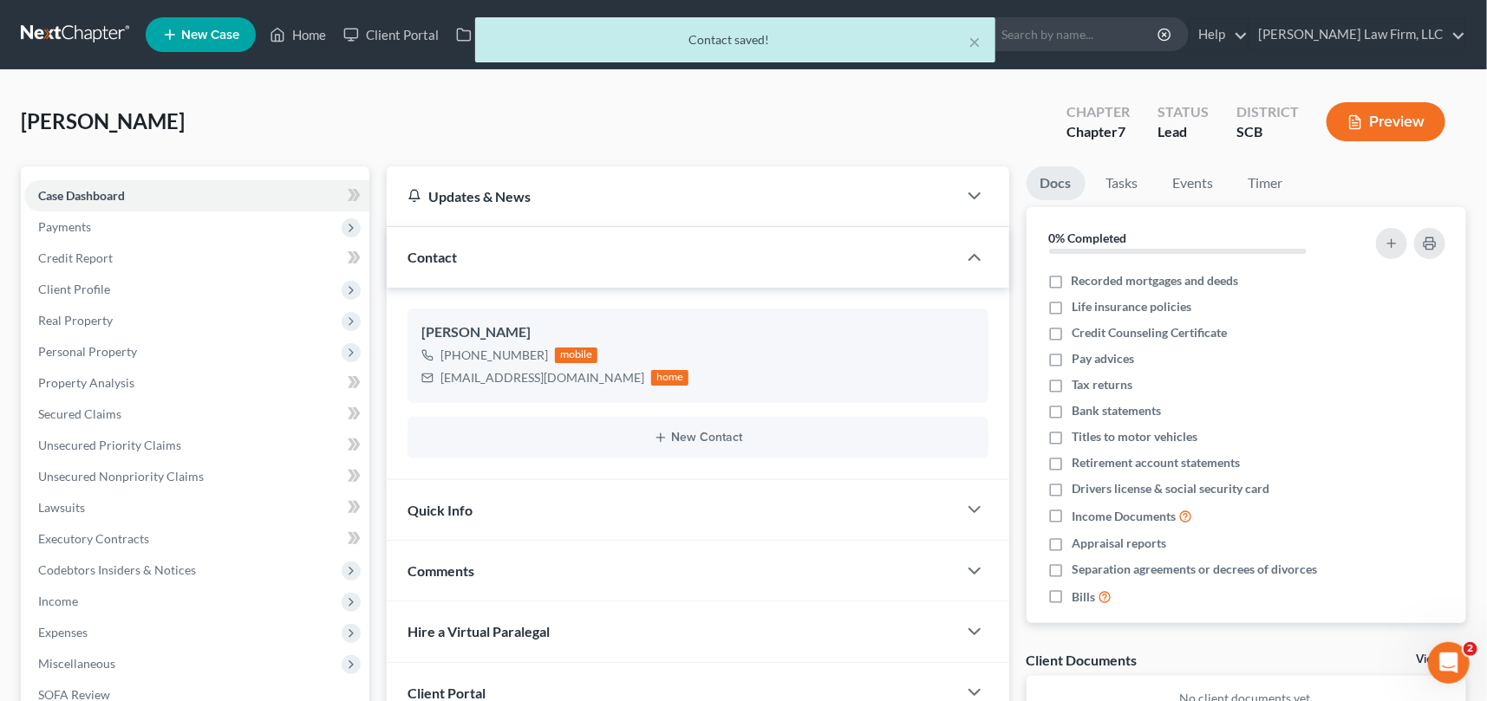
click at [442, 507] on span "Quick Info" at bounding box center [440, 510] width 65 height 16
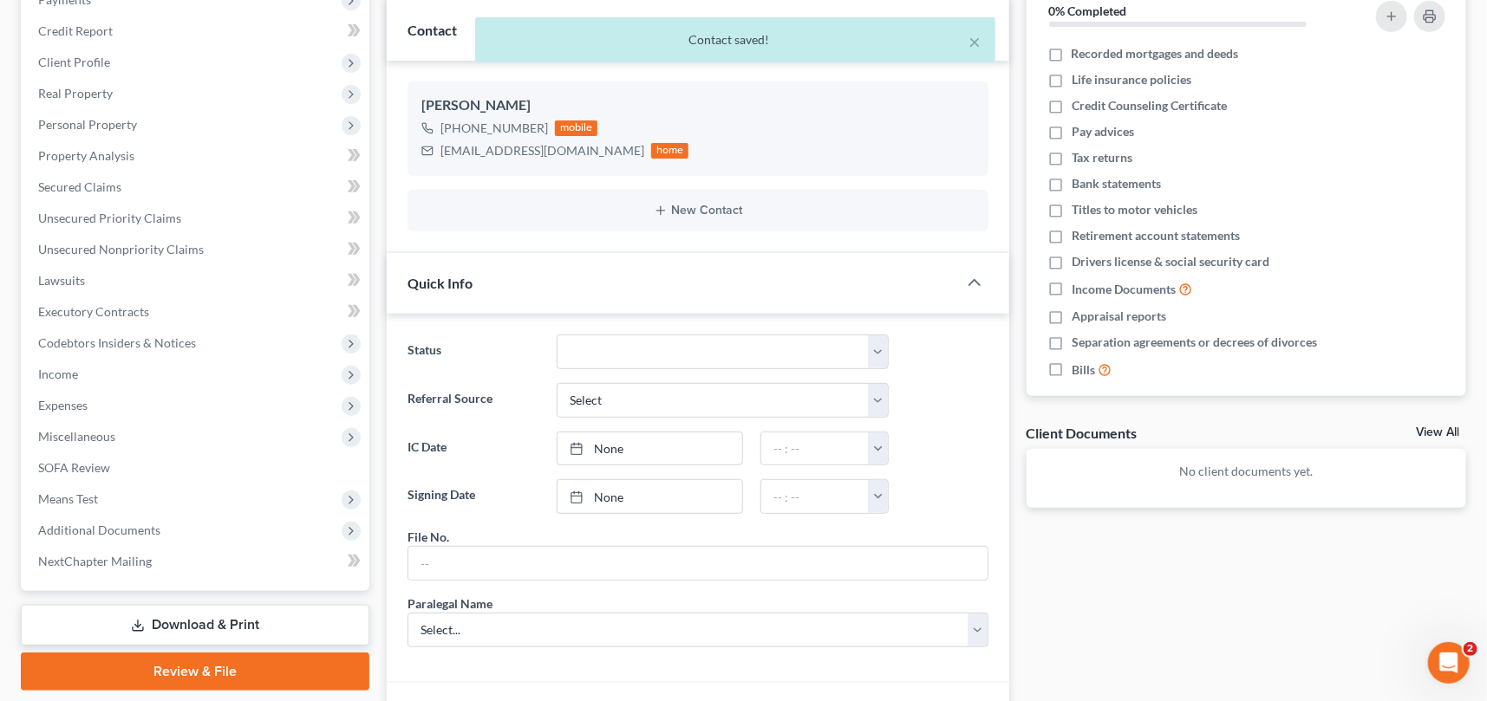
scroll to position [315, 0]
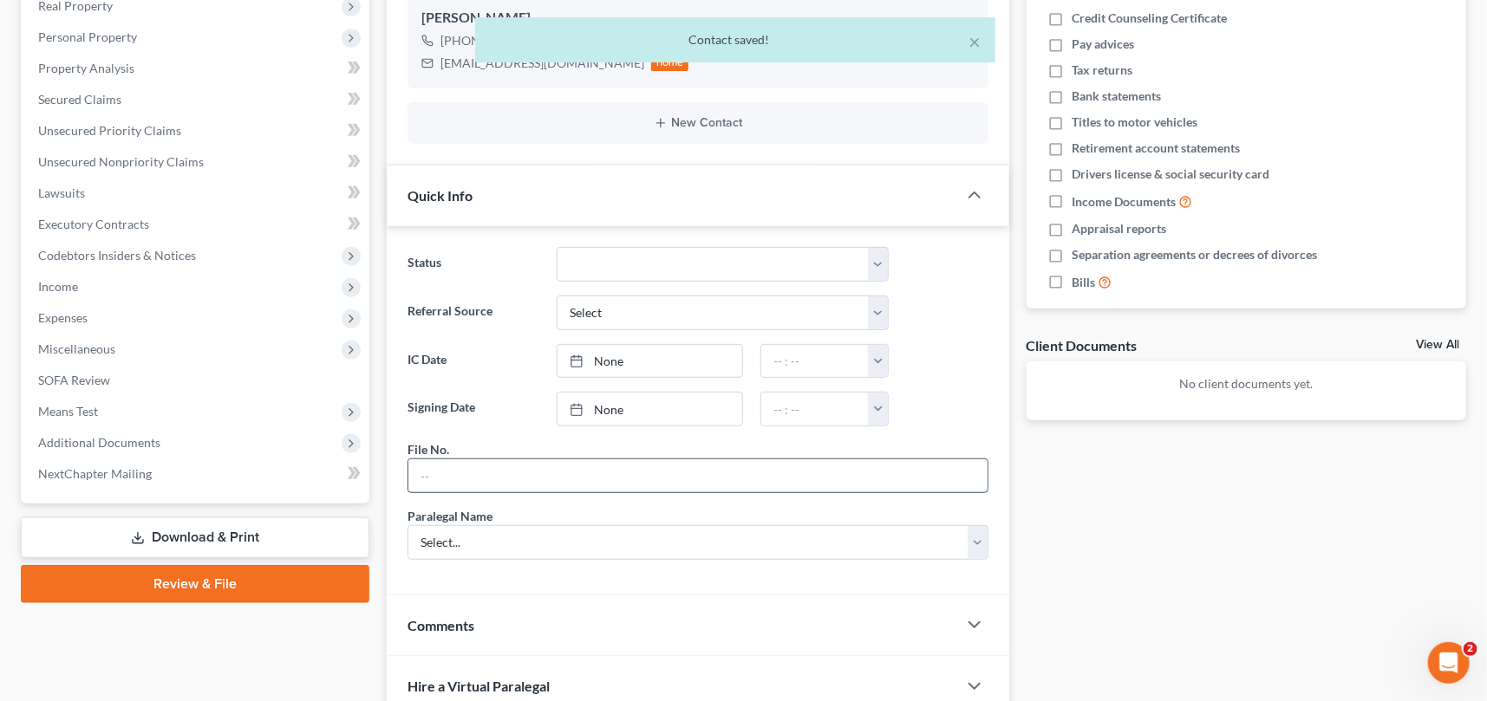
click at [453, 471] on input "text" at bounding box center [697, 476] width 579 height 33
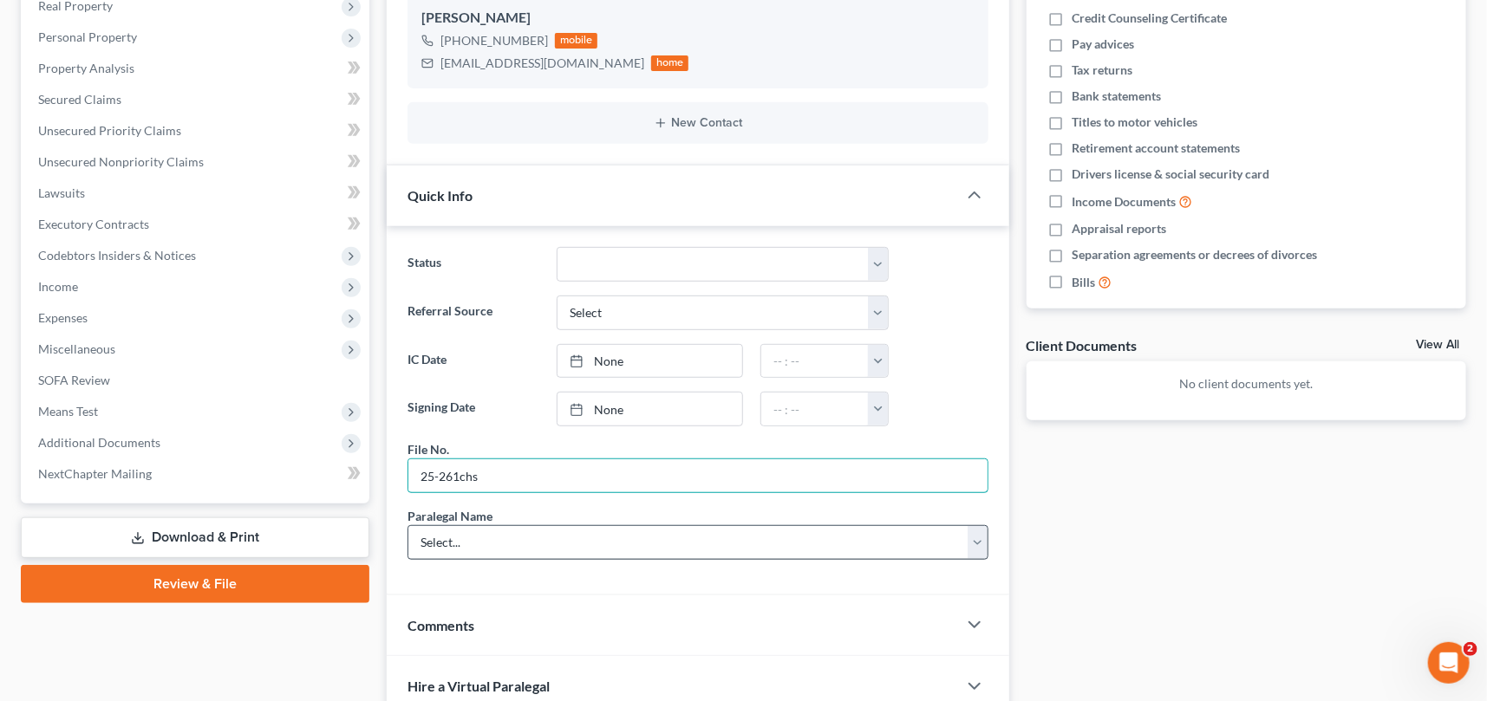
type input "25-261chs"
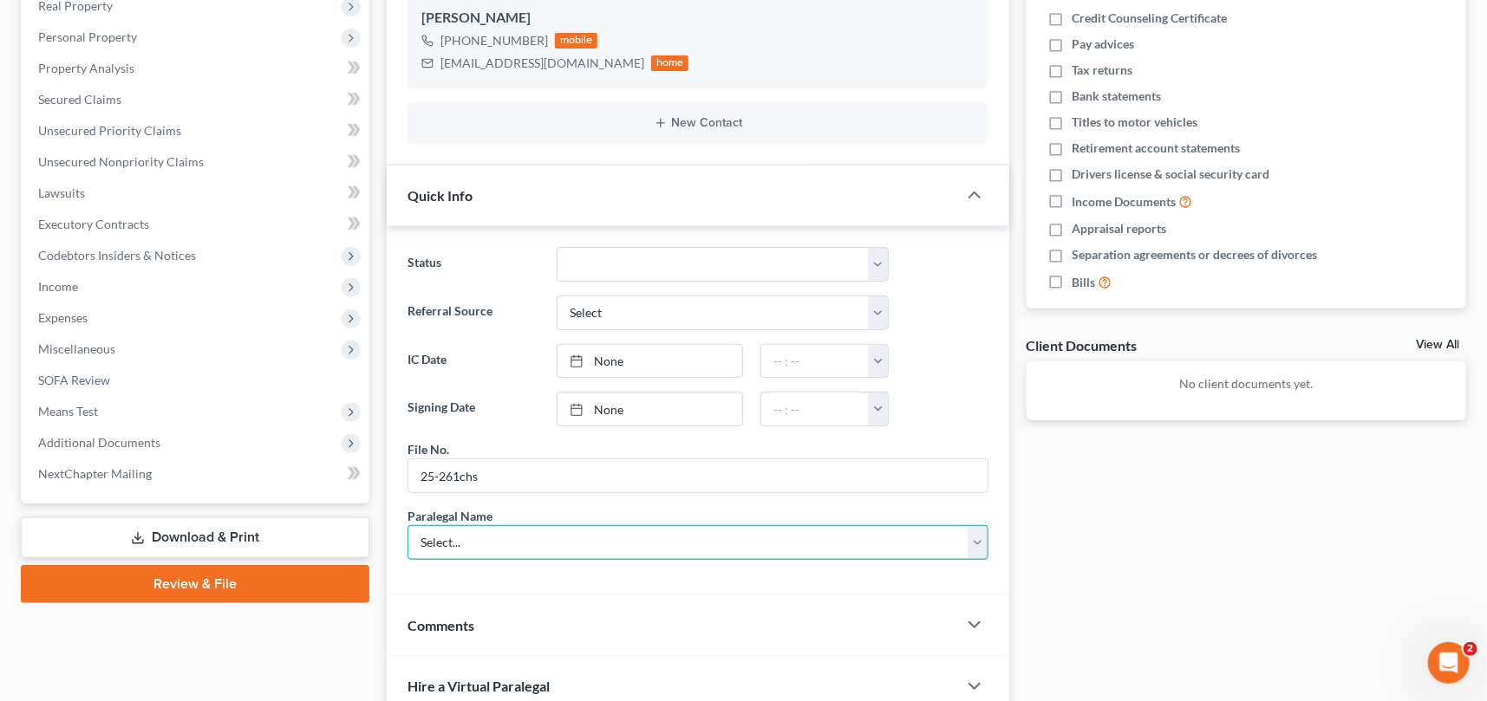
click at [475, 534] on select "Select... [PERSON_NAME] [PERSON_NAME] [PERSON_NAME] [PERSON_NAME]" at bounding box center [698, 542] width 581 height 35
select select "0"
click at [408, 525] on select "Select... [PERSON_NAME] [PERSON_NAME] [PERSON_NAME] [PERSON_NAME]" at bounding box center [698, 542] width 581 height 35
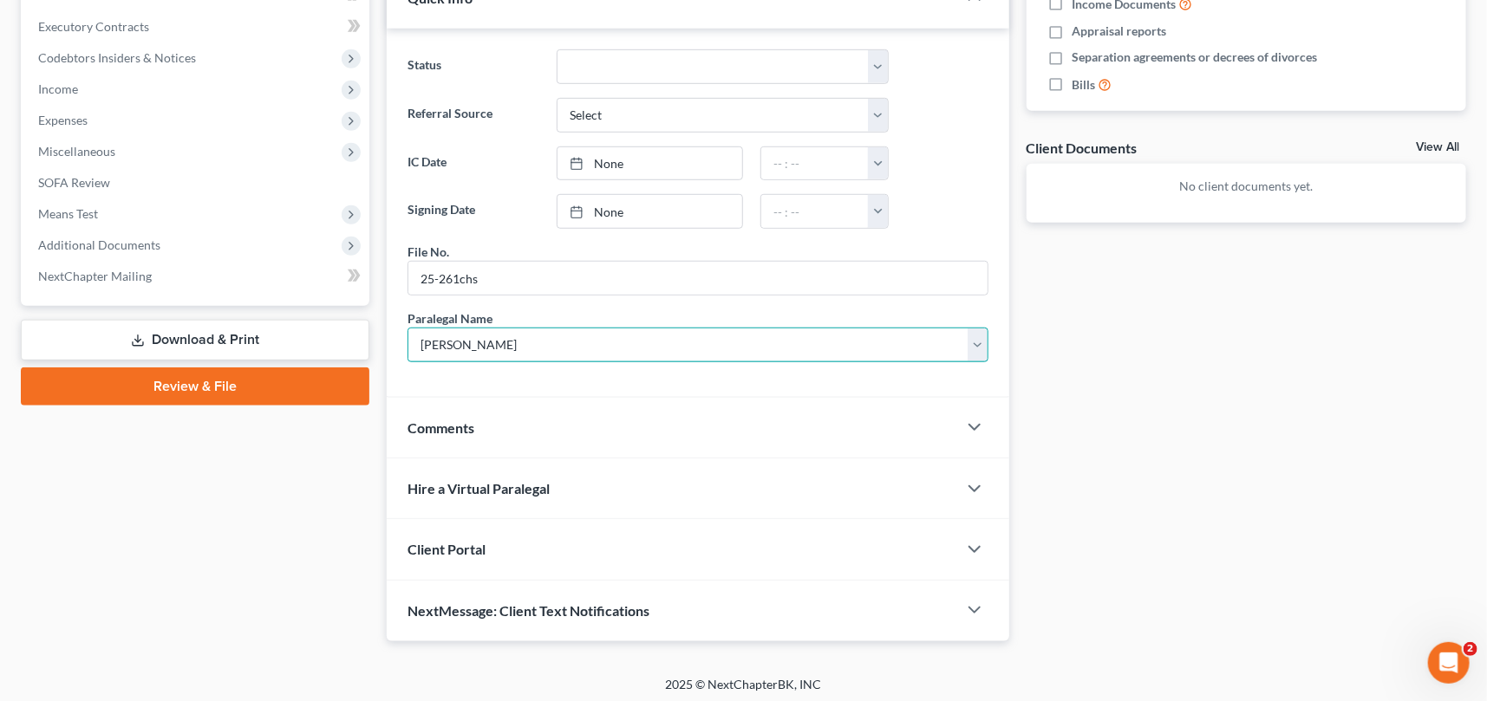
scroll to position [515, 0]
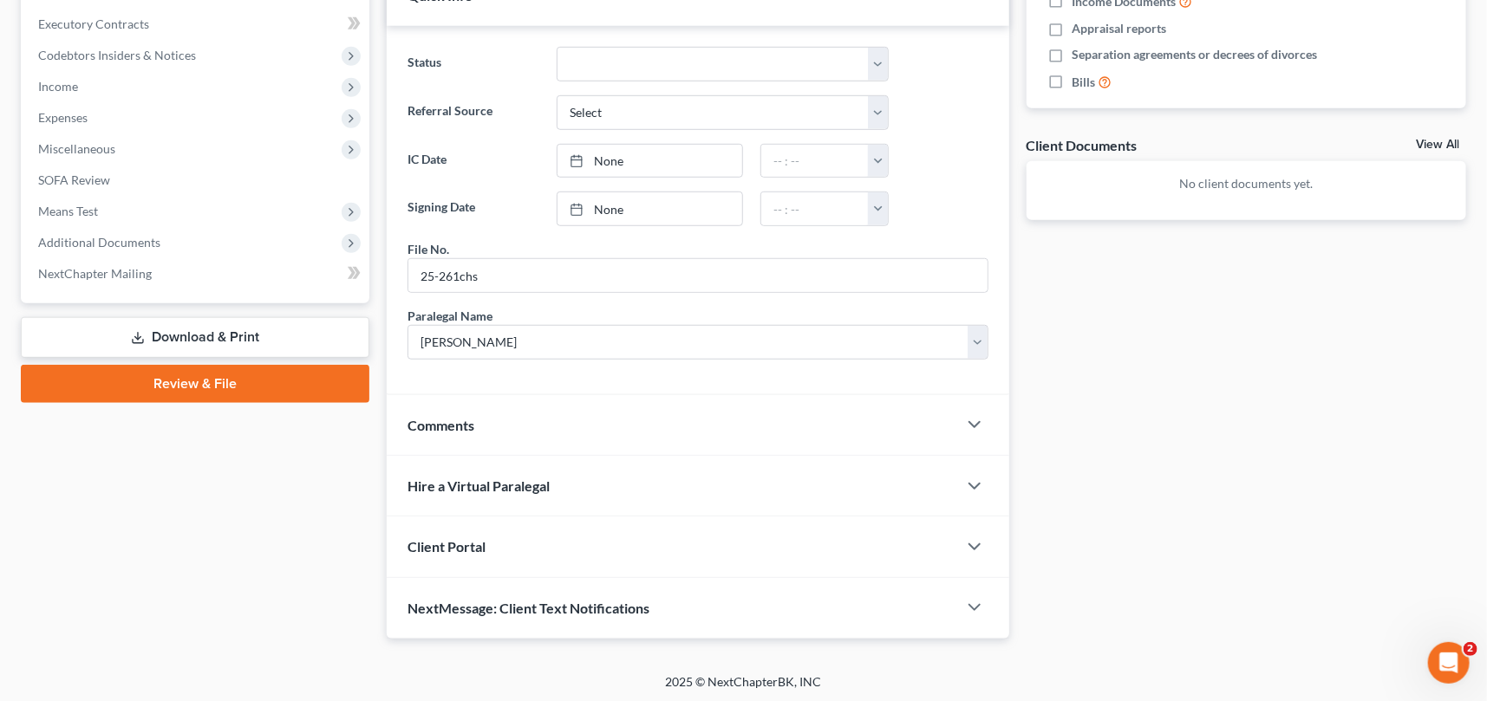
click at [463, 538] on span "Client Portal" at bounding box center [447, 546] width 78 height 16
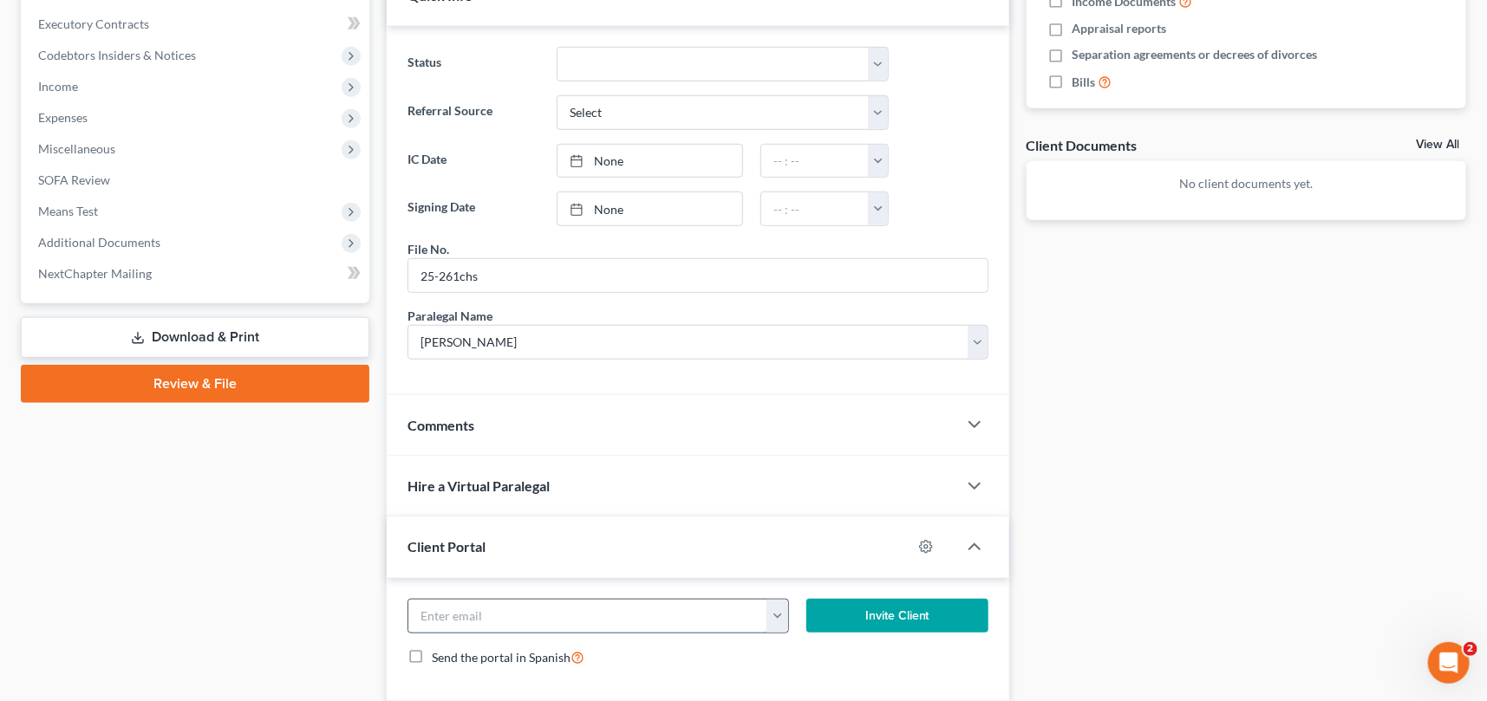
click at [447, 610] on input "email" at bounding box center [587, 616] width 359 height 33
type input "[EMAIL_ADDRESS][DOMAIN_NAME]"
click at [890, 607] on button "Invite Client" at bounding box center [897, 616] width 182 height 35
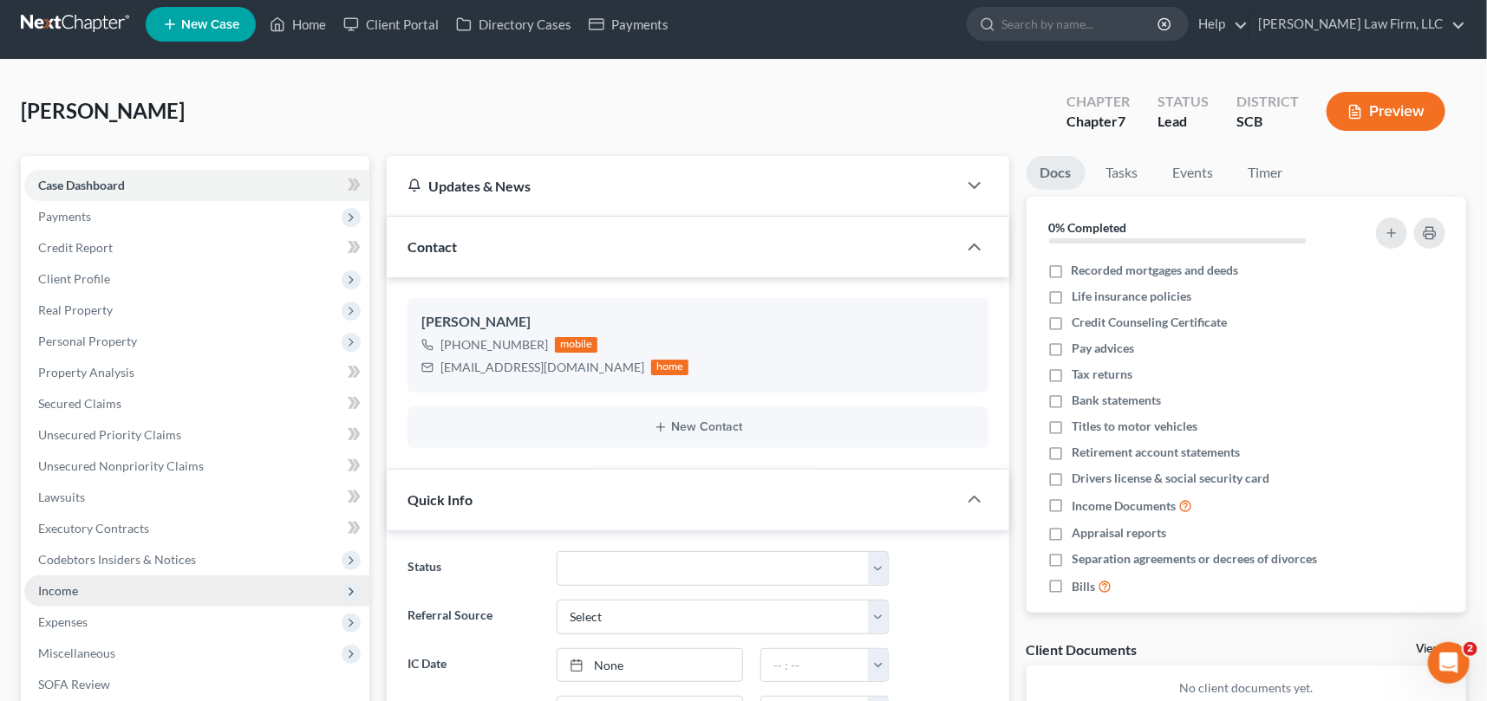
scroll to position [0, 0]
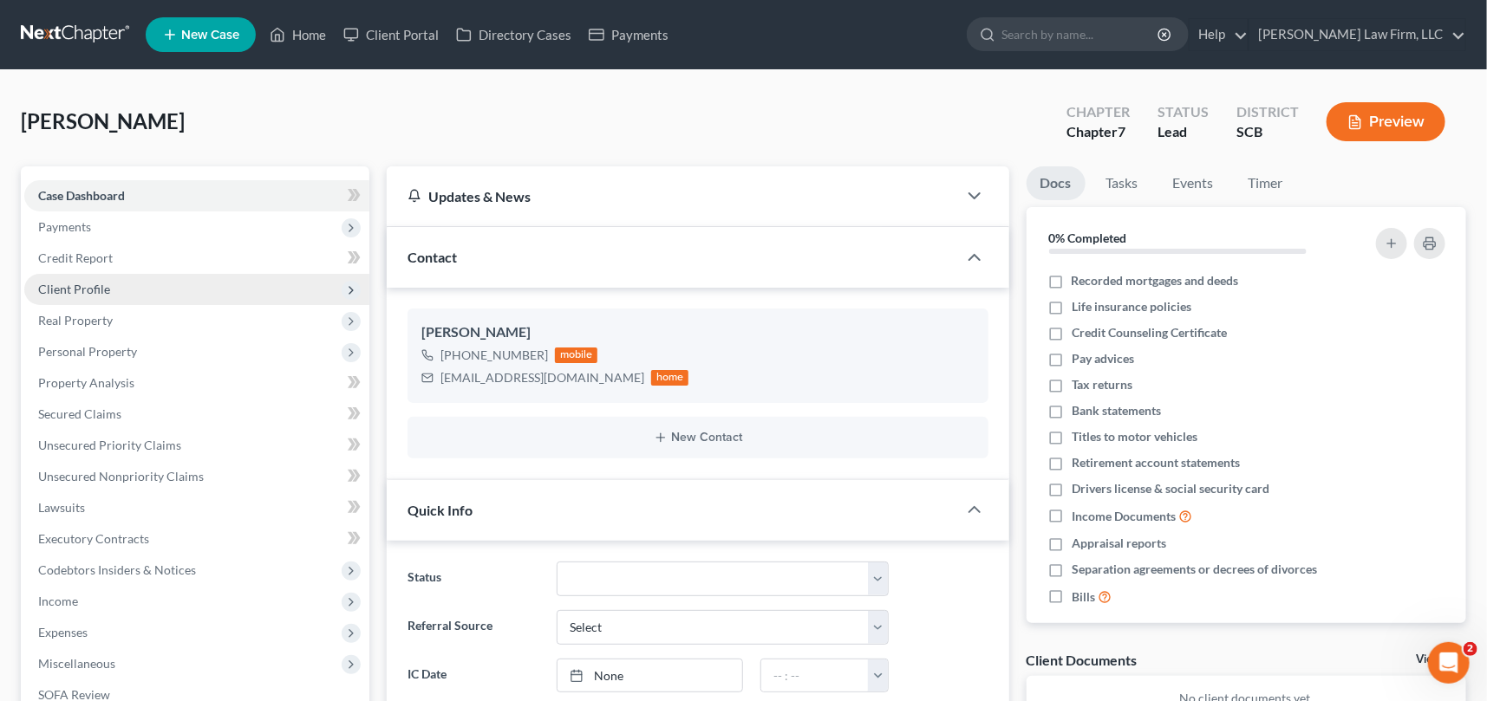
click at [70, 287] on span "Client Profile" at bounding box center [74, 289] width 72 height 15
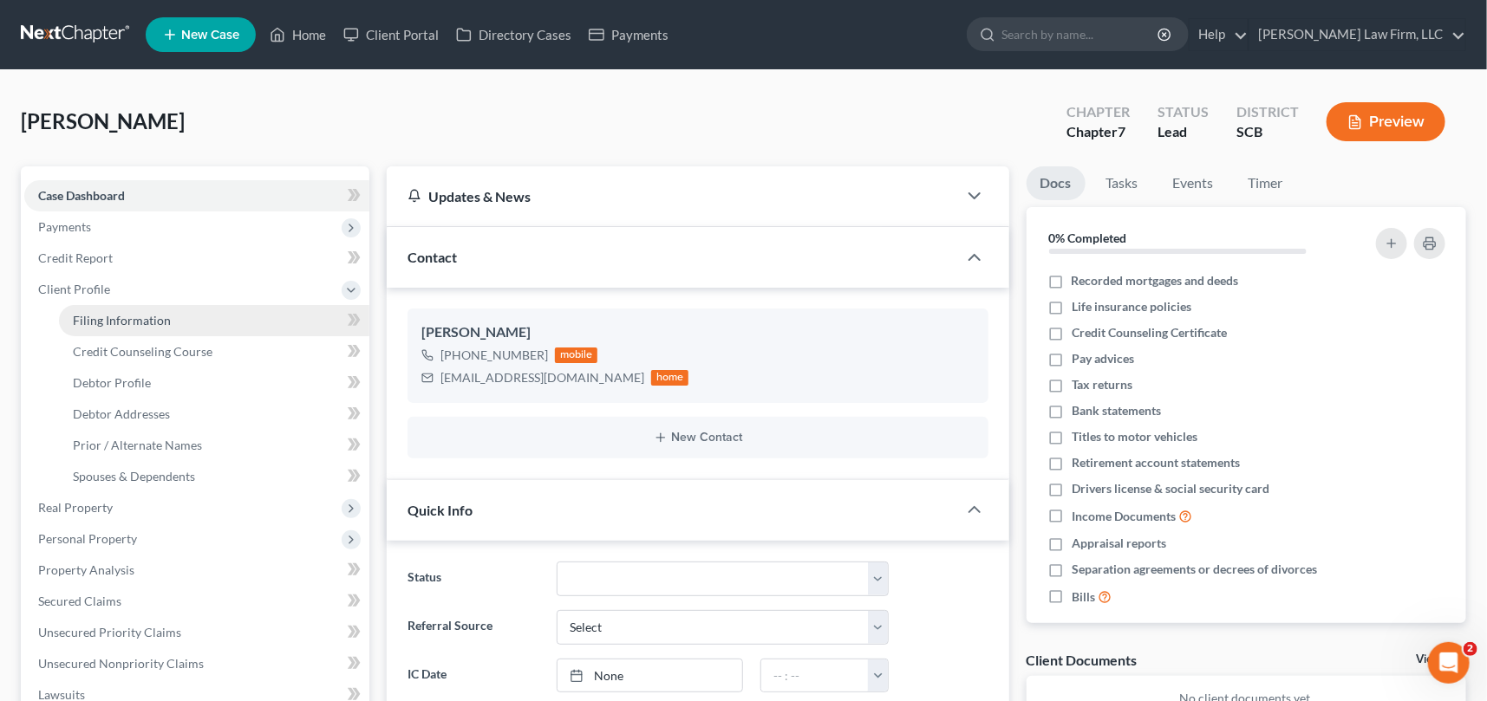
click at [135, 316] on span "Filing Information" at bounding box center [122, 320] width 98 height 15
select select "1"
select select "0"
select select "72"
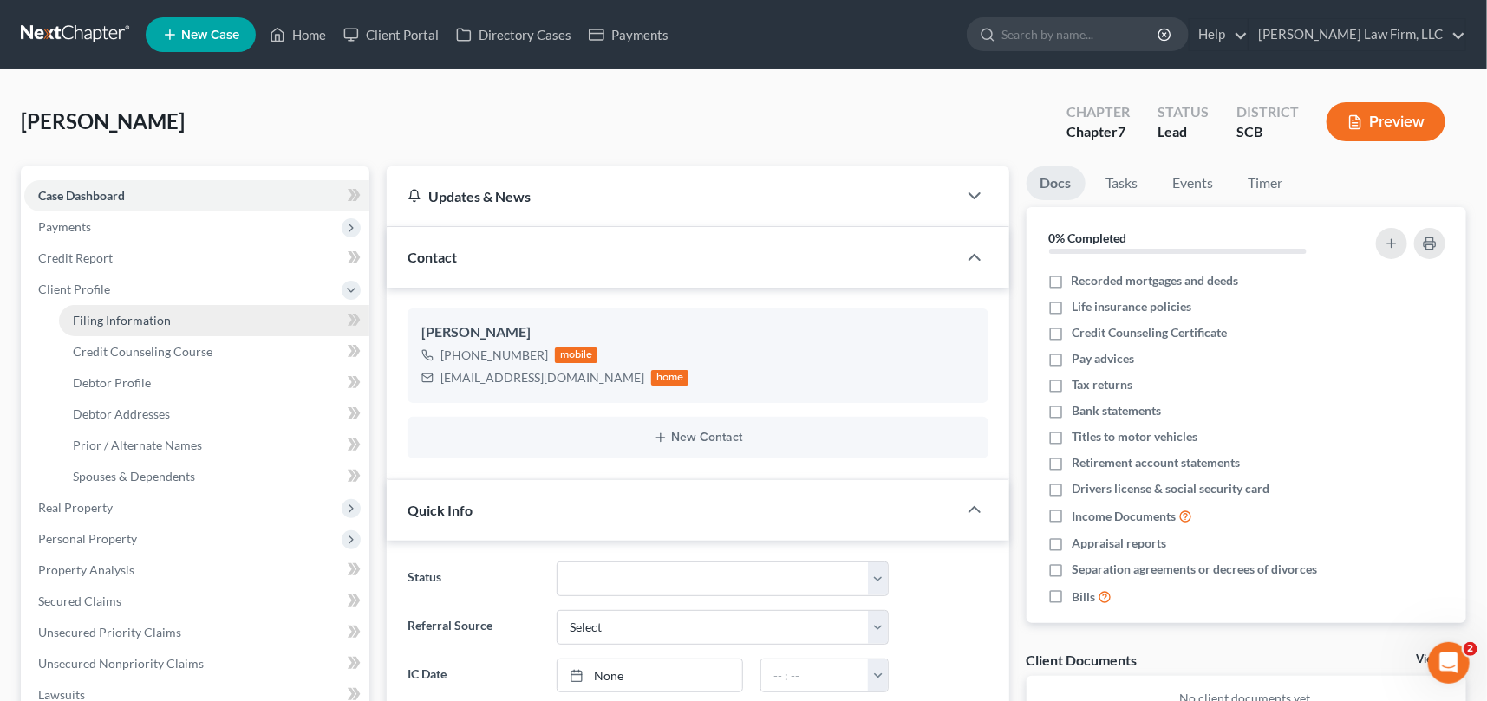
select select "42"
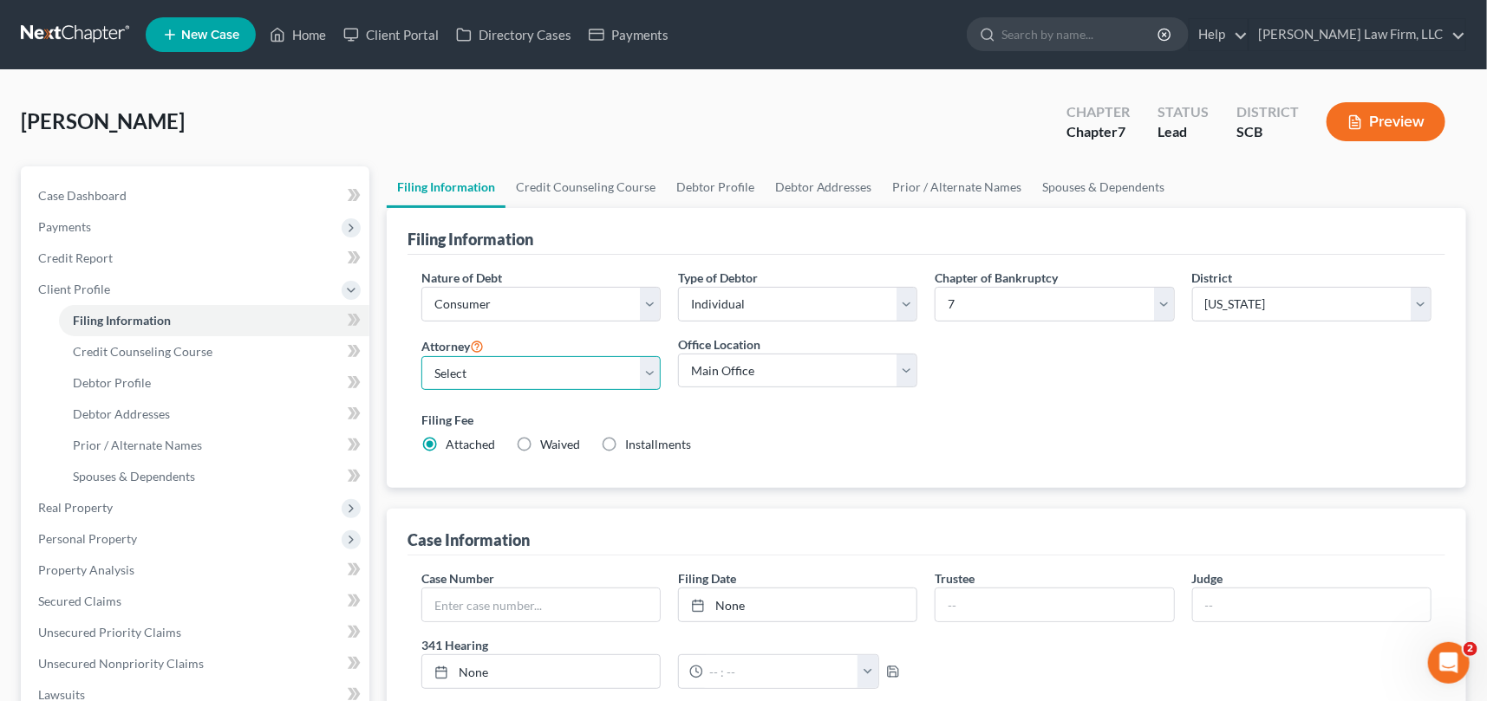
click at [658, 372] on select "Select [PERSON_NAME] - SCB [PERSON_NAME] - SCB" at bounding box center [540, 373] width 239 height 35
select select "1"
click at [421, 356] on select "Select [PERSON_NAME] - SCB [PERSON_NAME] - SCB" at bounding box center [540, 373] width 239 height 35
click at [128, 379] on span "Debtor Profile" at bounding box center [112, 382] width 78 height 15
select select "0"
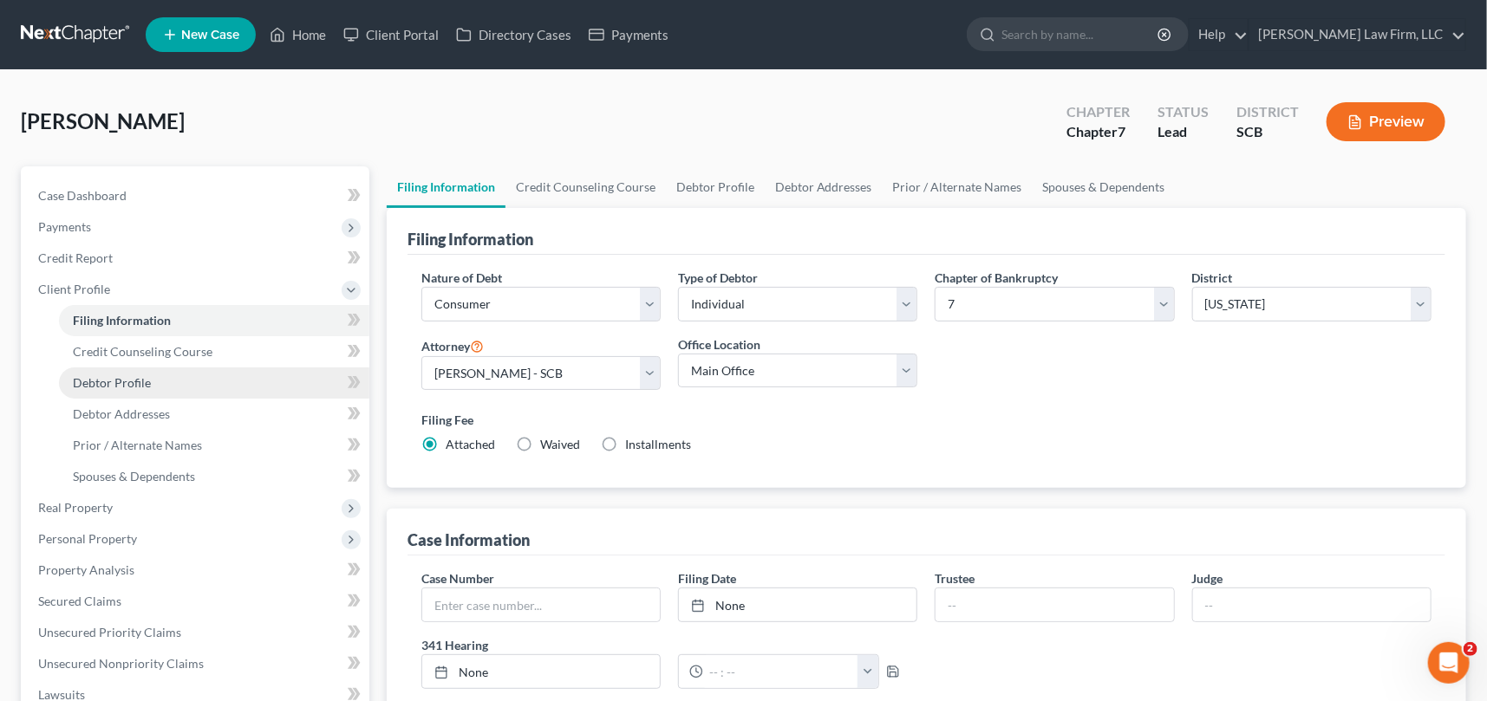
select select "0"
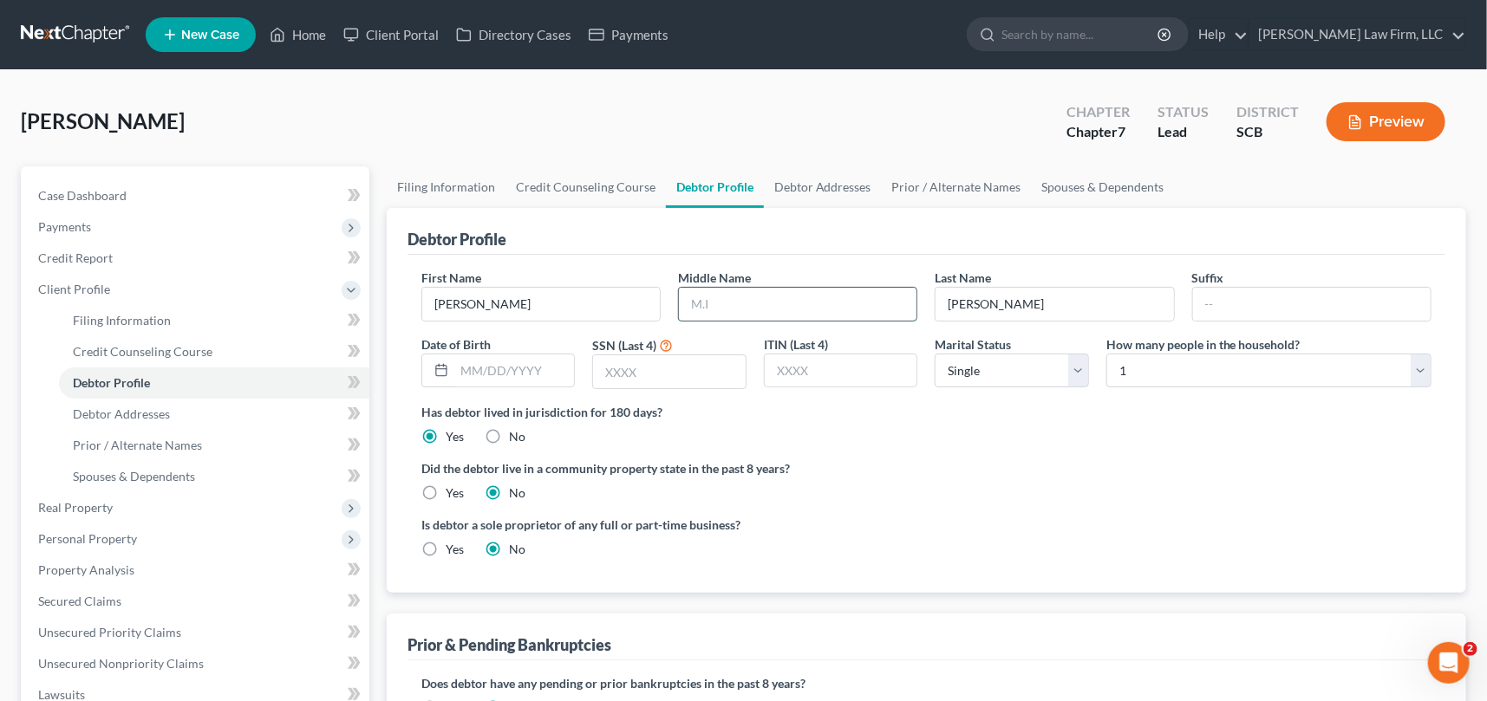
click at [723, 298] on input "text" at bounding box center [798, 304] width 238 height 33
type input "Tiana"
click at [126, 407] on span "Debtor Addresses" at bounding box center [121, 414] width 97 height 15
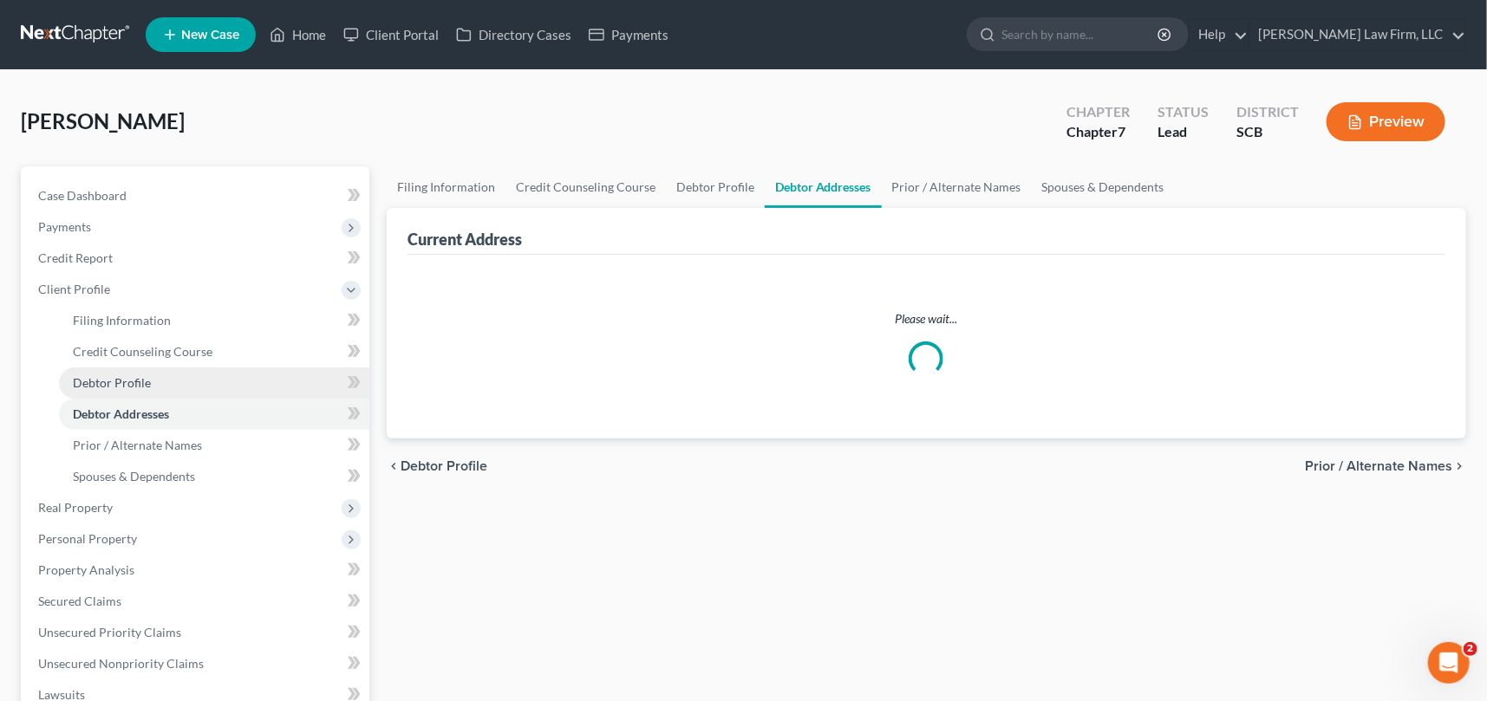
select select "0"
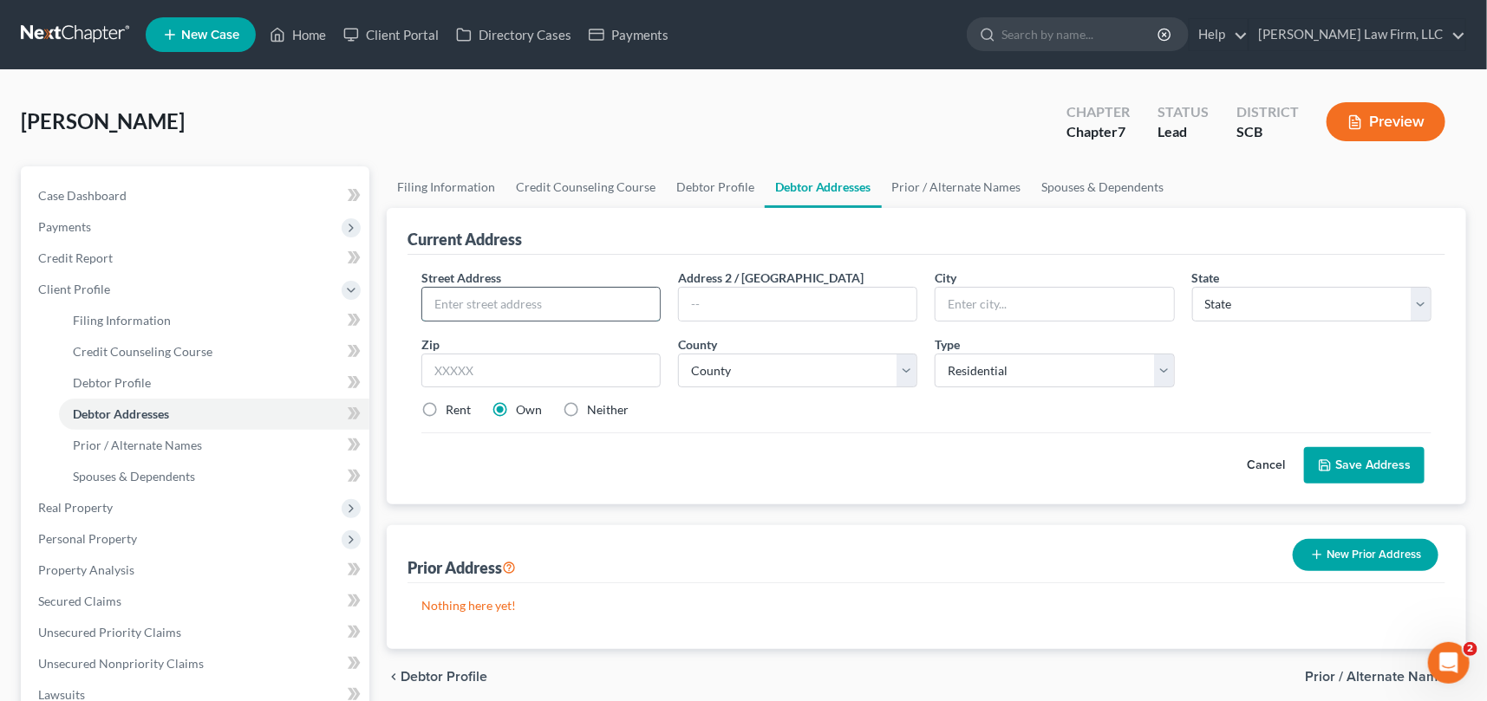
click at [436, 303] on input "text" at bounding box center [541, 304] width 238 height 33
click at [538, 303] on input "4186 [GEOGRAPHIC_DATA]" at bounding box center [541, 304] width 238 height 33
type input "[STREET_ADDRESS]"
type input "[GEOGRAPHIC_DATA]"
select select "42"
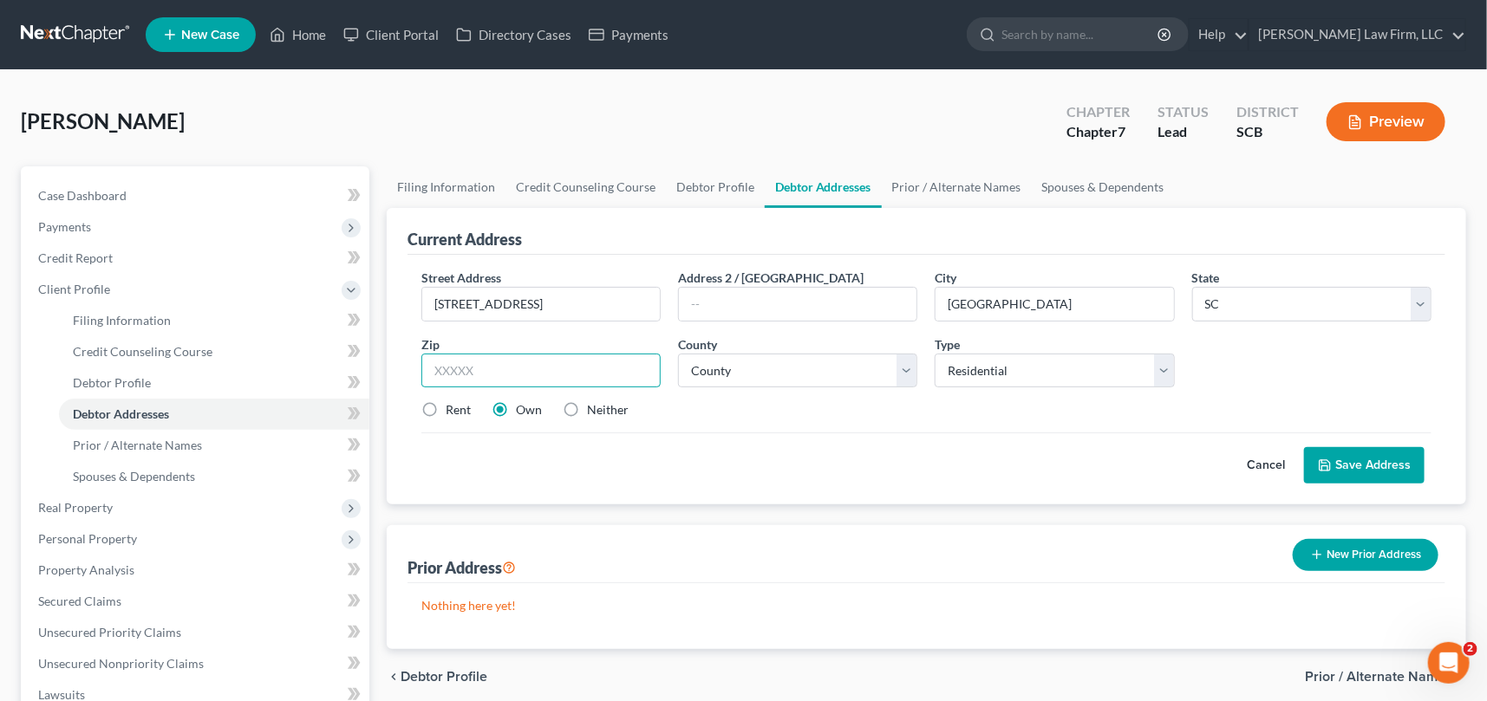
click at [428, 371] on input "text" at bounding box center [540, 371] width 239 height 35
type input "29418"
click at [715, 375] on select "County [GEOGRAPHIC_DATA] [GEOGRAPHIC_DATA] [GEOGRAPHIC_DATA] [GEOGRAPHIC_DATA] …" at bounding box center [797, 371] width 239 height 35
select select "17"
click at [678, 354] on select "County [GEOGRAPHIC_DATA] [GEOGRAPHIC_DATA] [GEOGRAPHIC_DATA] [GEOGRAPHIC_DATA] …" at bounding box center [797, 371] width 239 height 35
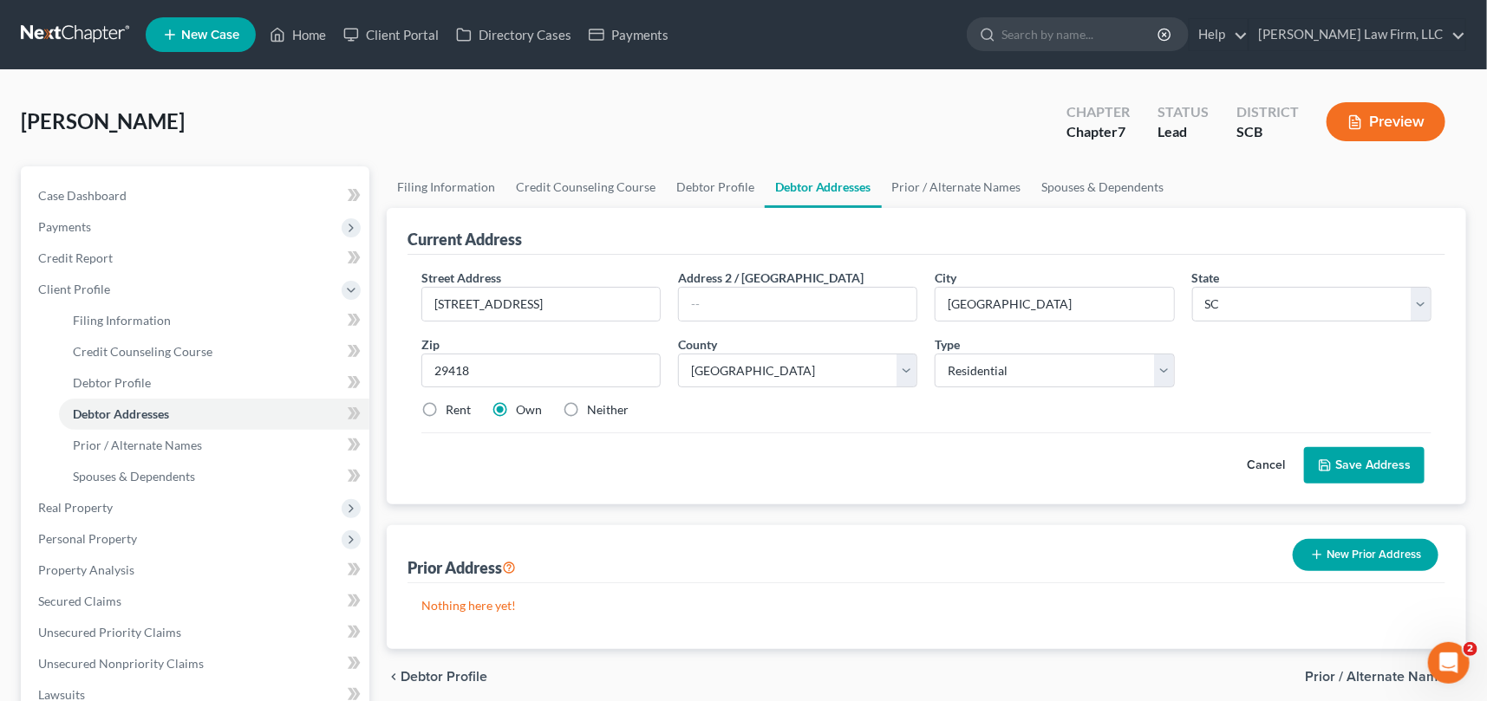
click at [446, 407] on label "Rent" at bounding box center [458, 409] width 25 height 17
click at [453, 407] on input "Rent" at bounding box center [458, 406] width 11 height 11
radio input "true"
drag, startPoint x: 1361, startPoint y: 453, endPoint x: 1375, endPoint y: 437, distance: 21.5
click at [1361, 452] on button "Save Address" at bounding box center [1364, 465] width 121 height 36
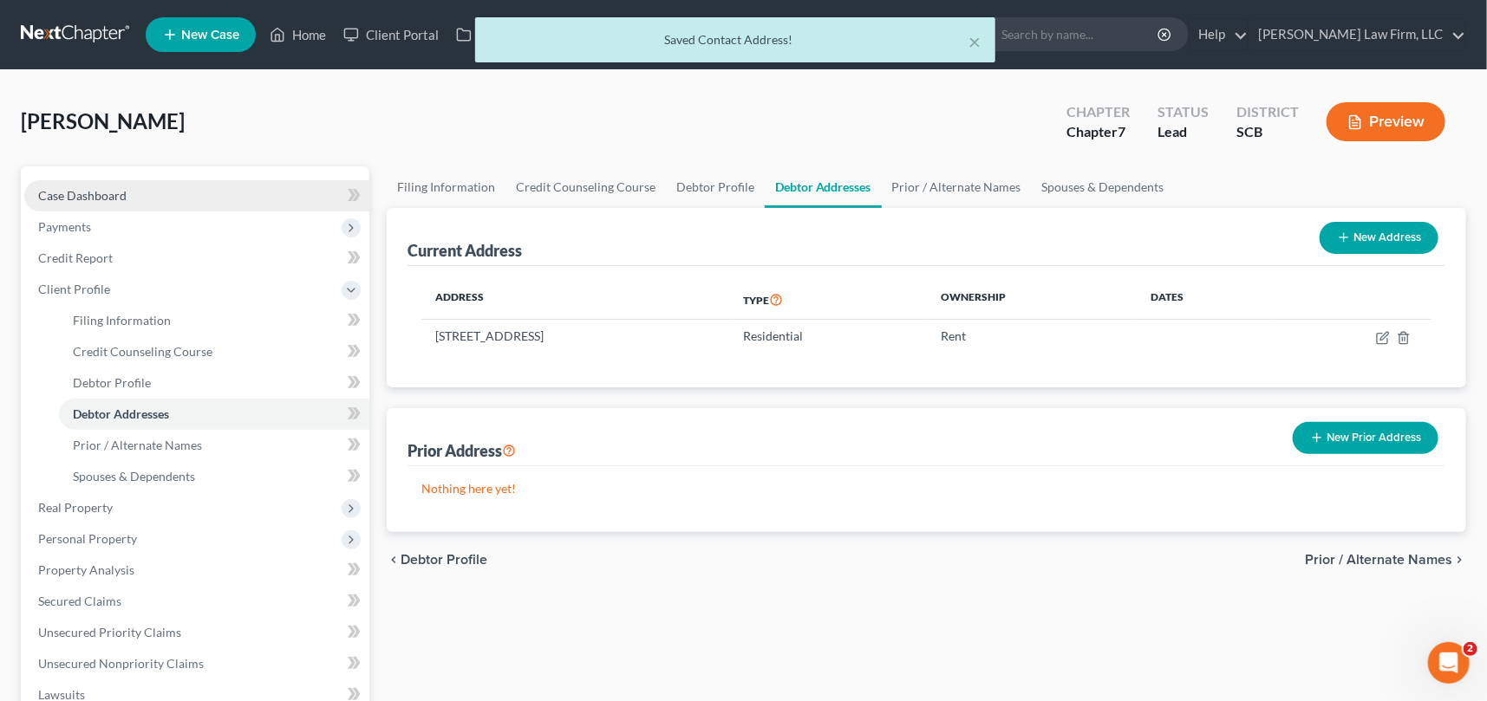
click at [88, 189] on span "Case Dashboard" at bounding box center [82, 195] width 88 height 15
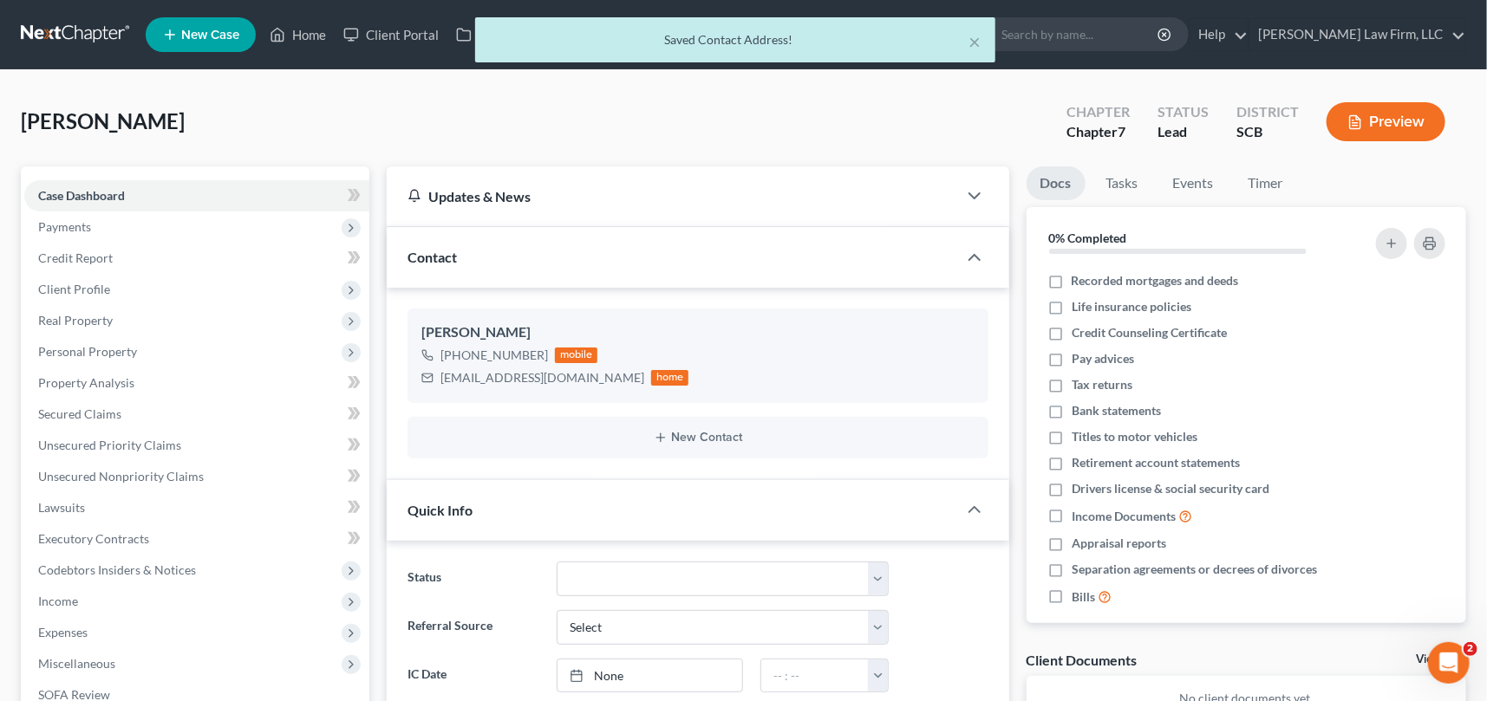
select select "0"
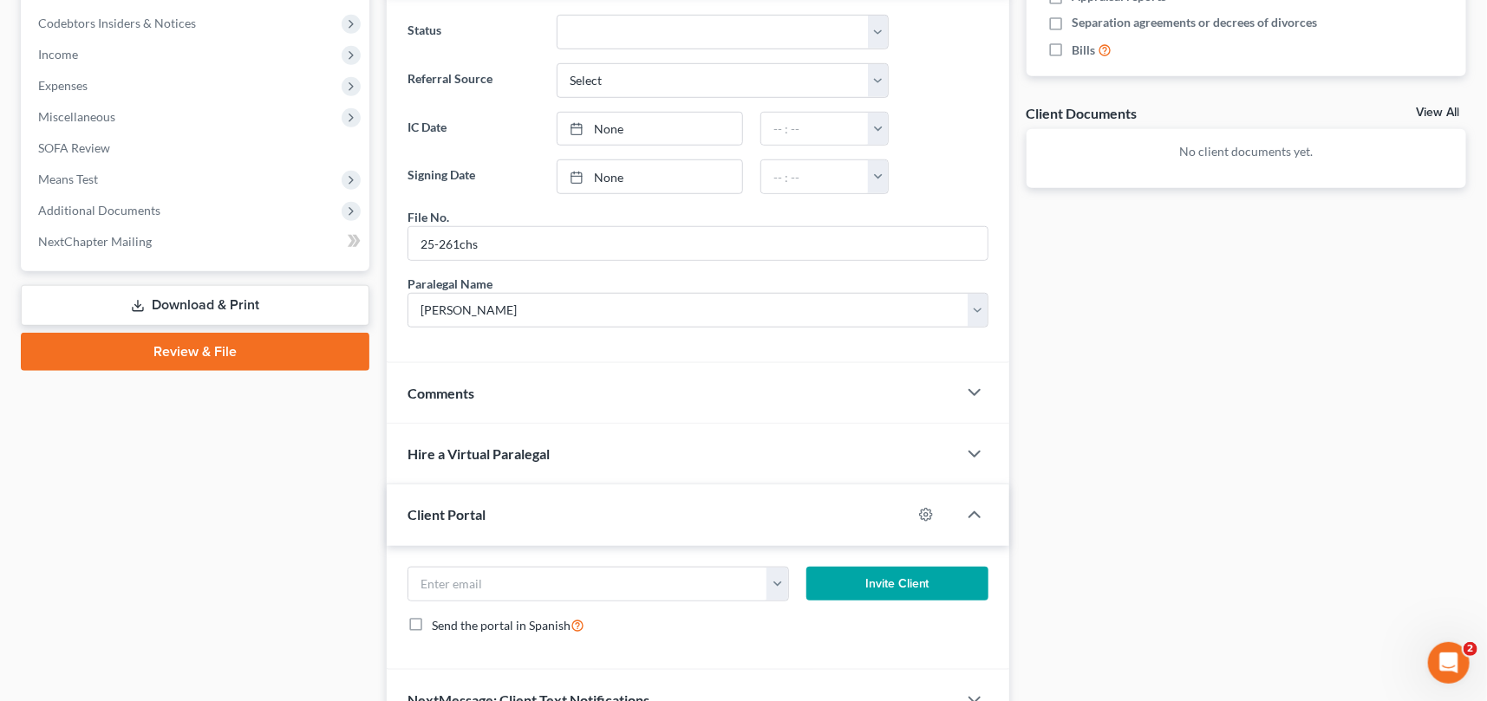
scroll to position [630, 0]
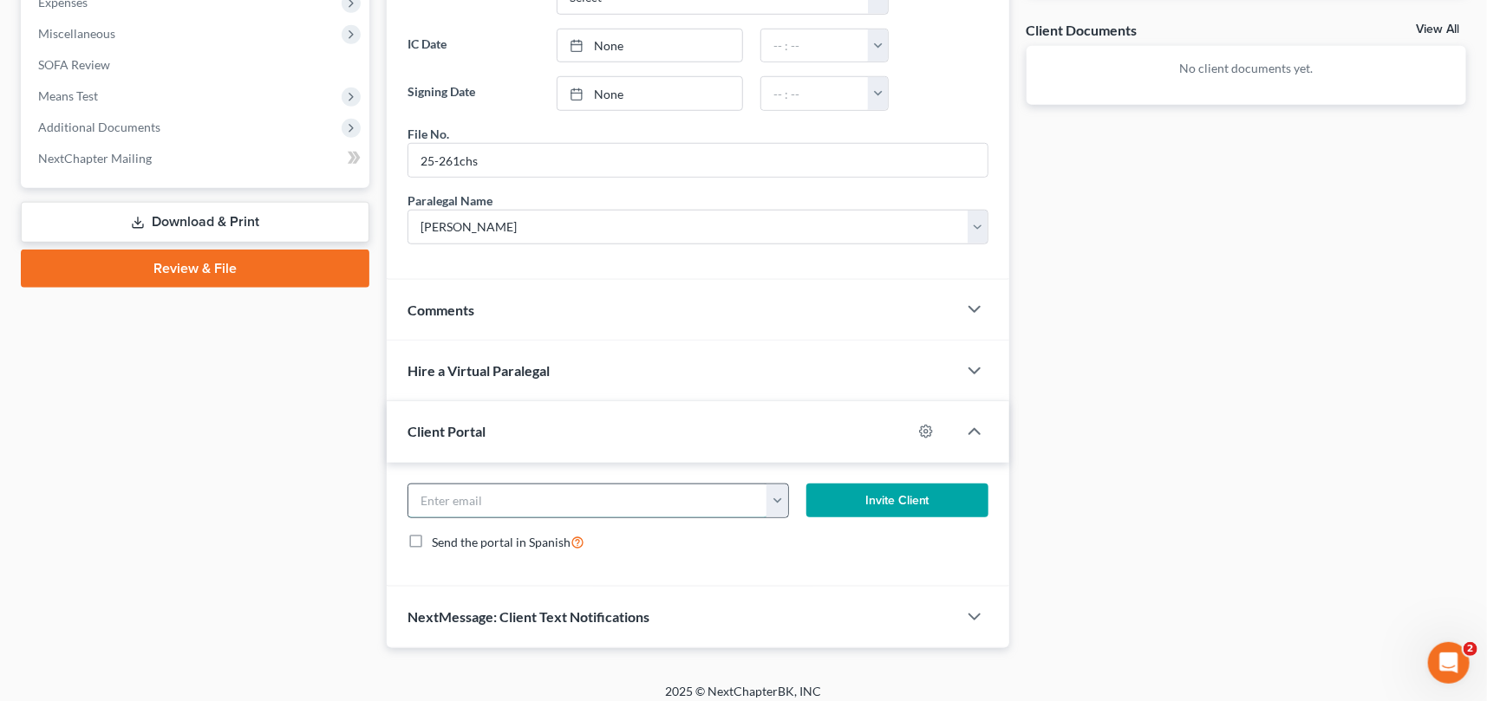
click at [437, 495] on input "email" at bounding box center [587, 501] width 359 height 33
type input "[EMAIL_ADDRESS][DOMAIN_NAME]"
click at [866, 502] on button "Invite Client" at bounding box center [897, 501] width 182 height 35
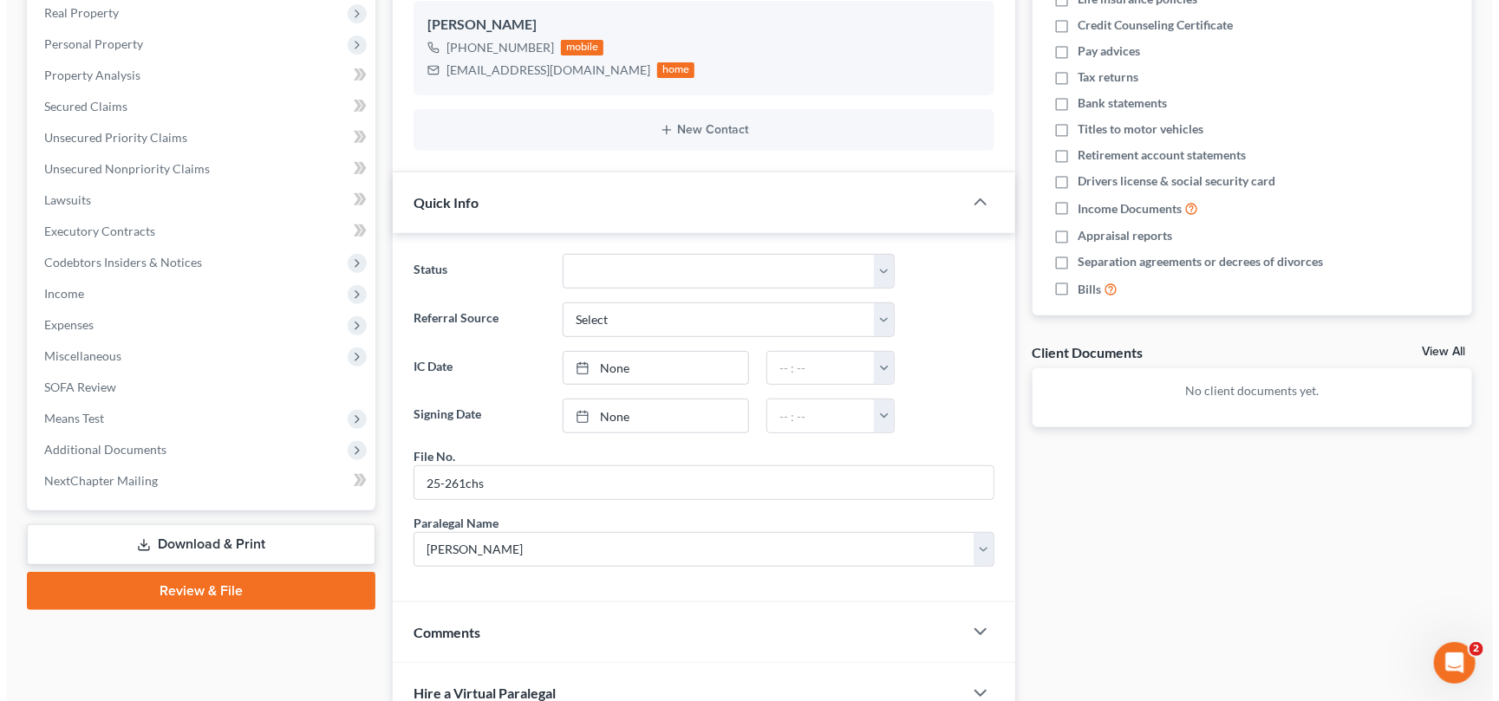
scroll to position [0, 0]
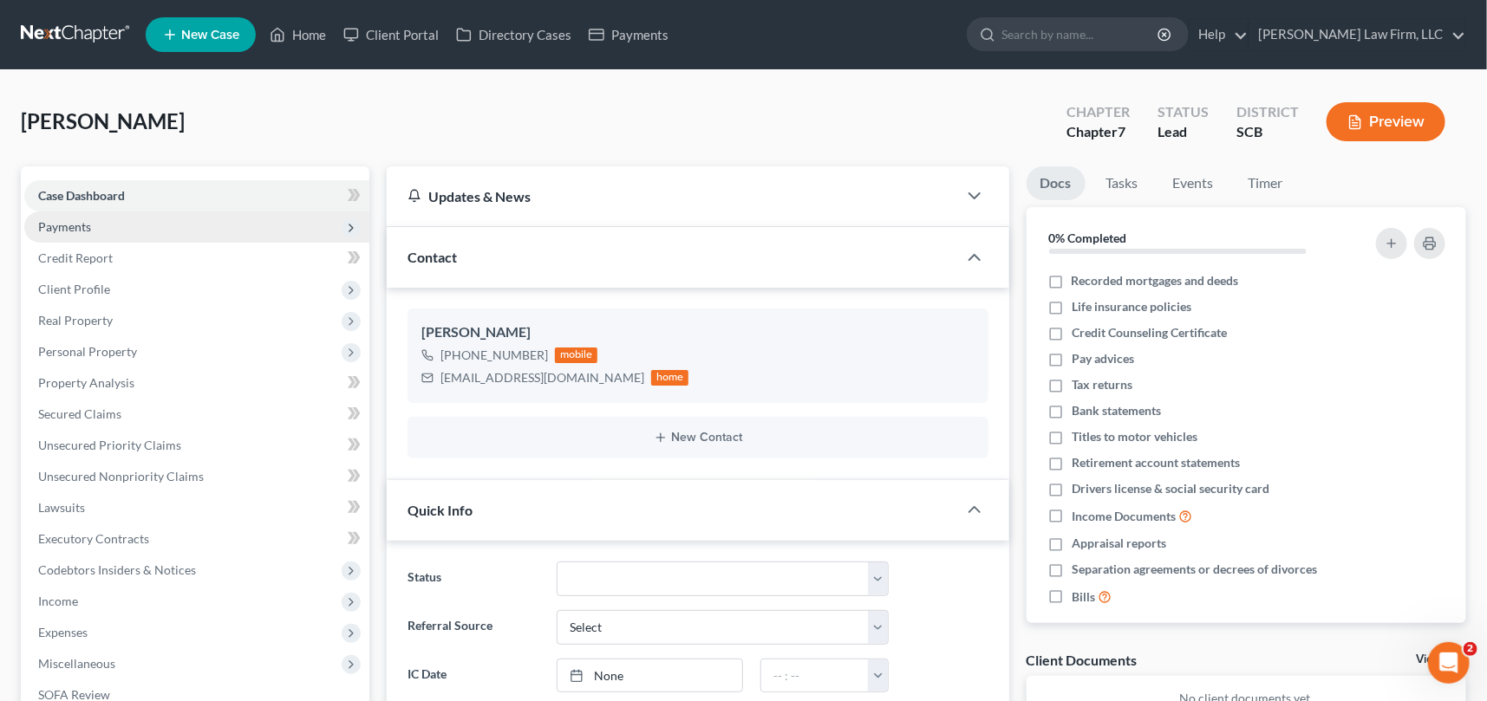
click at [72, 223] on span "Payments" at bounding box center [64, 226] width 53 height 15
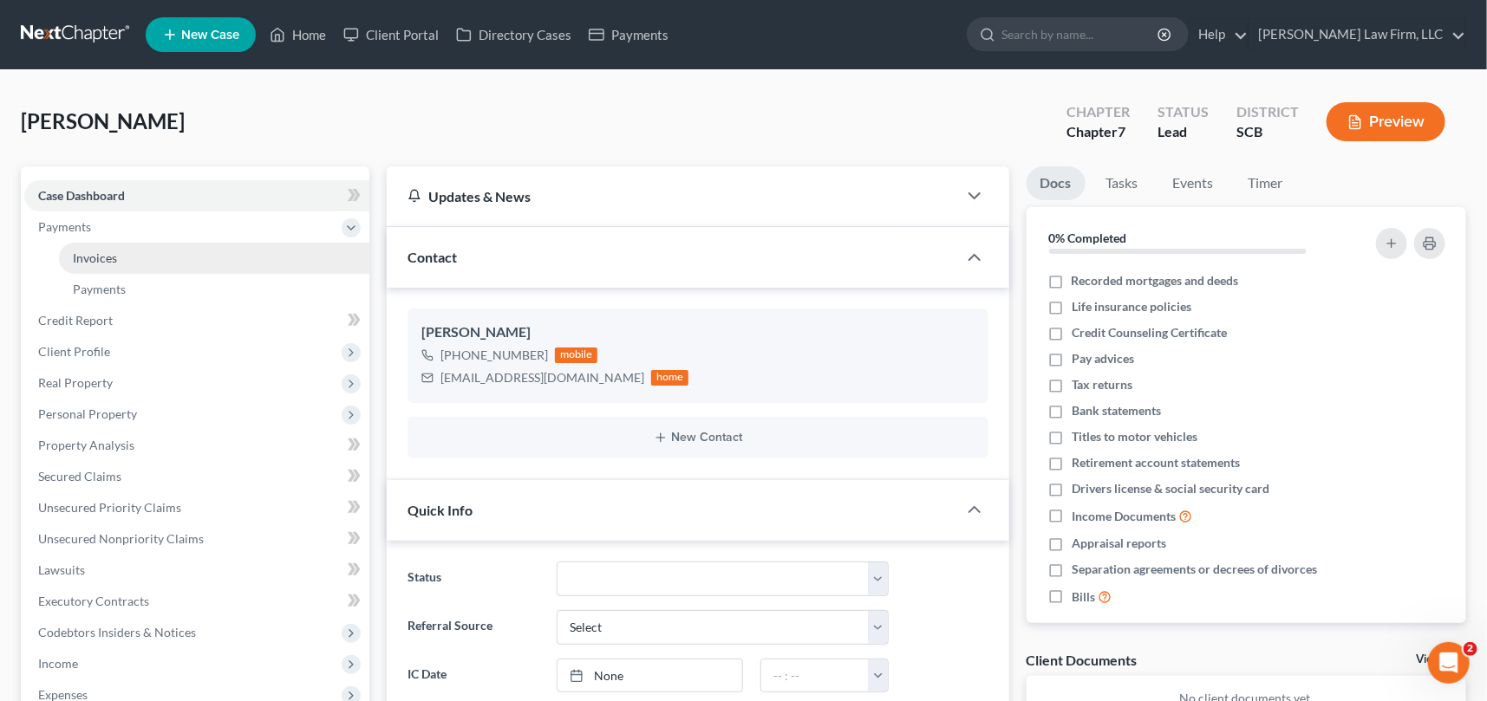
click at [99, 257] on span "Invoices" at bounding box center [95, 258] width 44 height 15
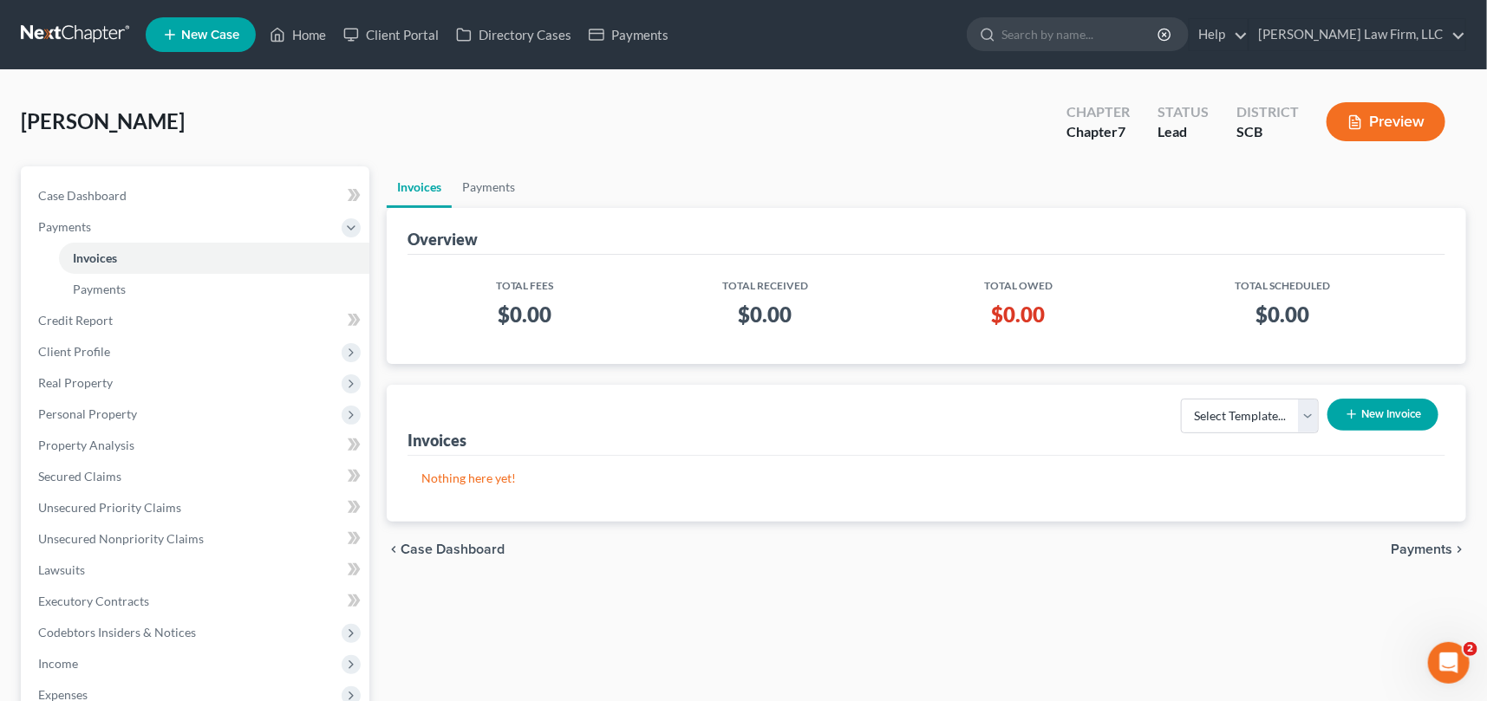
click at [1366, 407] on button "New Invoice" at bounding box center [1382, 415] width 111 height 32
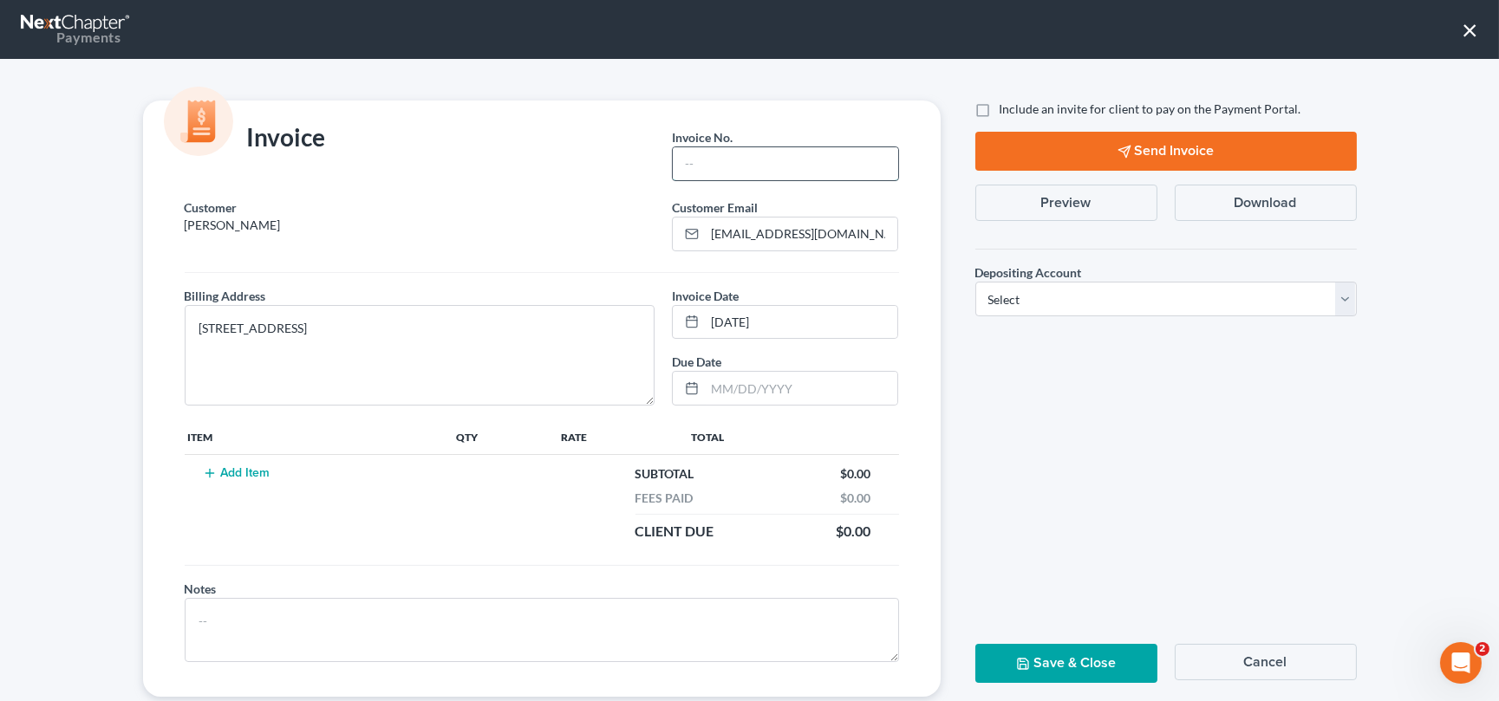
click at [706, 152] on input "text" at bounding box center [785, 163] width 225 height 33
type input "25-261chs"
click at [238, 474] on button "Add Item" at bounding box center [237, 473] width 76 height 14
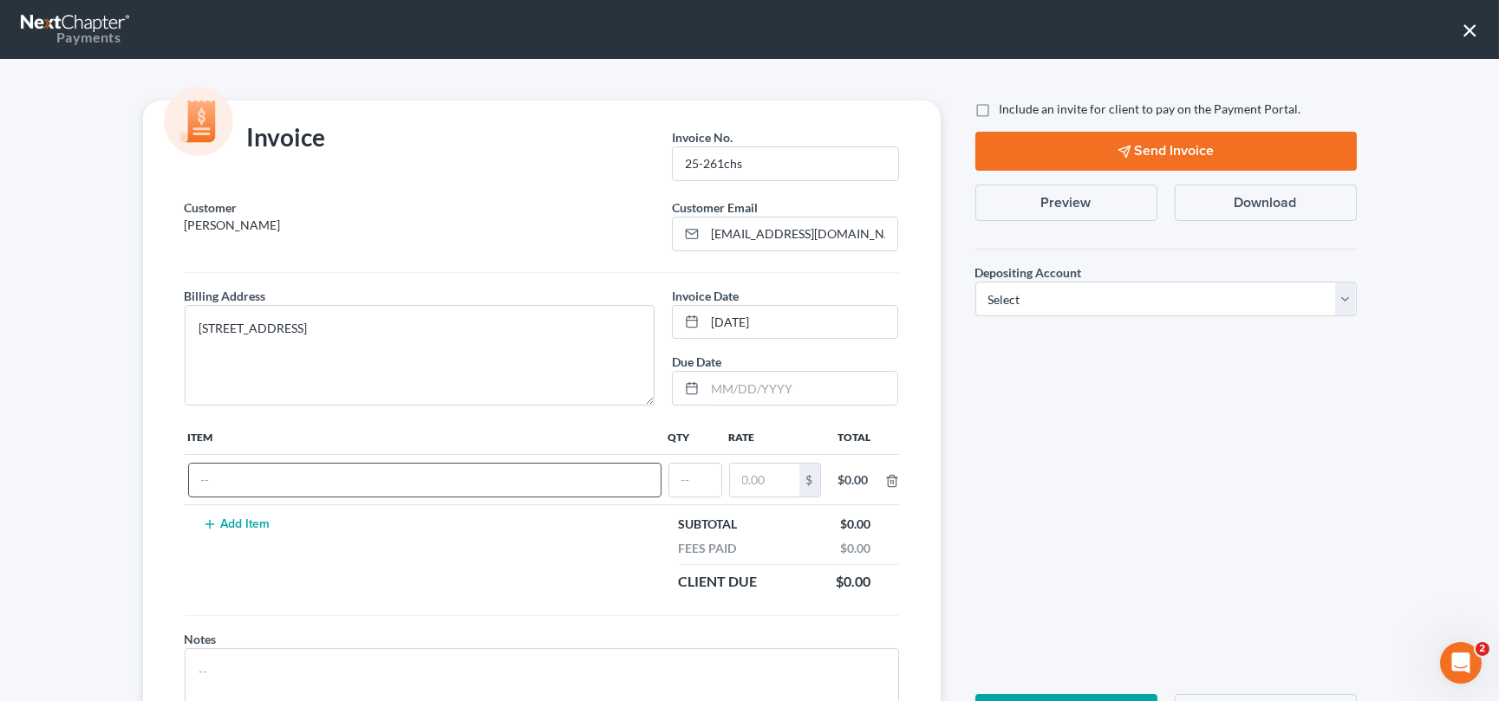
click at [250, 480] on input "text" at bounding box center [425, 480] width 472 height 33
type input "Chapter 7 Fees"
type input "1"
type input "2,900.00"
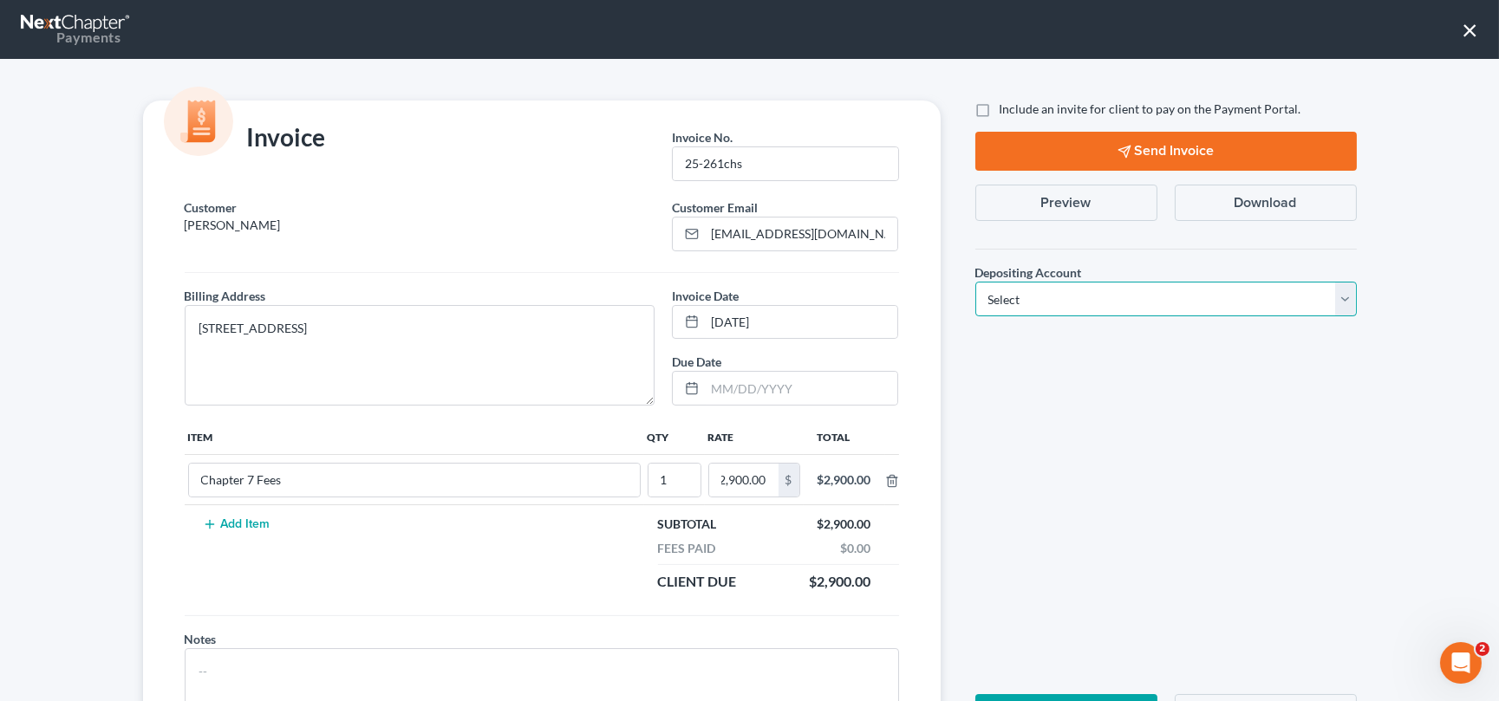
scroll to position [0, 0]
drag, startPoint x: 1337, startPoint y: 300, endPoint x: 1265, endPoint y: 315, distance: 73.5
click at [1335, 301] on select "Select Operation Trust" at bounding box center [1166, 299] width 382 height 35
select select "1"
click at [975, 282] on select "Select Operation Trust" at bounding box center [1166, 299] width 382 height 35
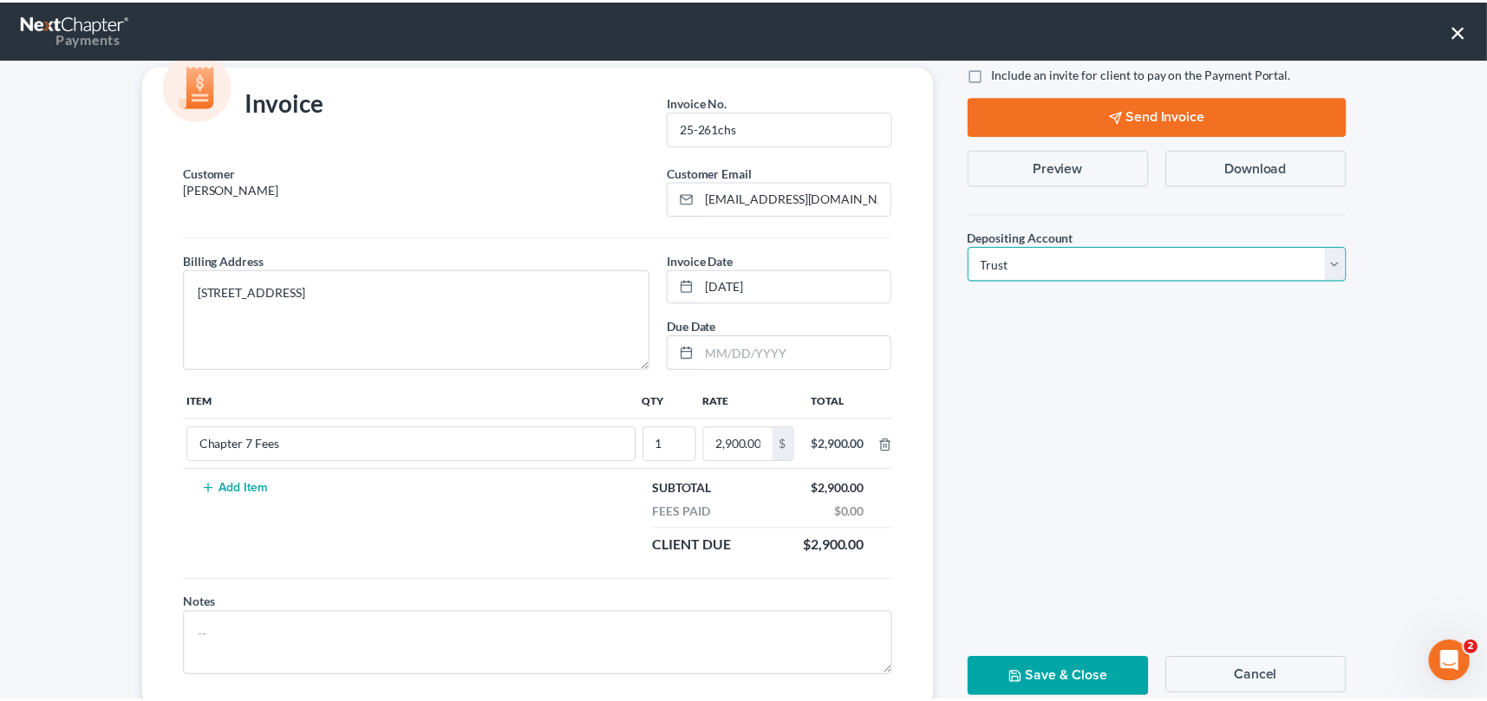
scroll to position [86, 0]
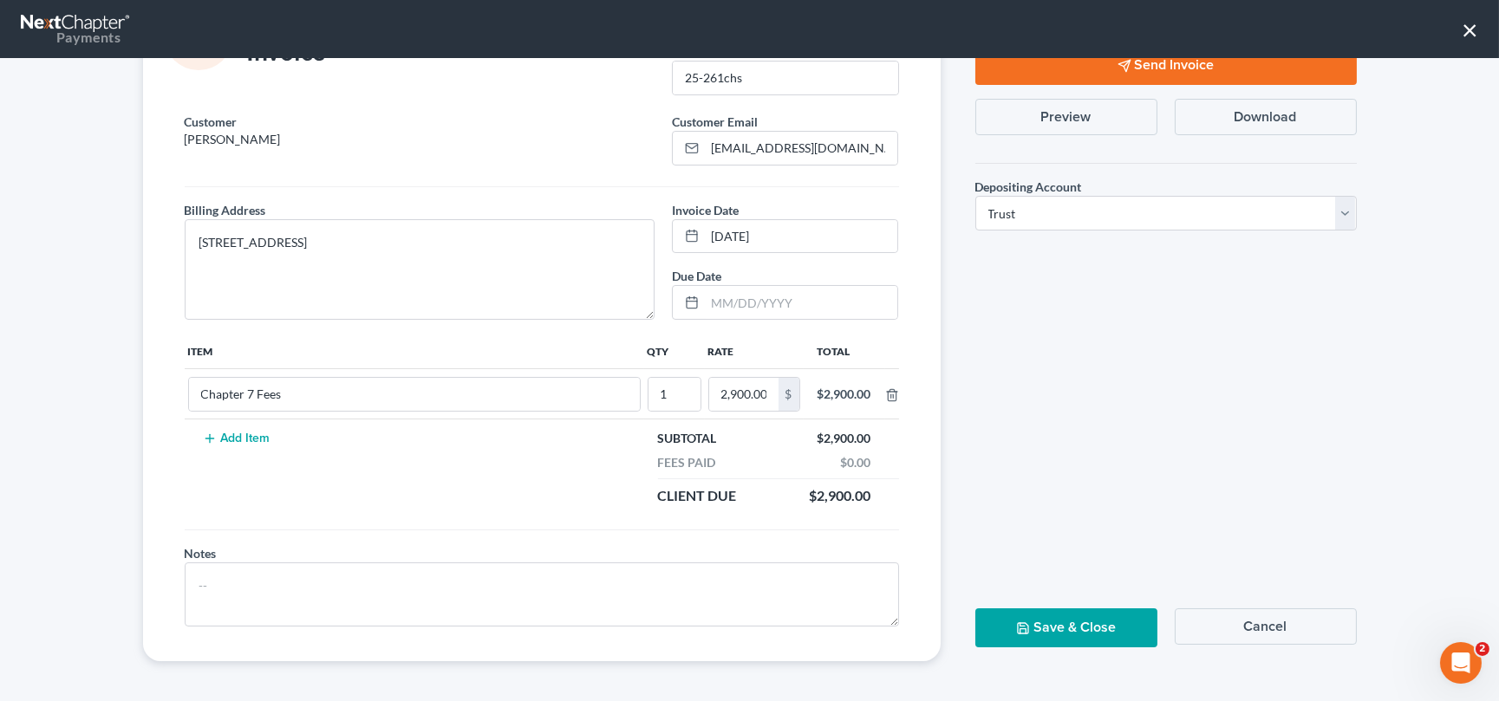
click at [1077, 619] on button "Save & Close" at bounding box center [1066, 628] width 182 height 39
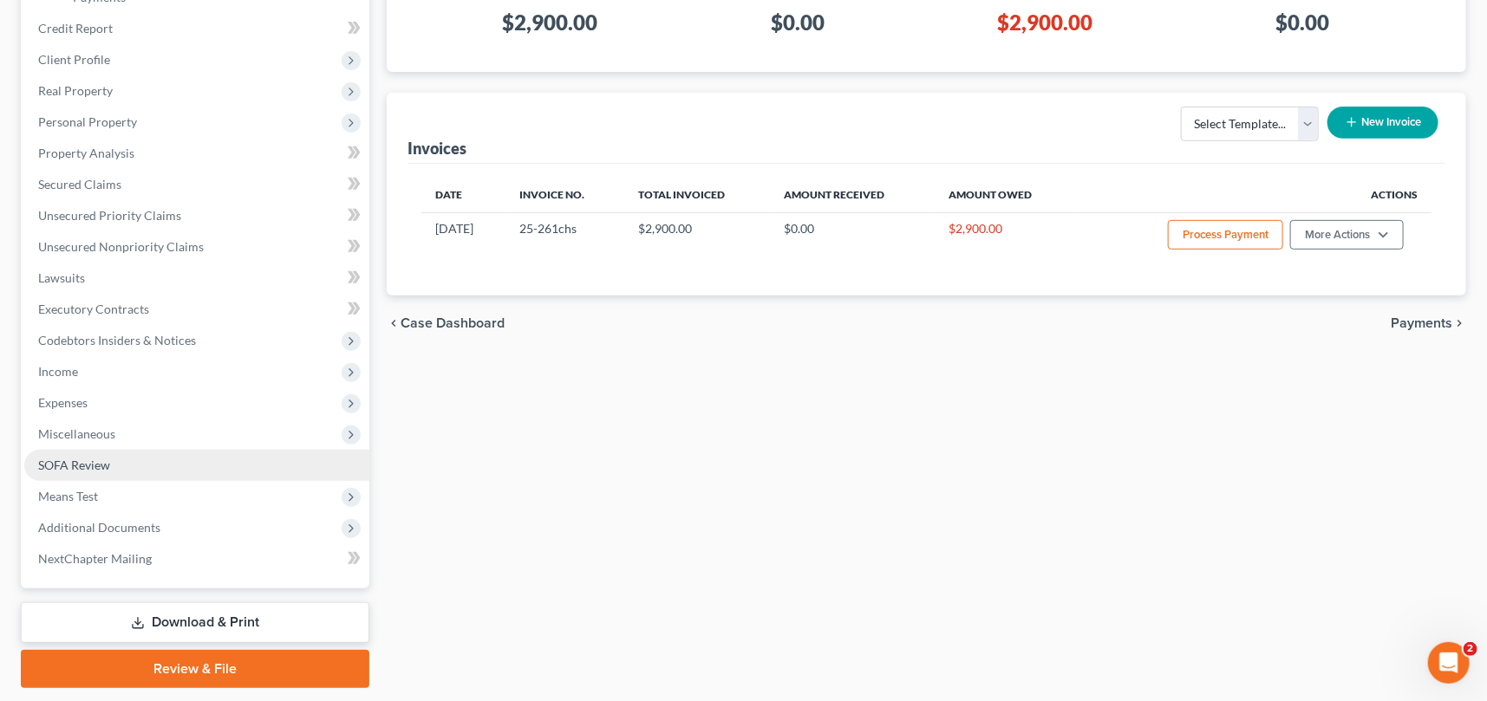
scroll to position [342, 0]
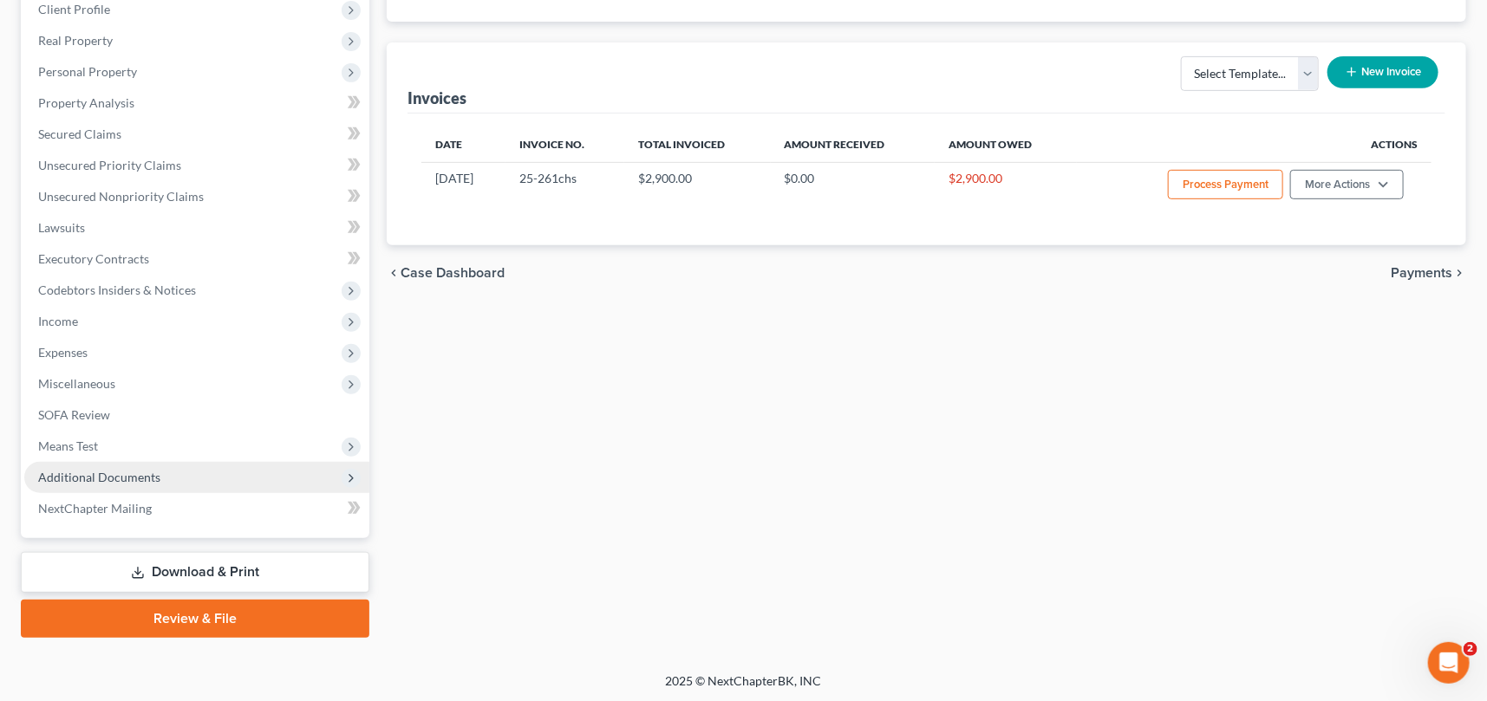
click at [108, 473] on span "Additional Documents" at bounding box center [99, 477] width 122 height 15
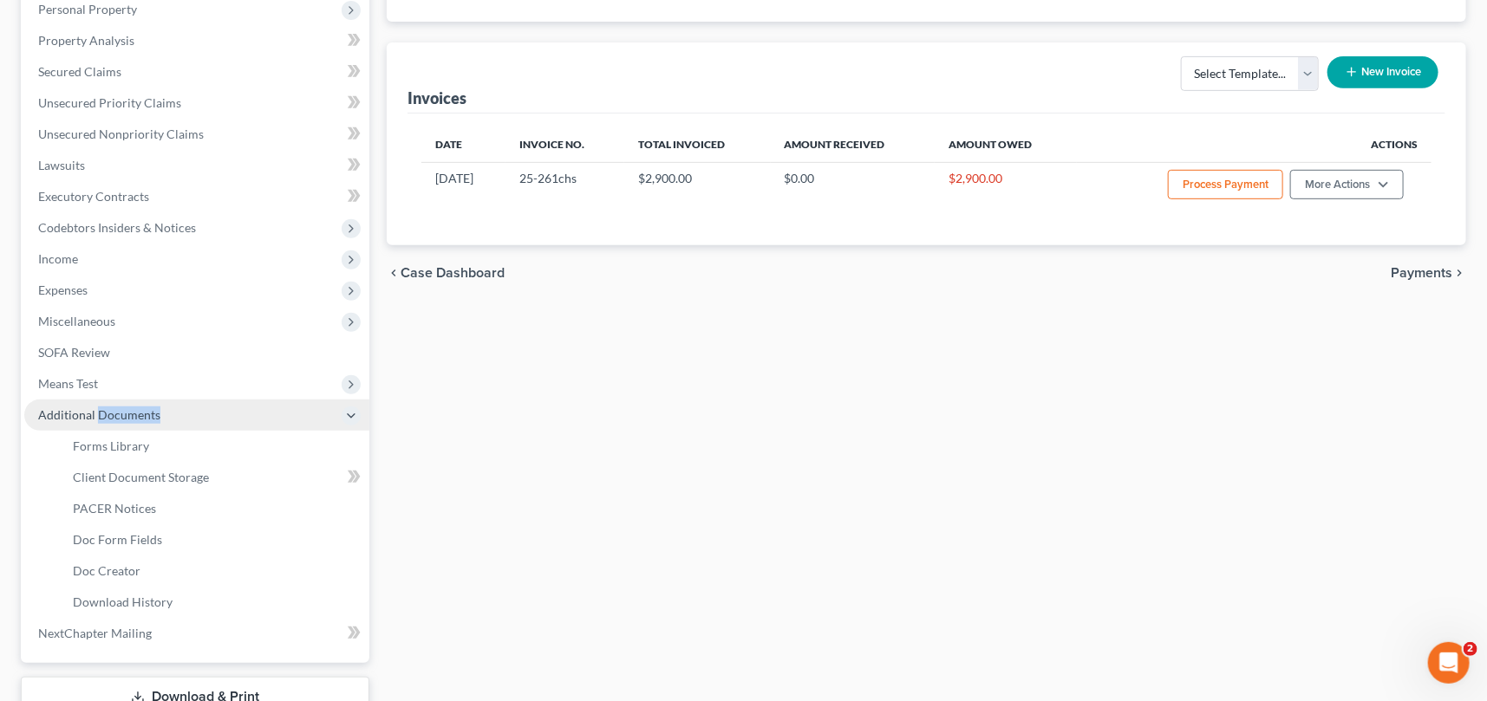
click at [108, 422] on span "Additional Documents" at bounding box center [99, 415] width 122 height 15
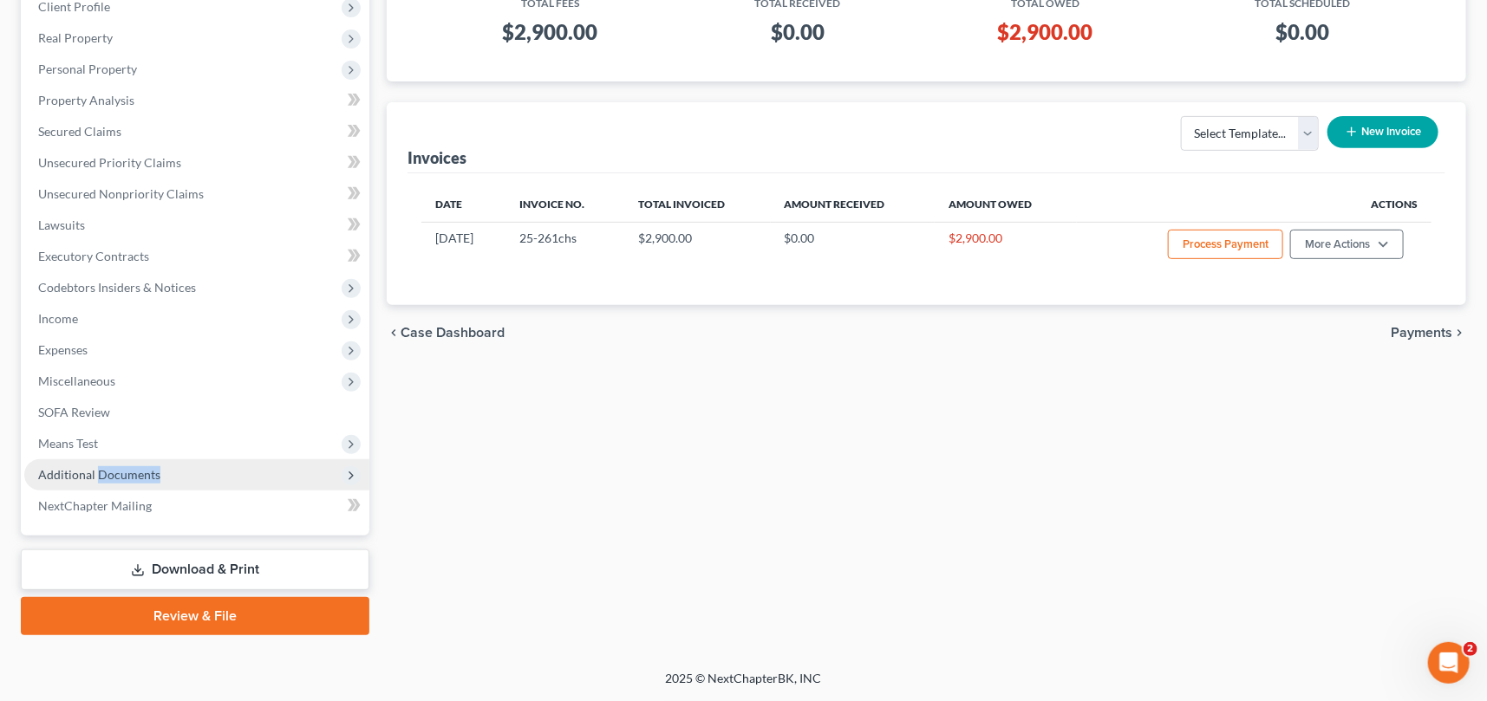
scroll to position [280, 0]
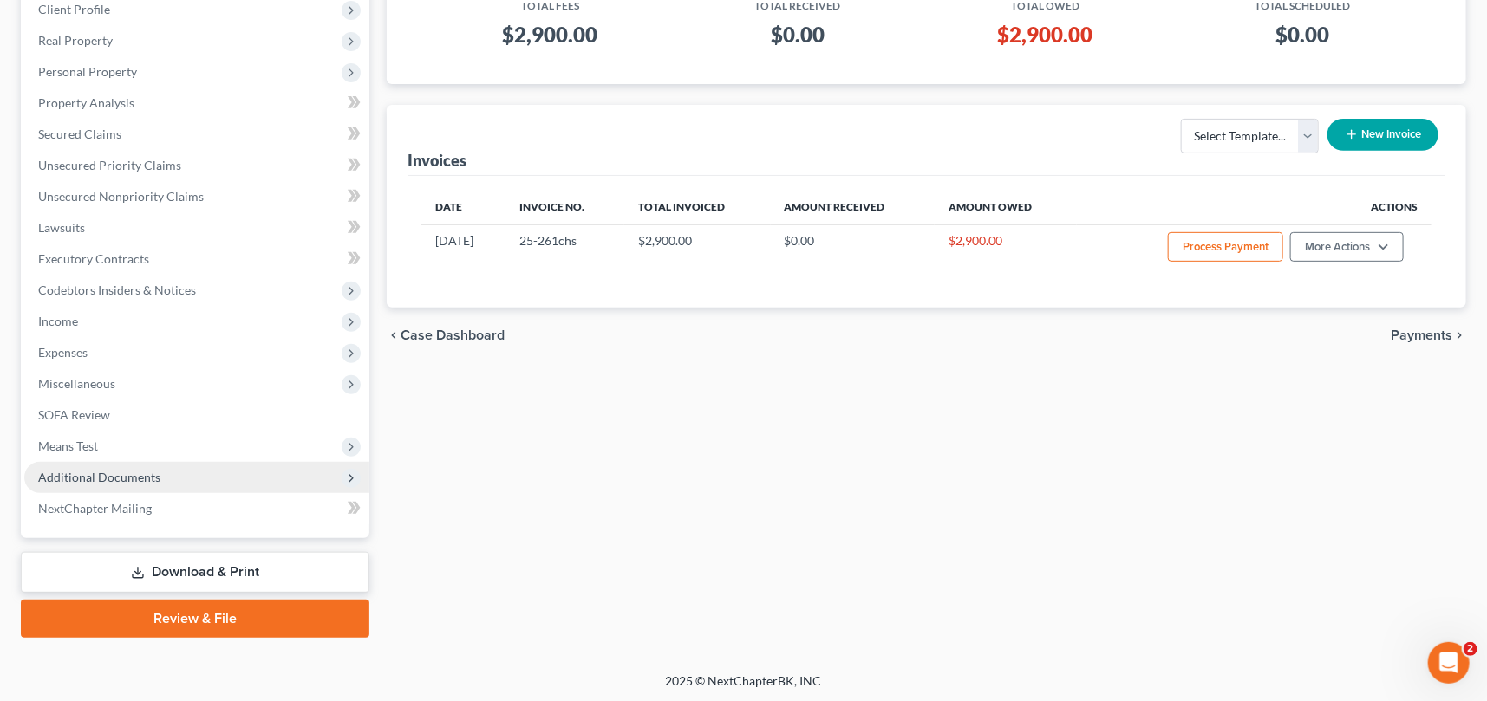
click at [52, 465] on span "Additional Documents" at bounding box center [196, 477] width 345 height 31
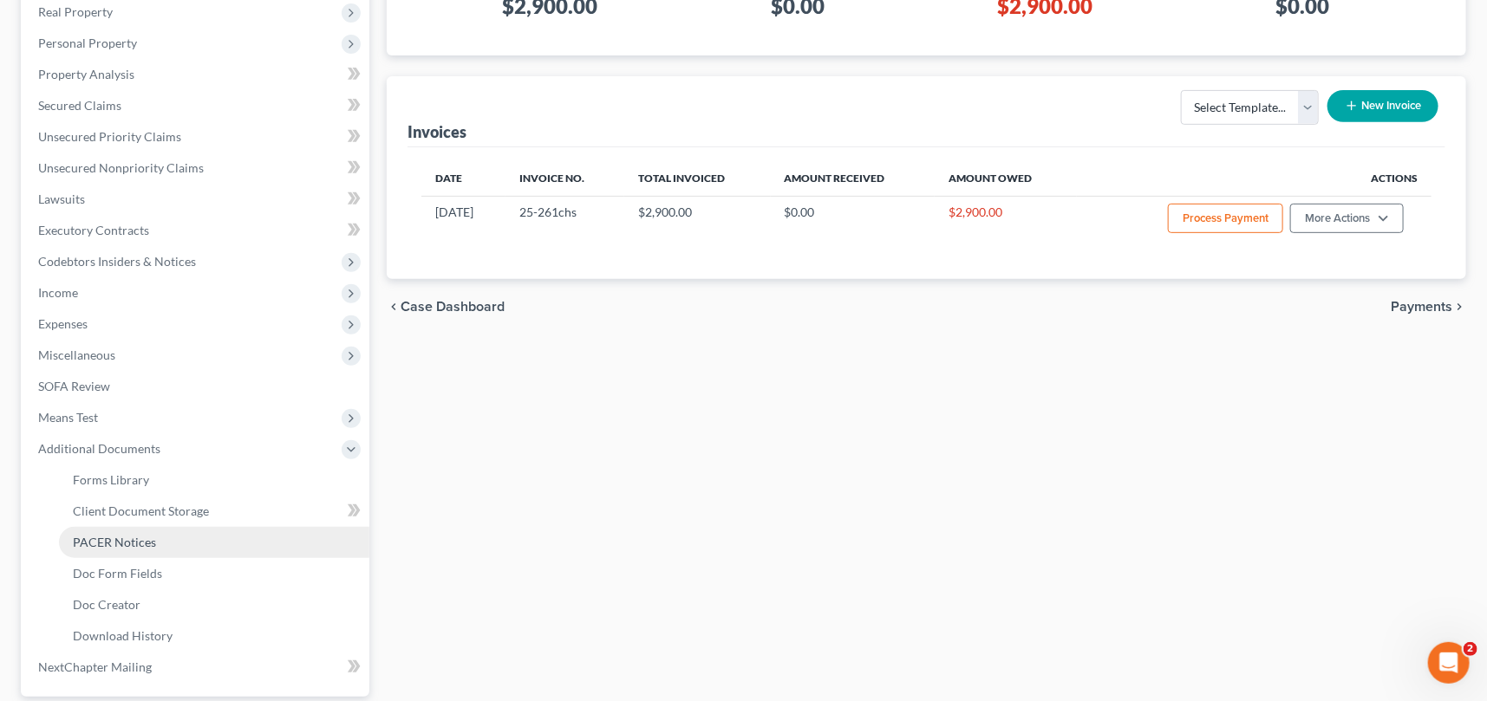
scroll to position [359, 0]
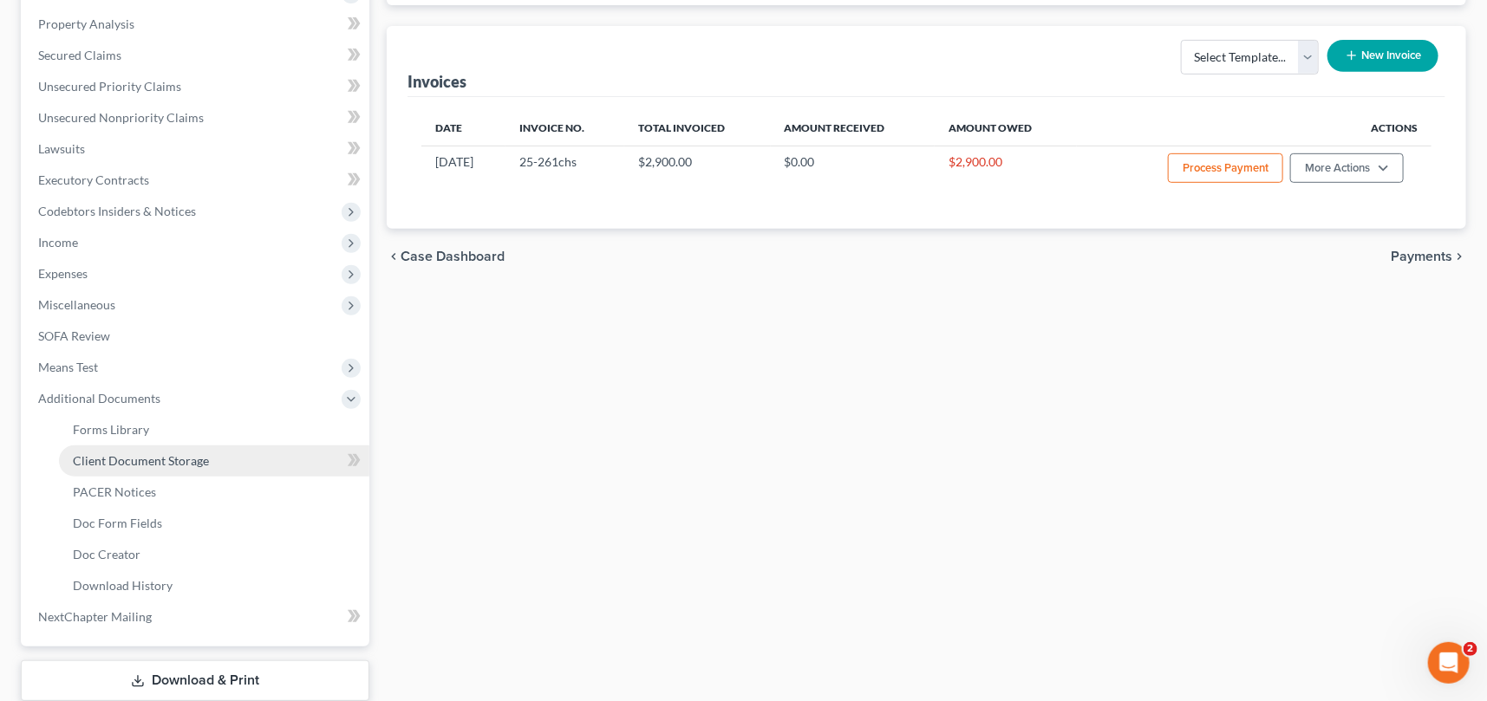
click at [158, 458] on span "Client Document Storage" at bounding box center [141, 460] width 136 height 15
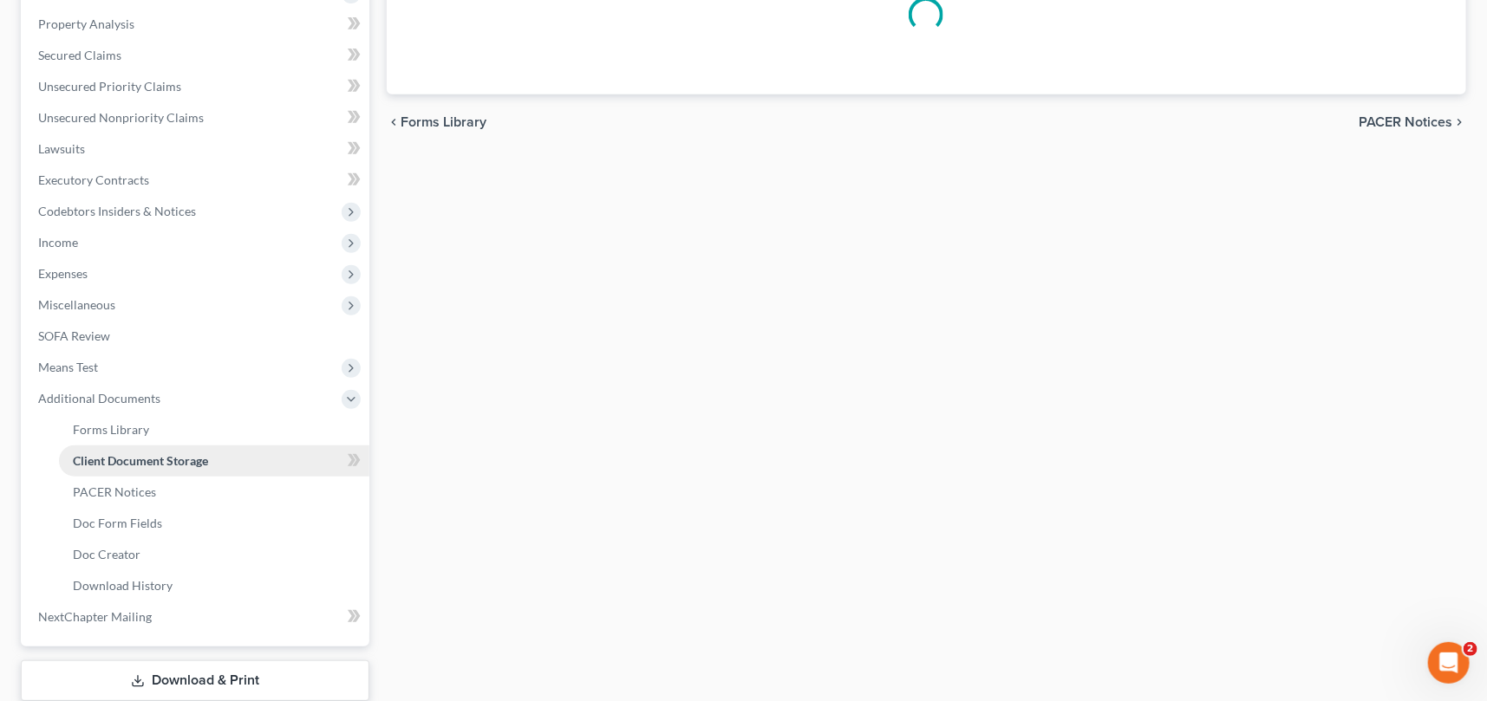
scroll to position [129, 0]
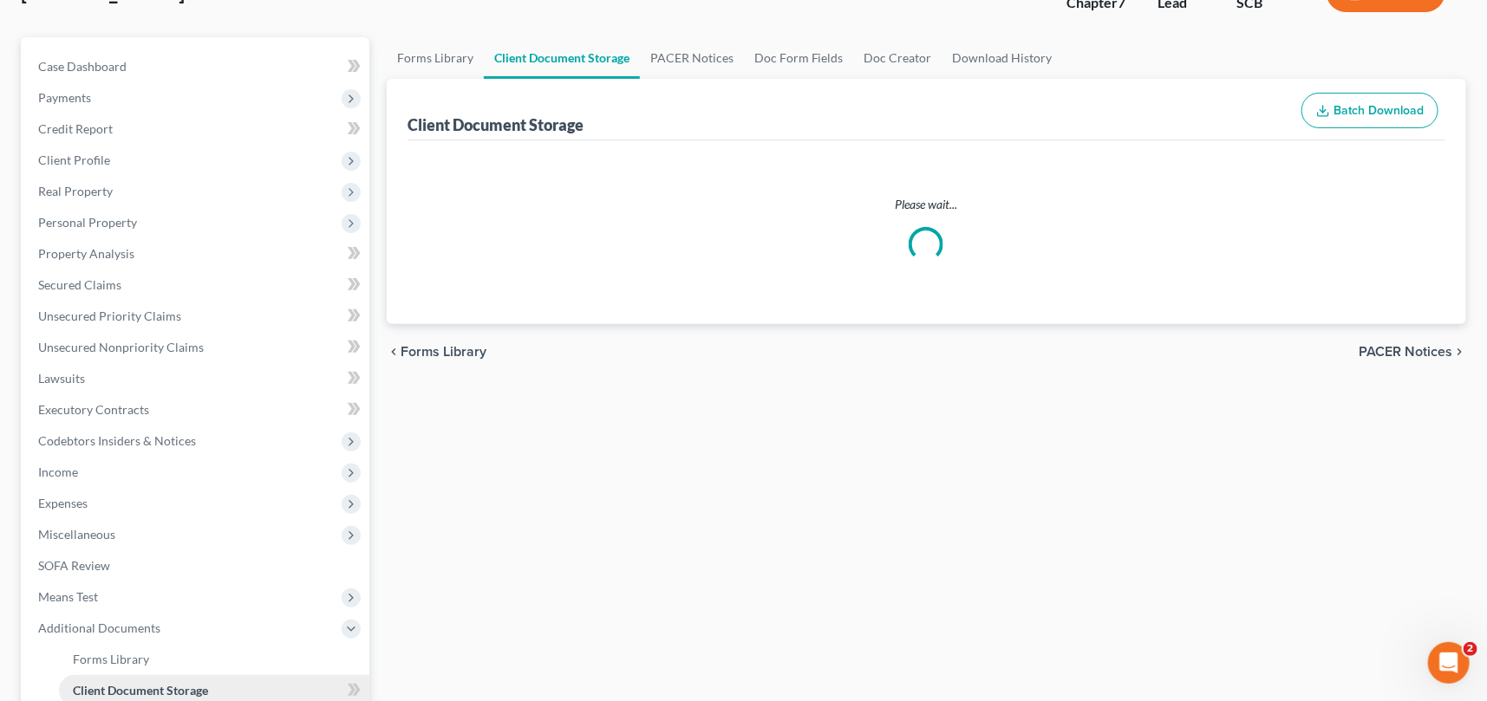
click at [158, 458] on ul "Case Dashboard Payments Invoices Payments Payments Credit Report Client Profile" at bounding box center [196, 457] width 345 height 812
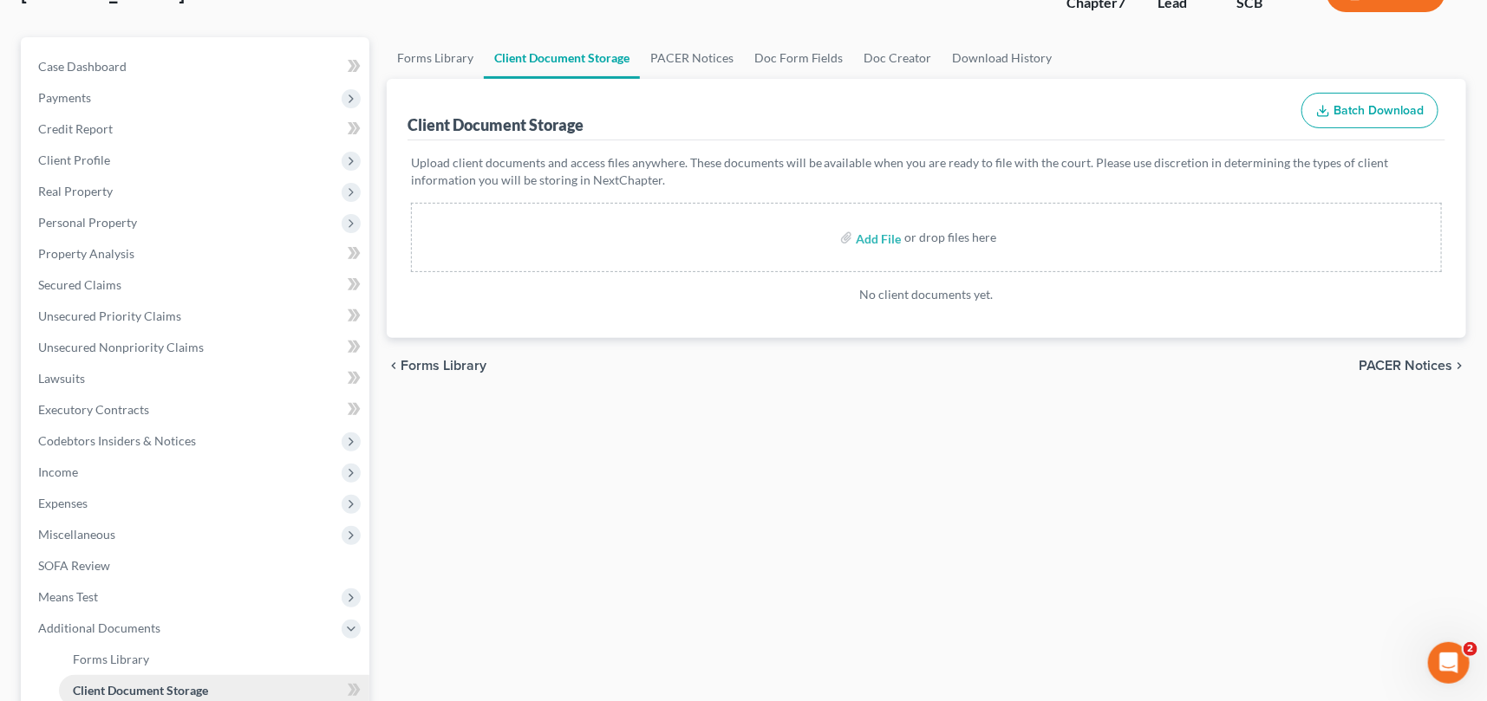
scroll to position [0, 0]
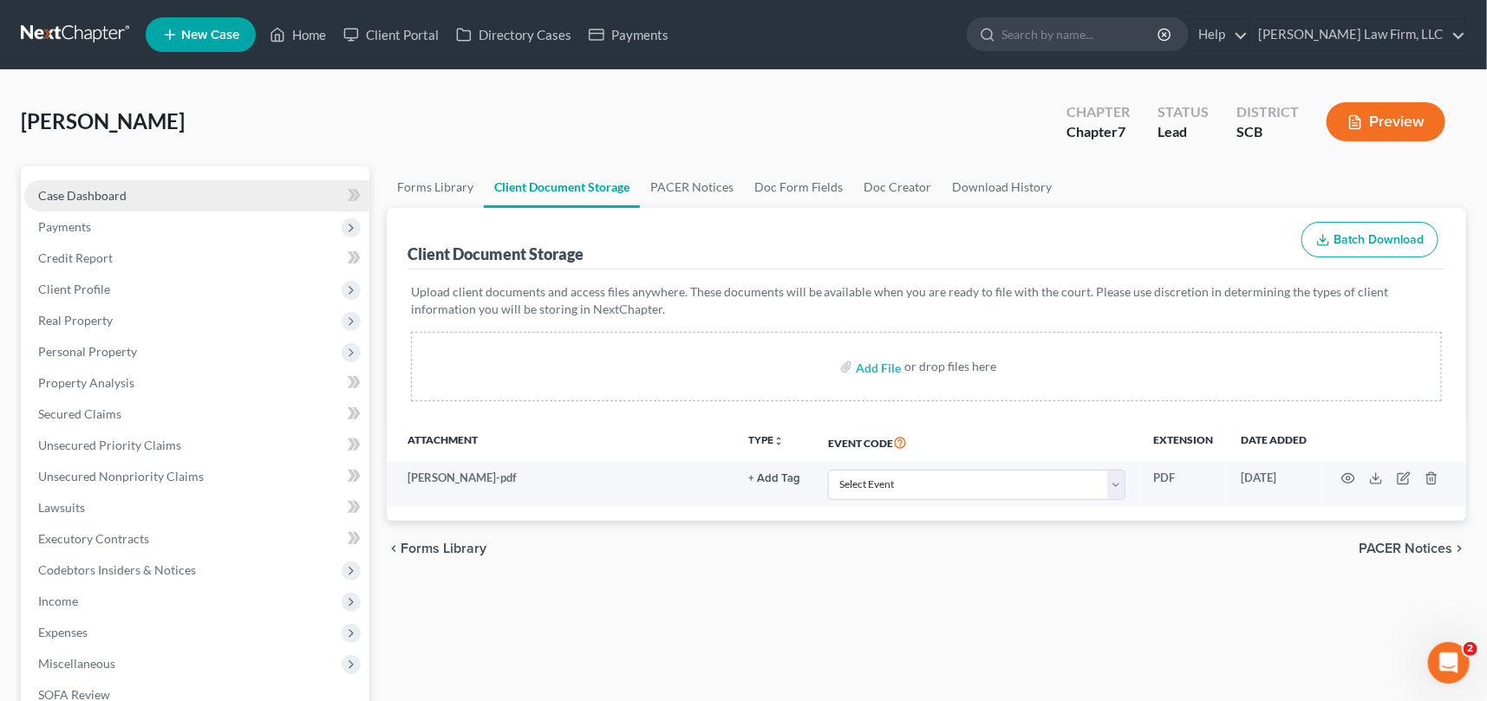
click at [79, 191] on span "Case Dashboard" at bounding box center [82, 195] width 88 height 15
select select "0"
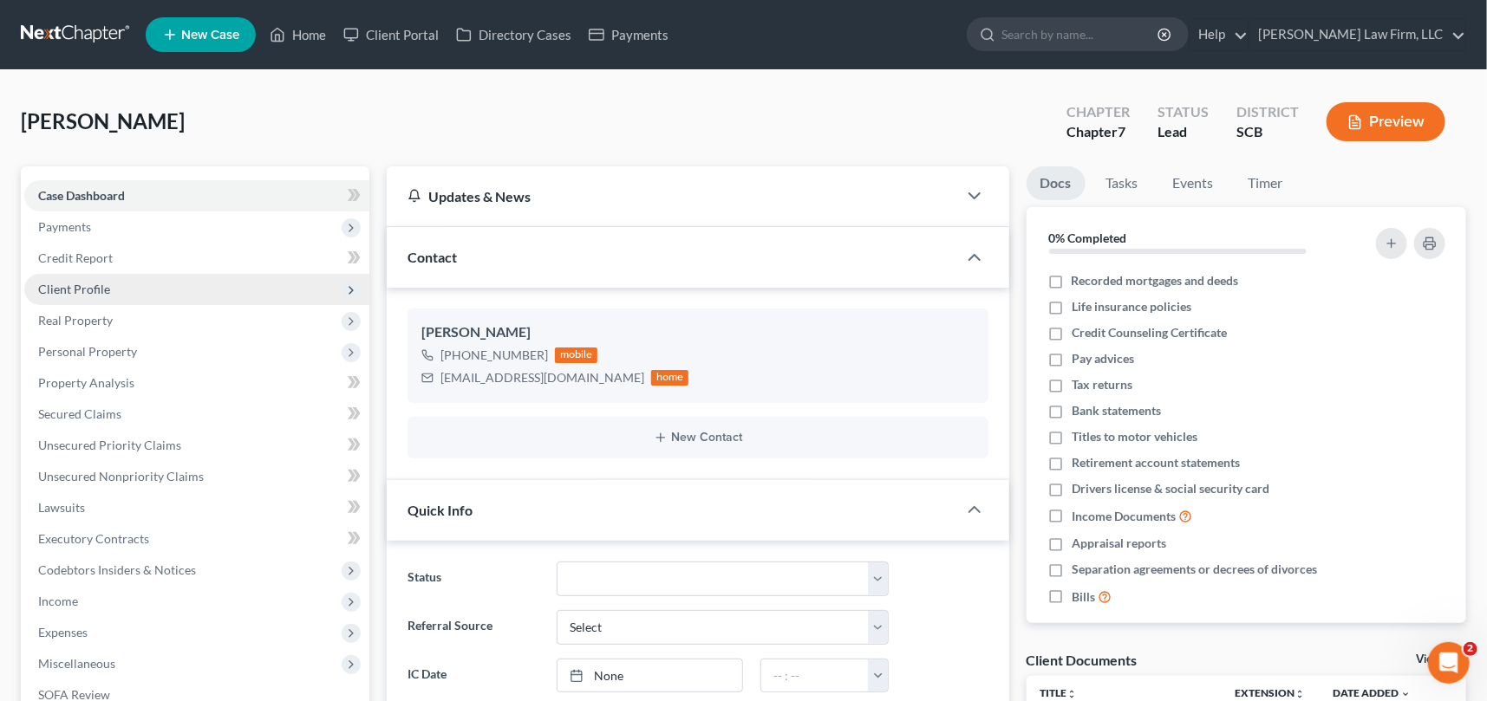
click at [87, 284] on span "Client Profile" at bounding box center [74, 289] width 72 height 15
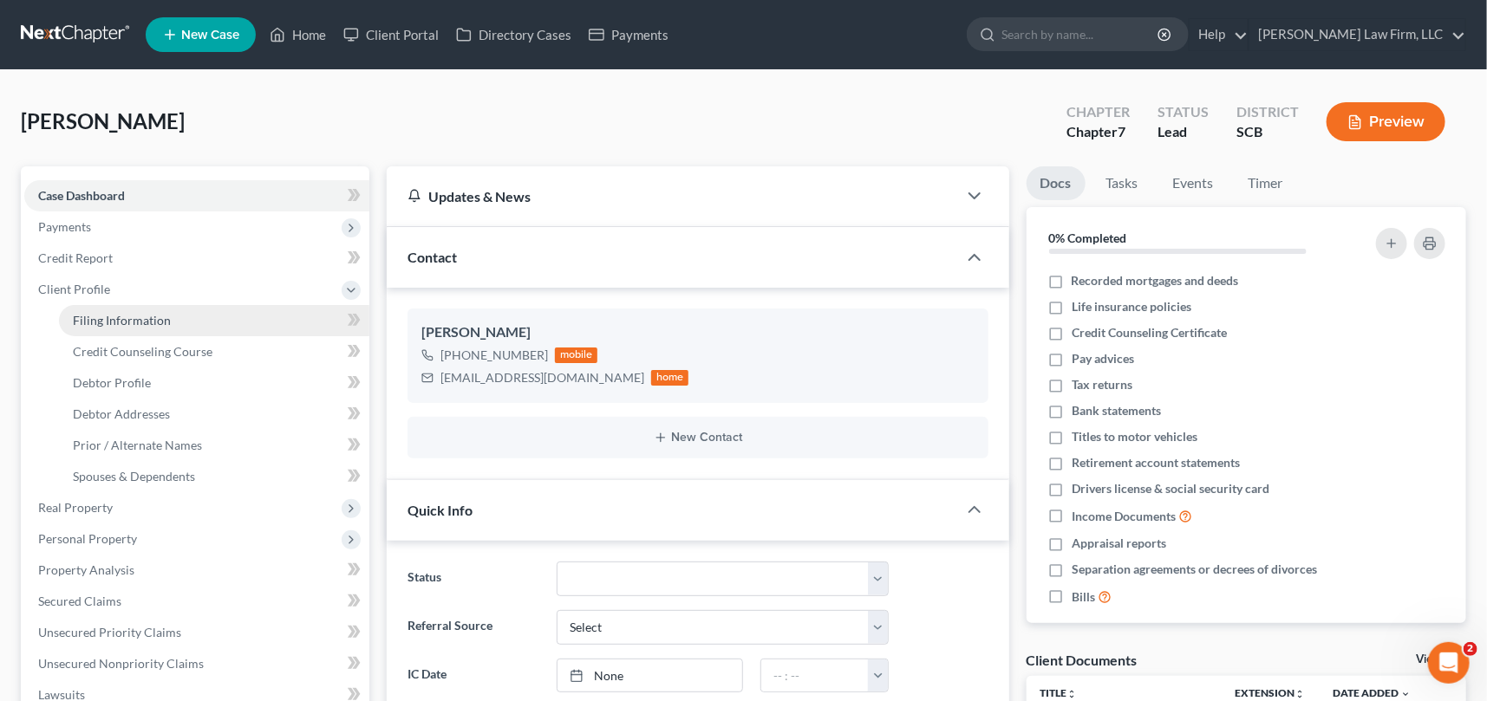
click at [156, 316] on span "Filing Information" at bounding box center [122, 320] width 98 height 15
select select "1"
select select "0"
select select "72"
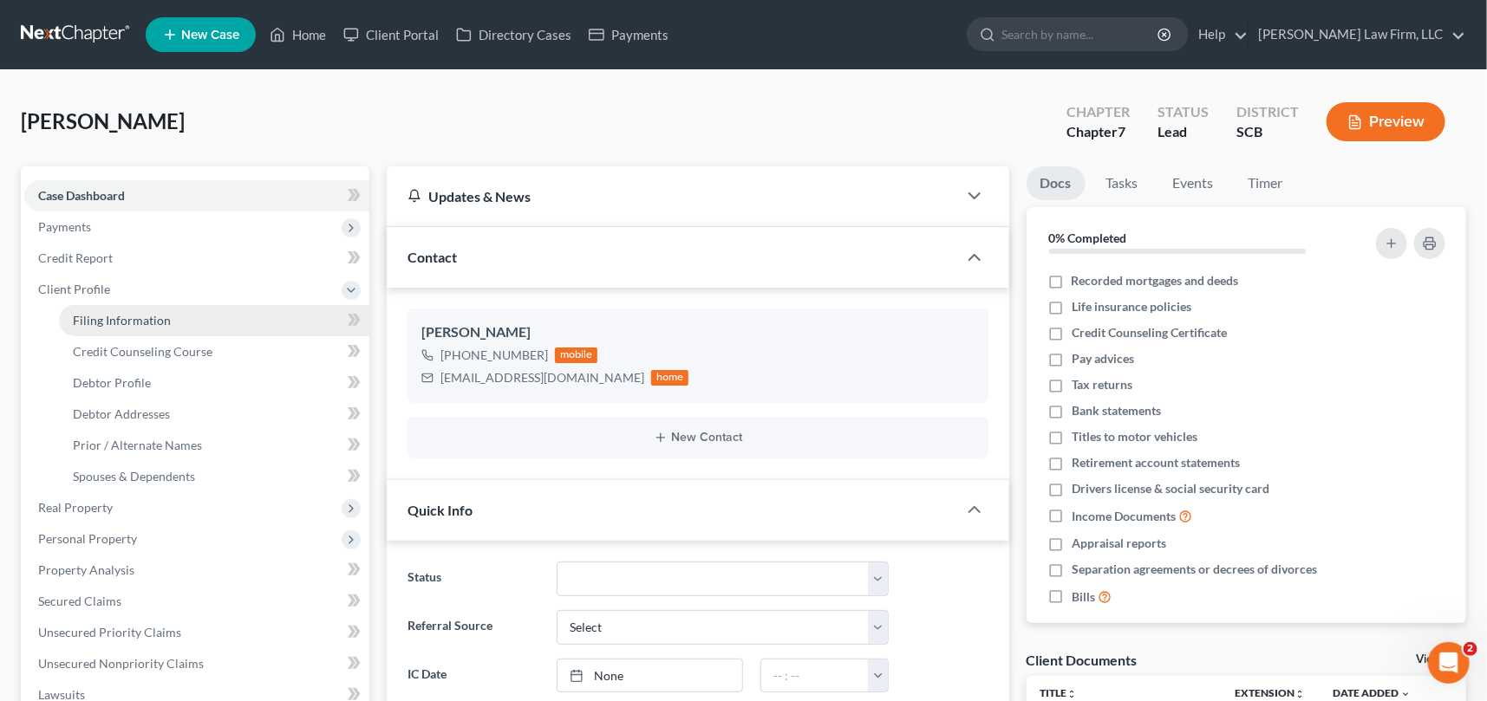
select select "1"
select select "42"
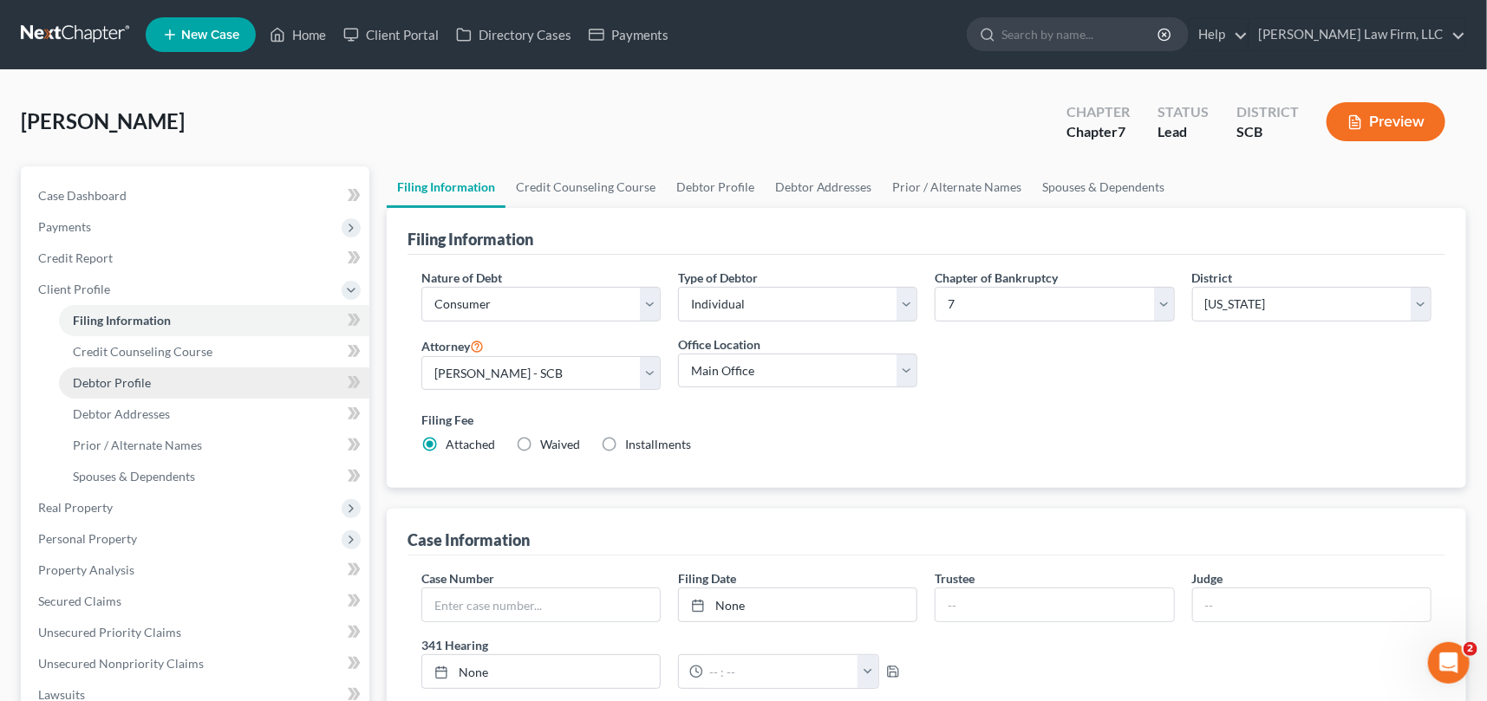
click at [140, 378] on span "Debtor Profile" at bounding box center [112, 382] width 78 height 15
select select "0"
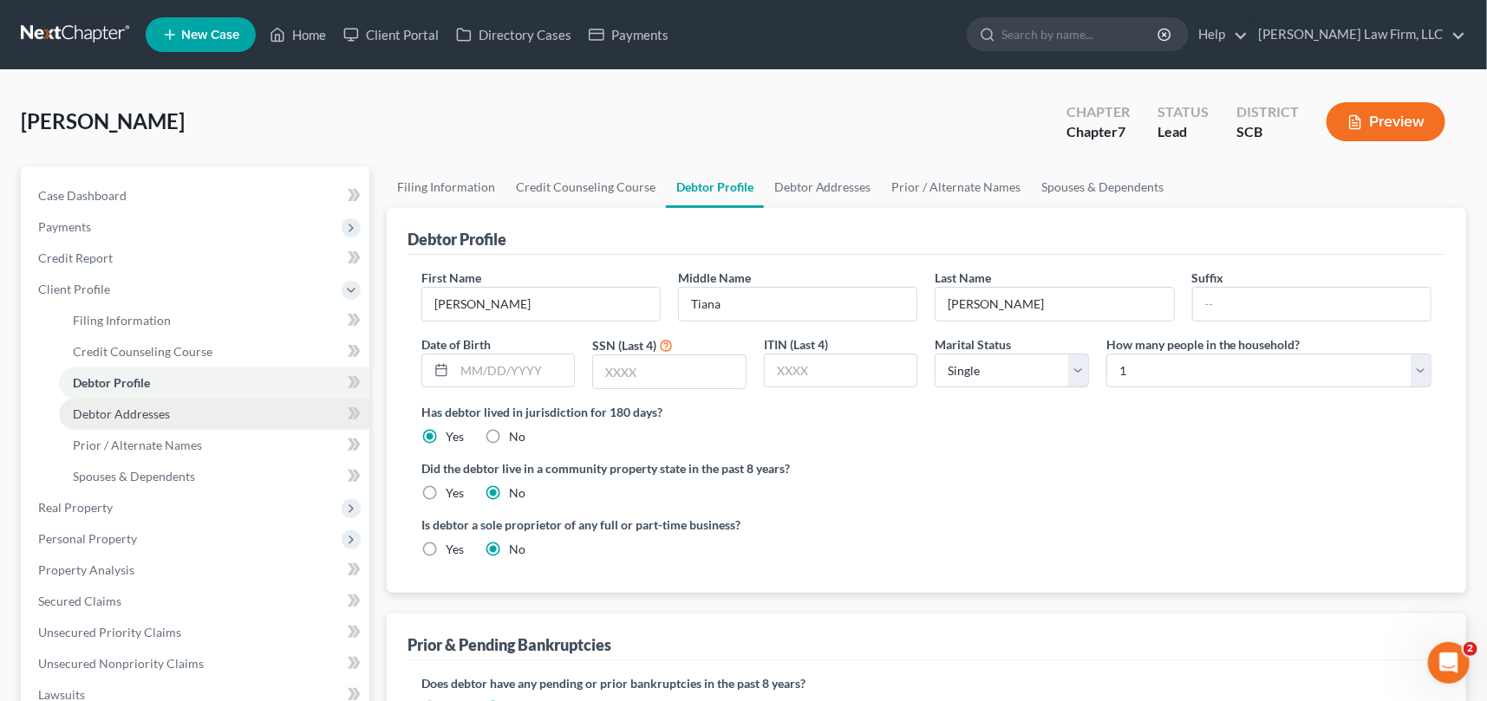
click at [122, 408] on span "Debtor Addresses" at bounding box center [121, 414] width 97 height 15
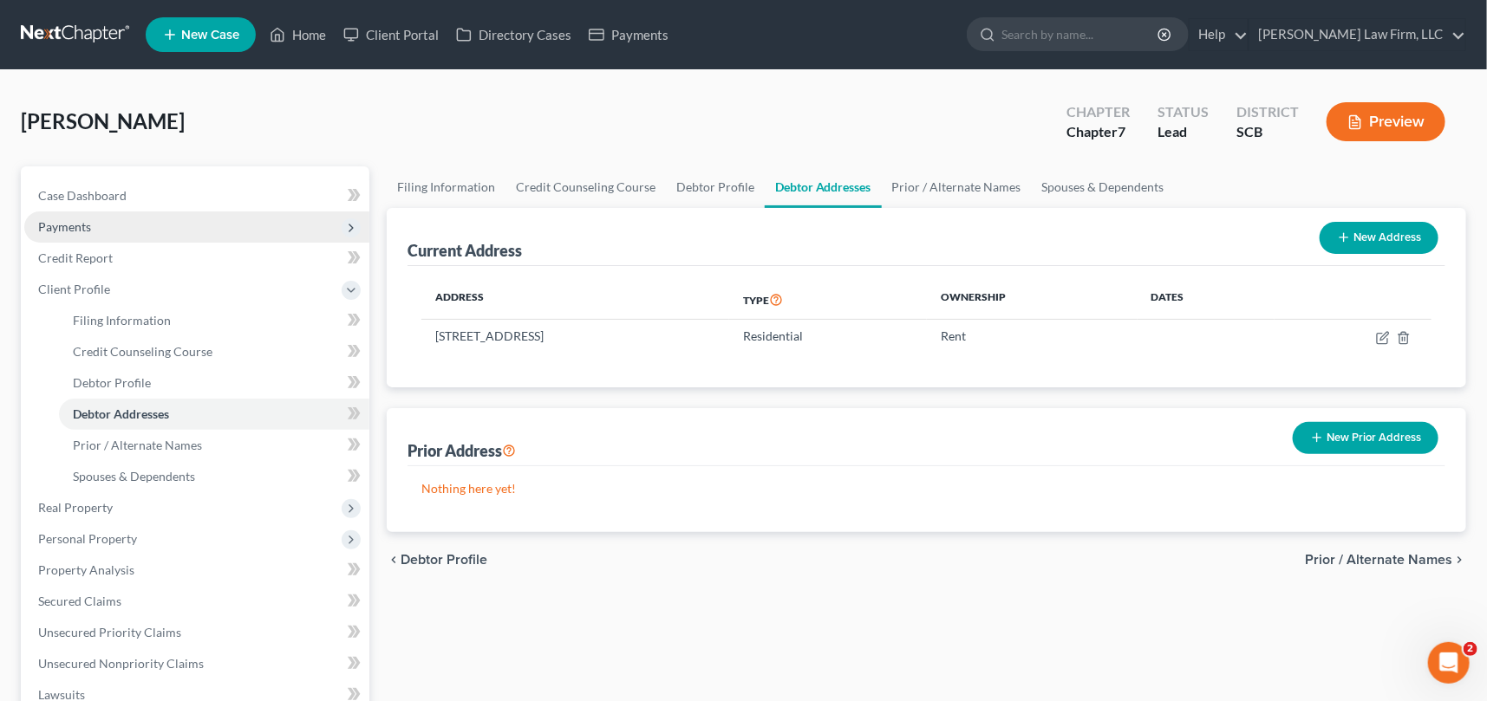
click at [72, 219] on span "Payments" at bounding box center [64, 226] width 53 height 15
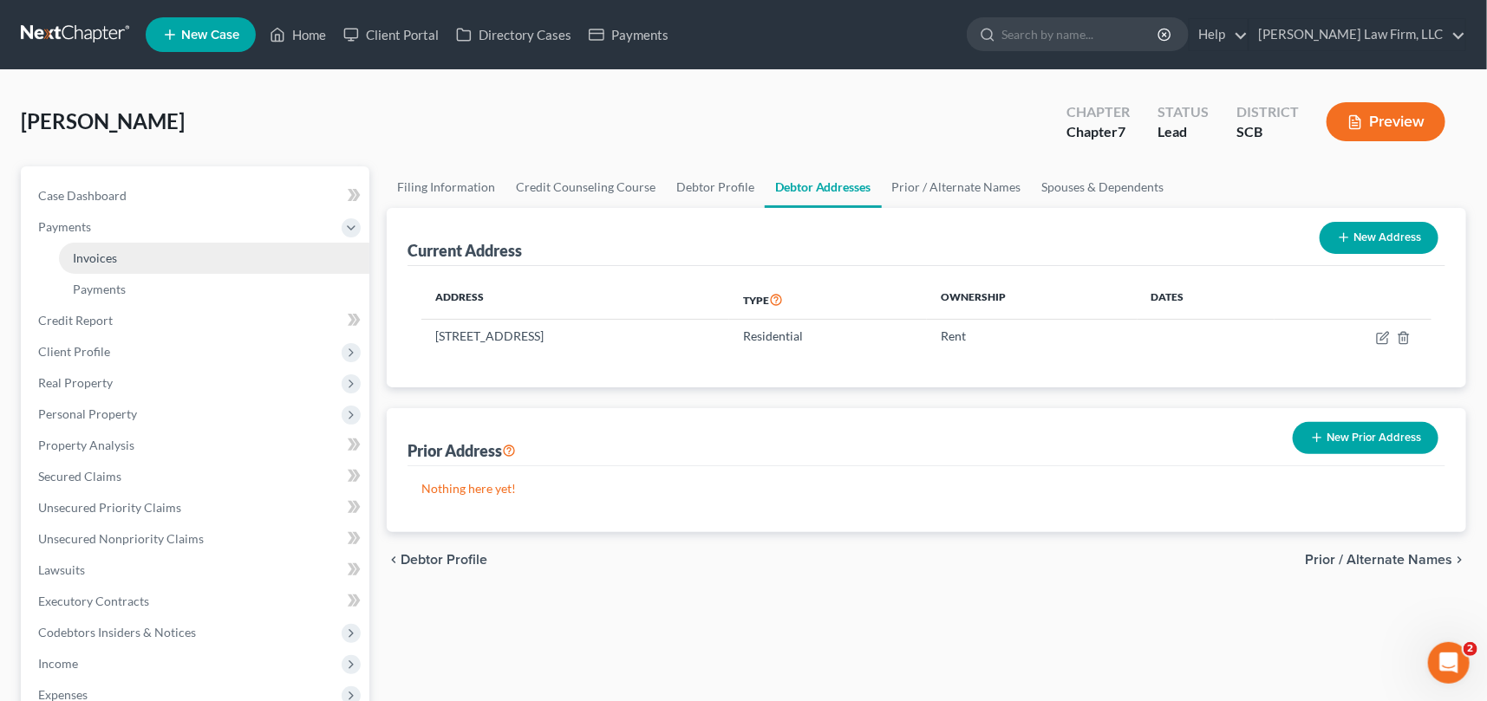
click at [105, 251] on span "Invoices" at bounding box center [95, 258] width 44 height 15
